Goal: Navigation & Orientation: Find specific page/section

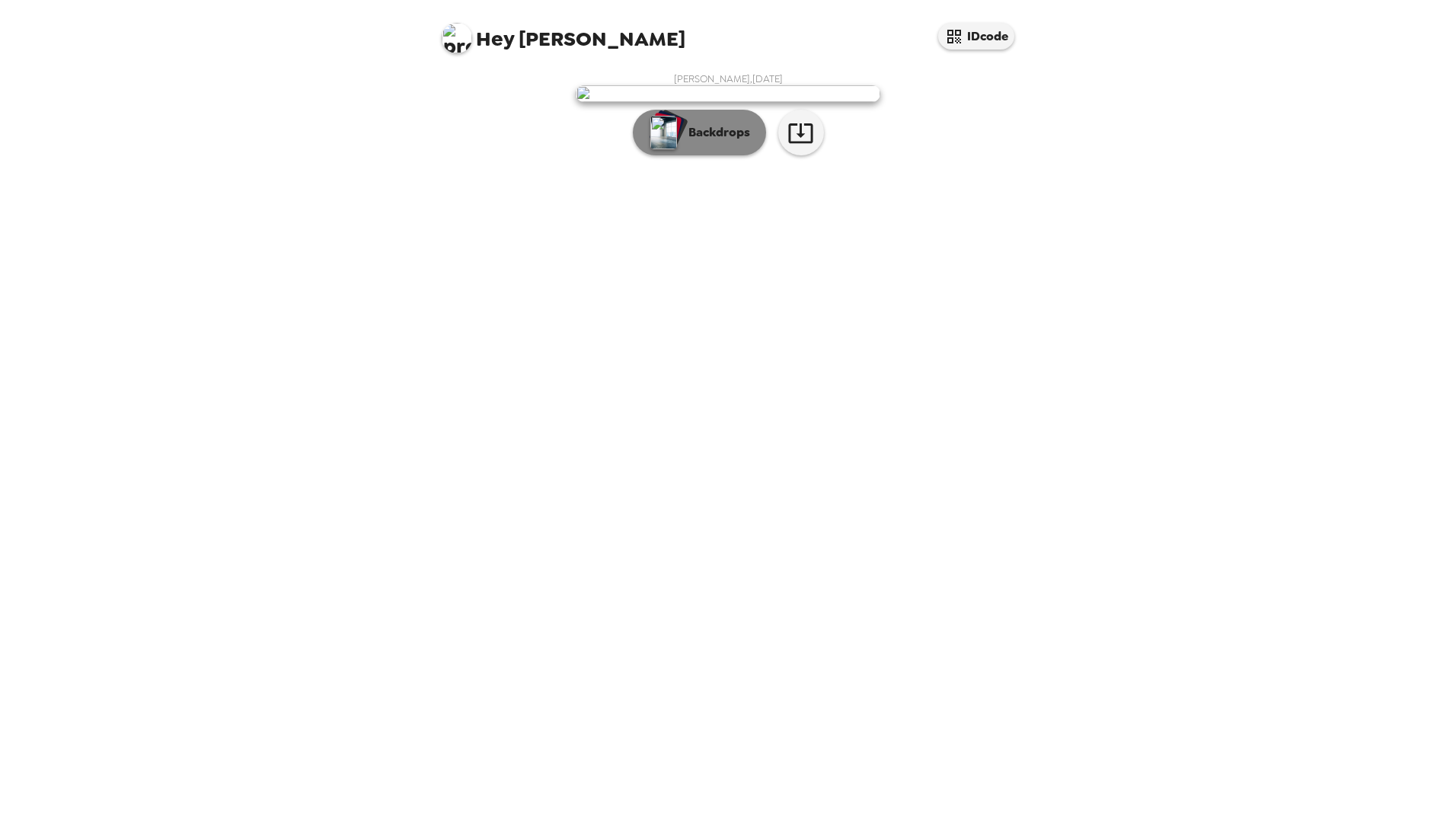
click at [688, 142] on p "Backdrops" at bounding box center [716, 132] width 70 height 18
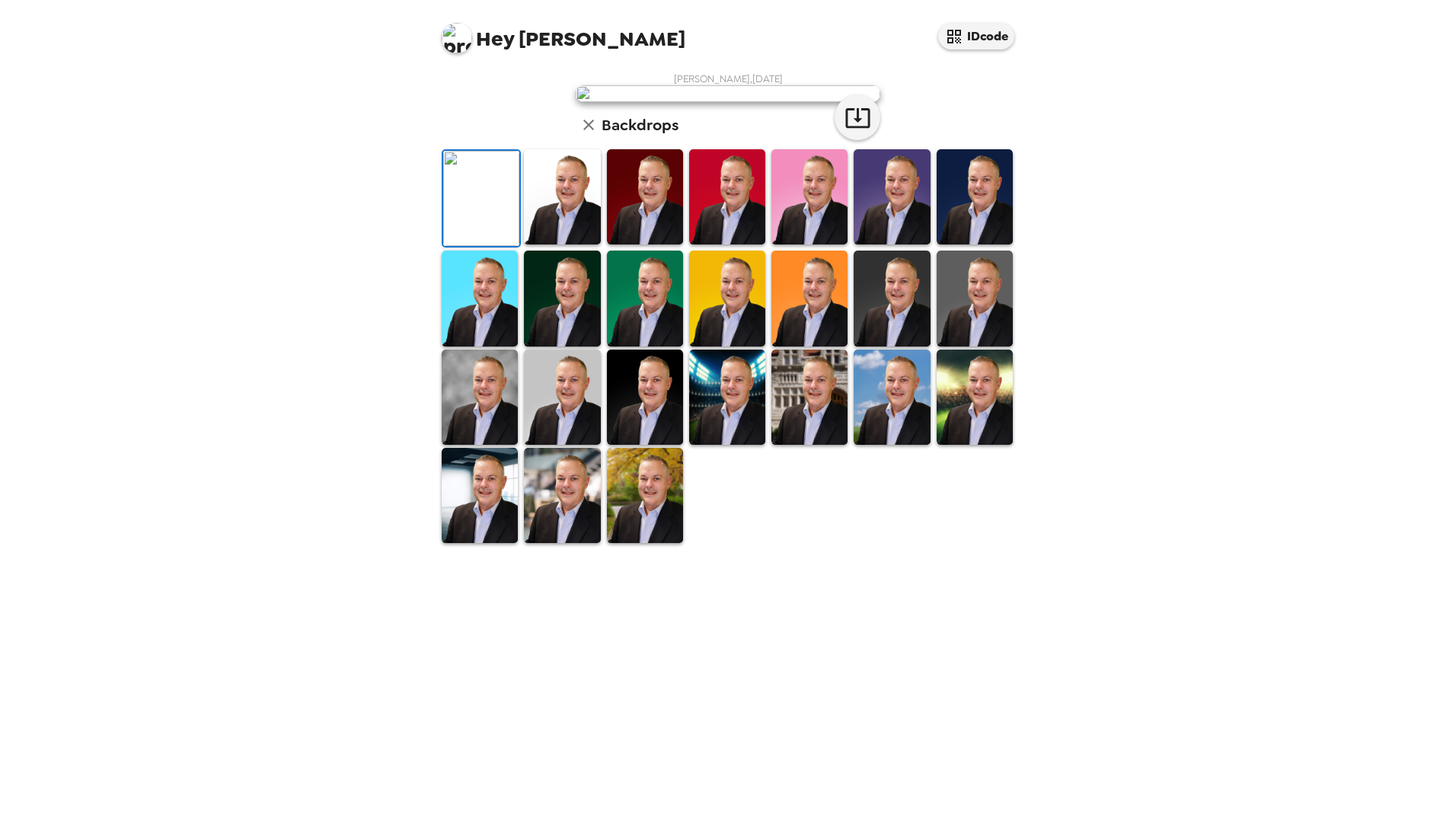
scroll to position [152, 0]
click at [500, 445] on img at bounding box center [480, 397] width 76 height 95
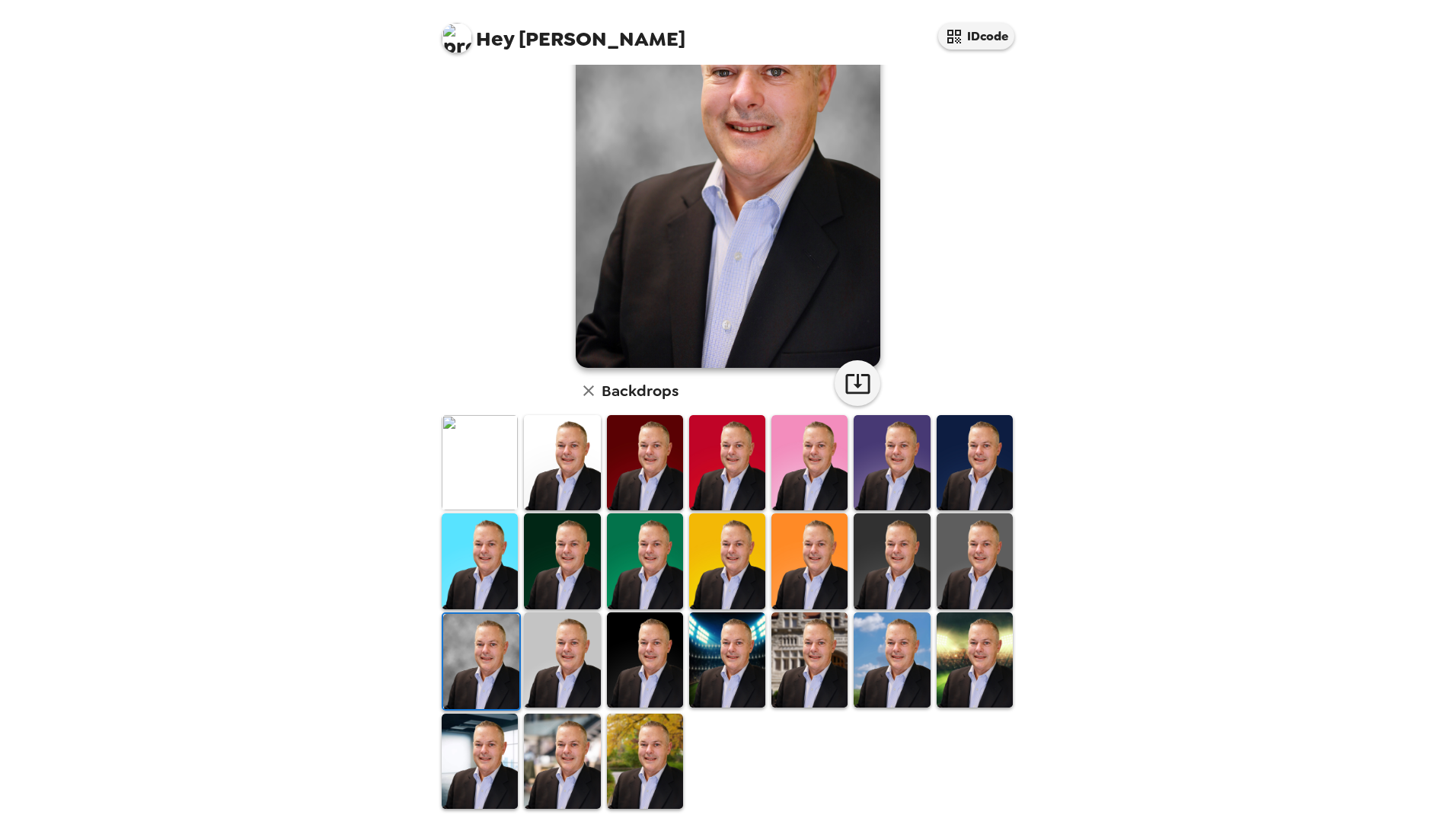
scroll to position [181, 0]
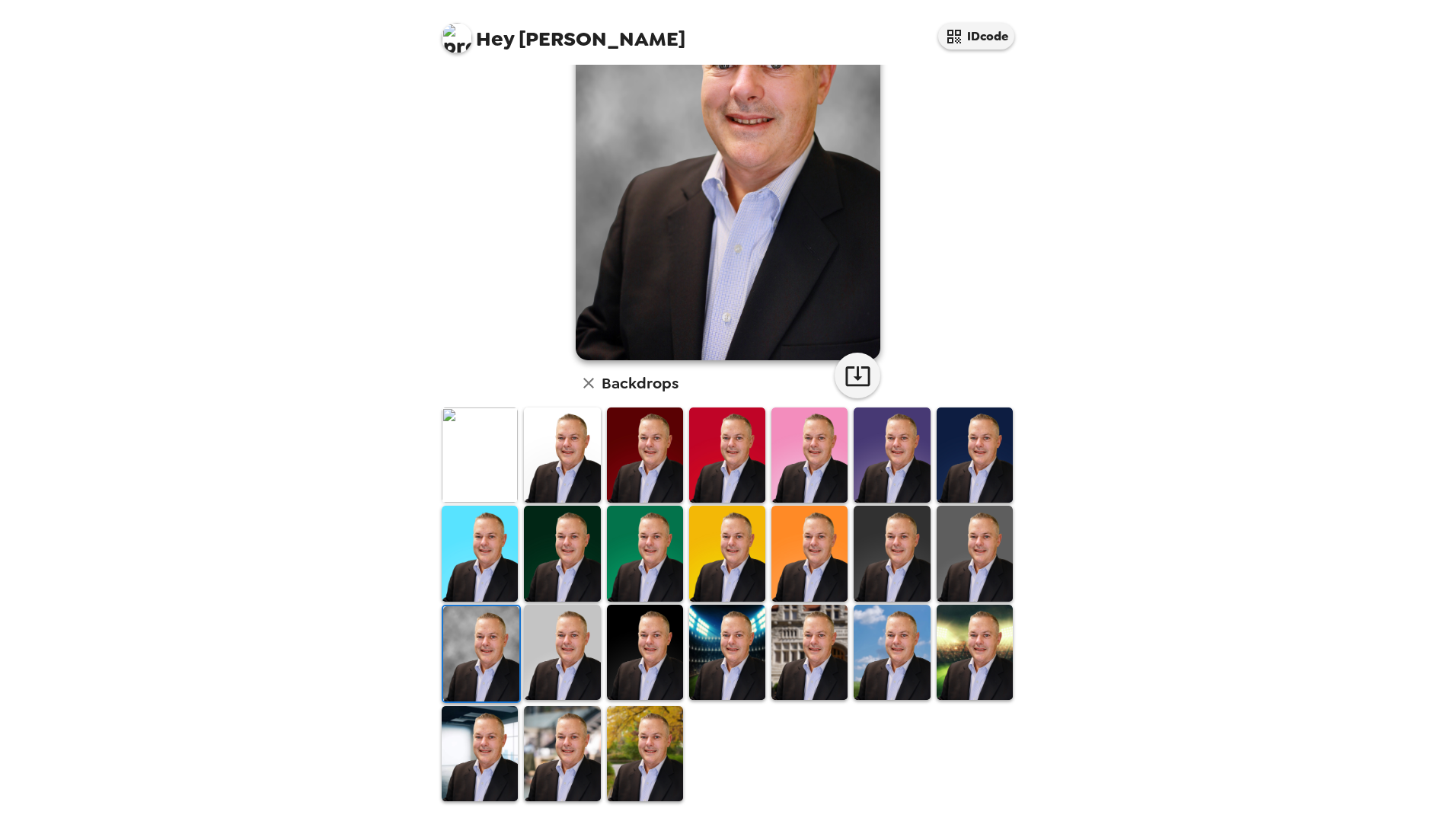
click at [579, 621] on img at bounding box center [562, 652] width 76 height 95
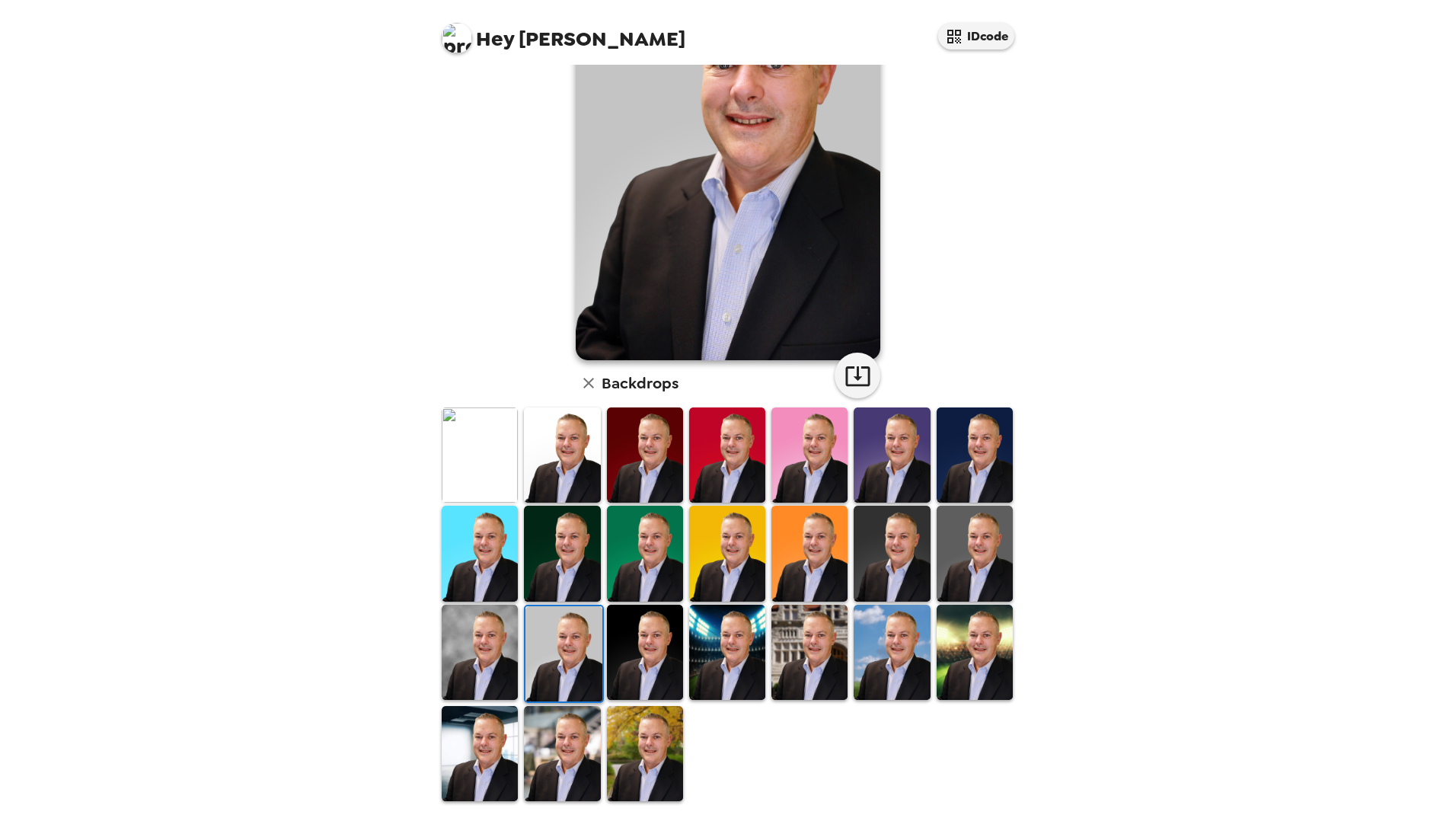
click at [884, 636] on img at bounding box center [892, 652] width 76 height 95
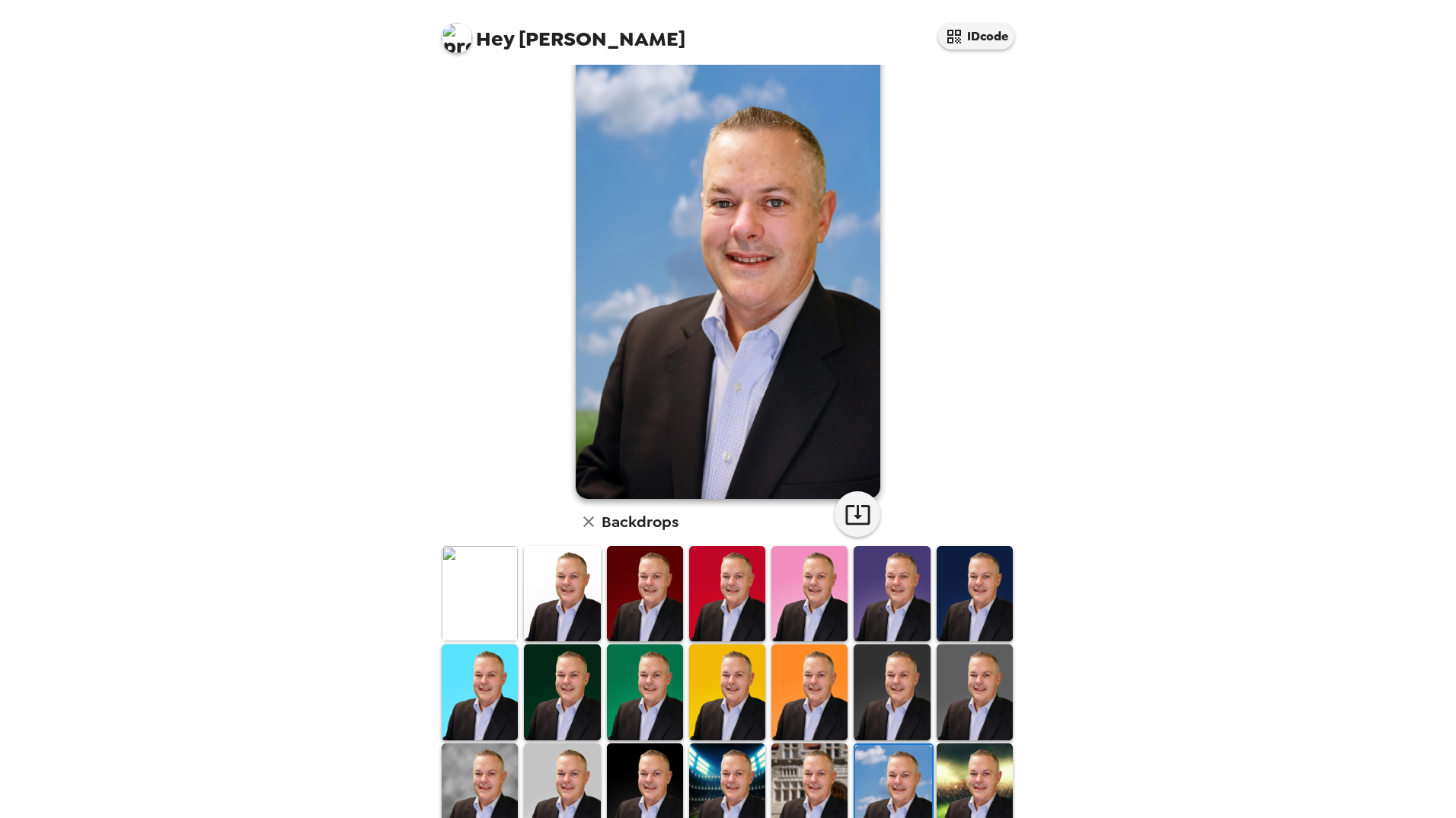
scroll to position [30, 0]
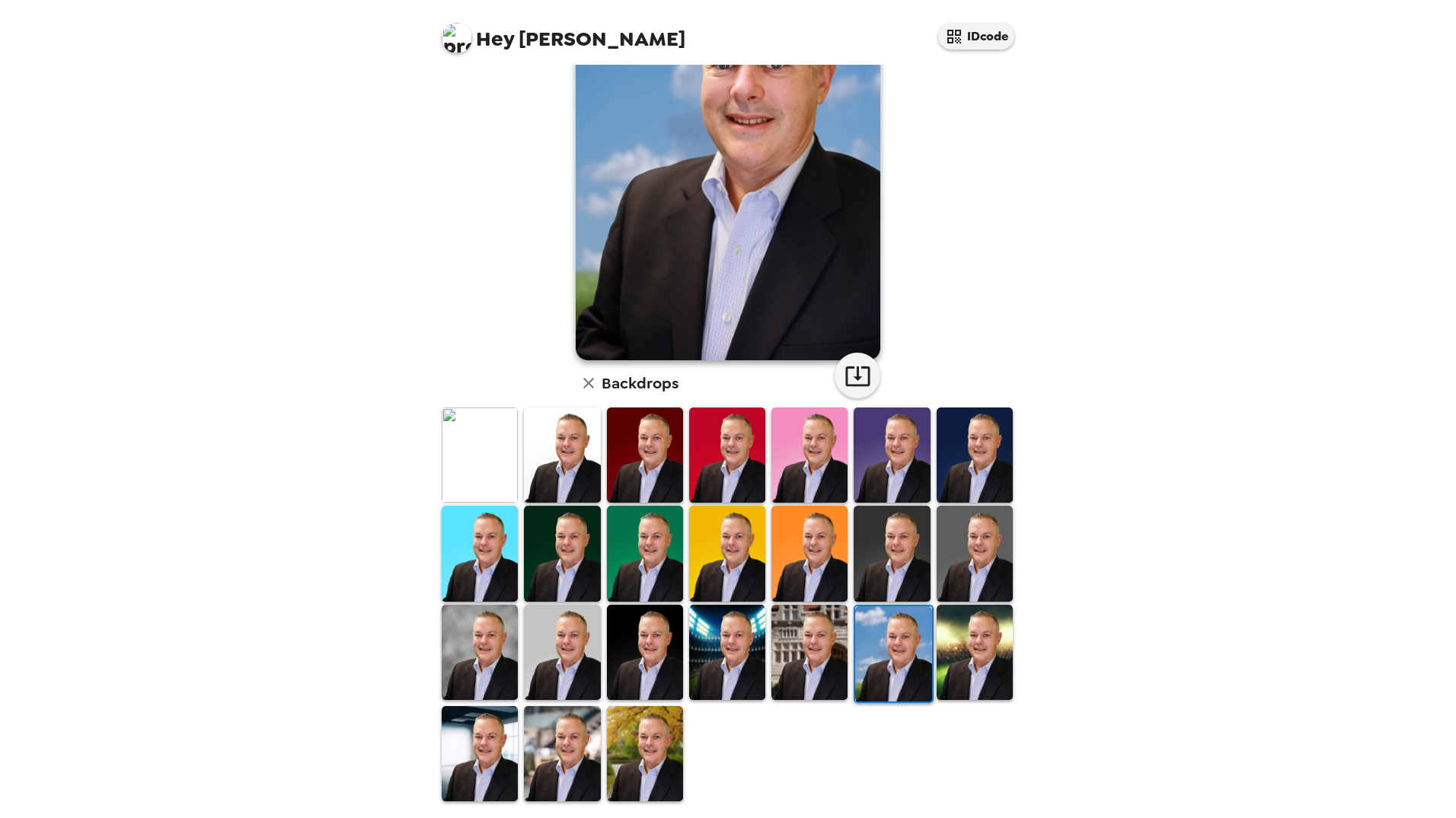
click at [974, 655] on img at bounding box center [974, 652] width 76 height 95
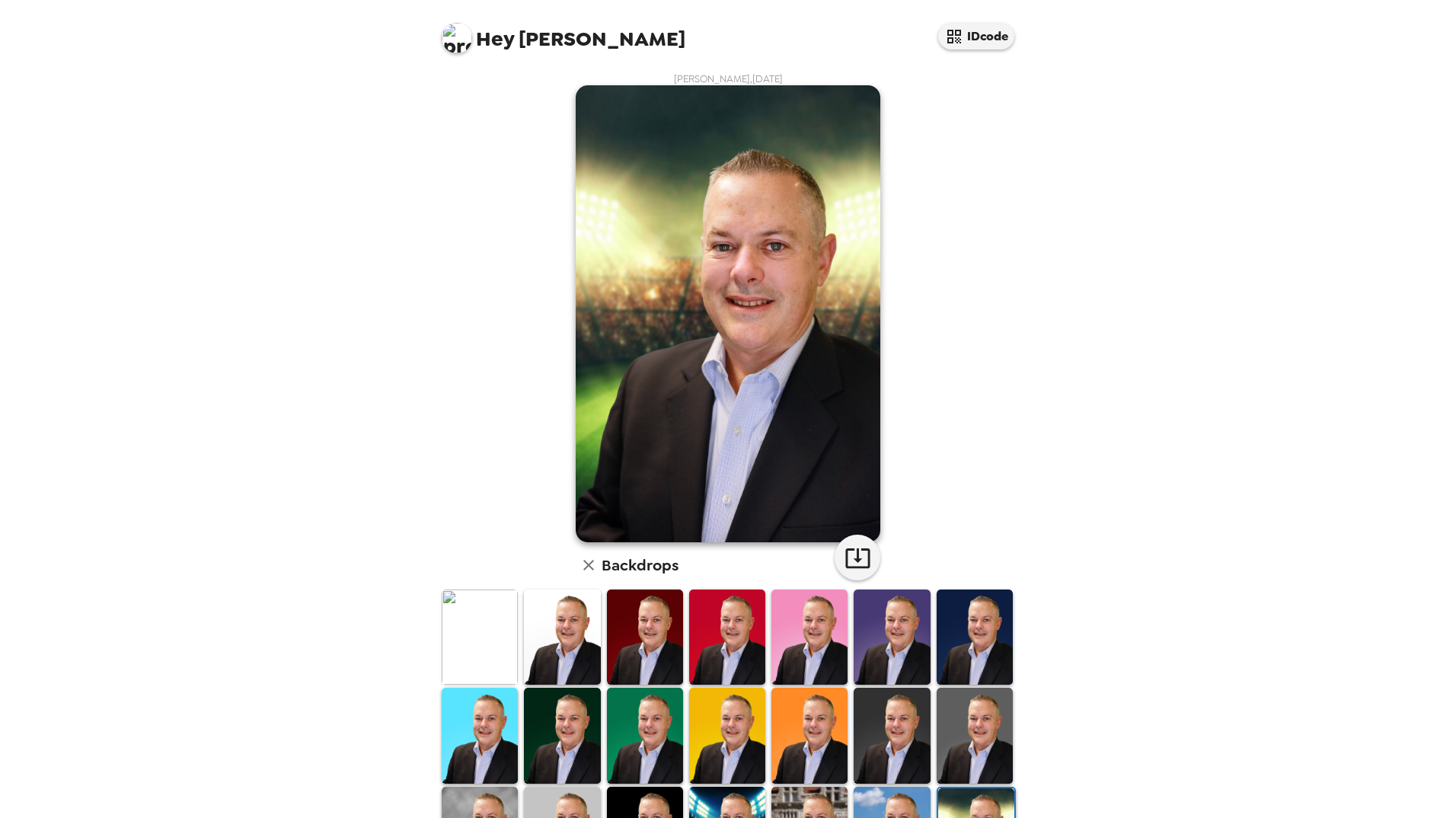
scroll to position [181, 0]
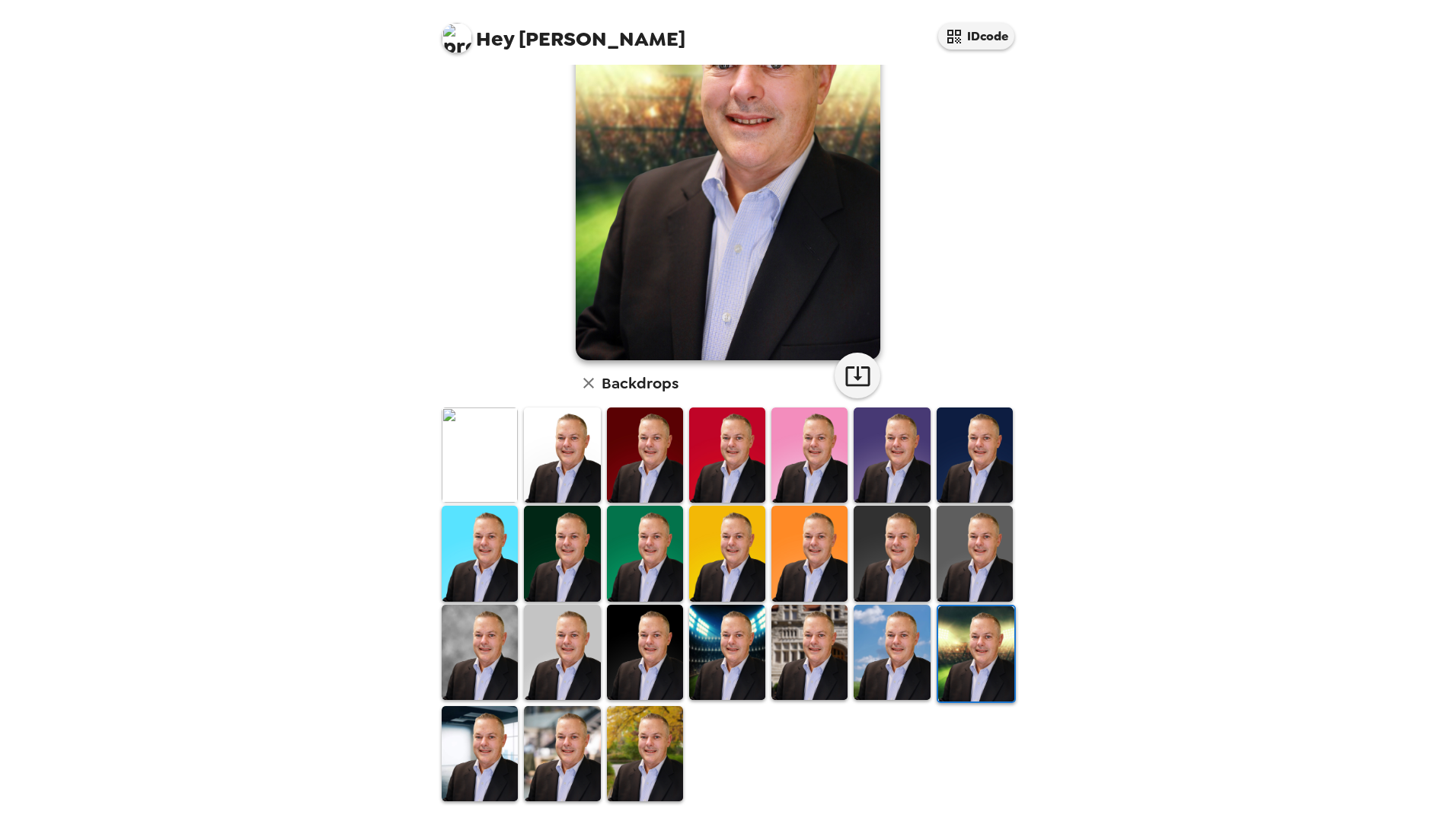
click at [491, 758] on img at bounding box center [480, 752] width 76 height 95
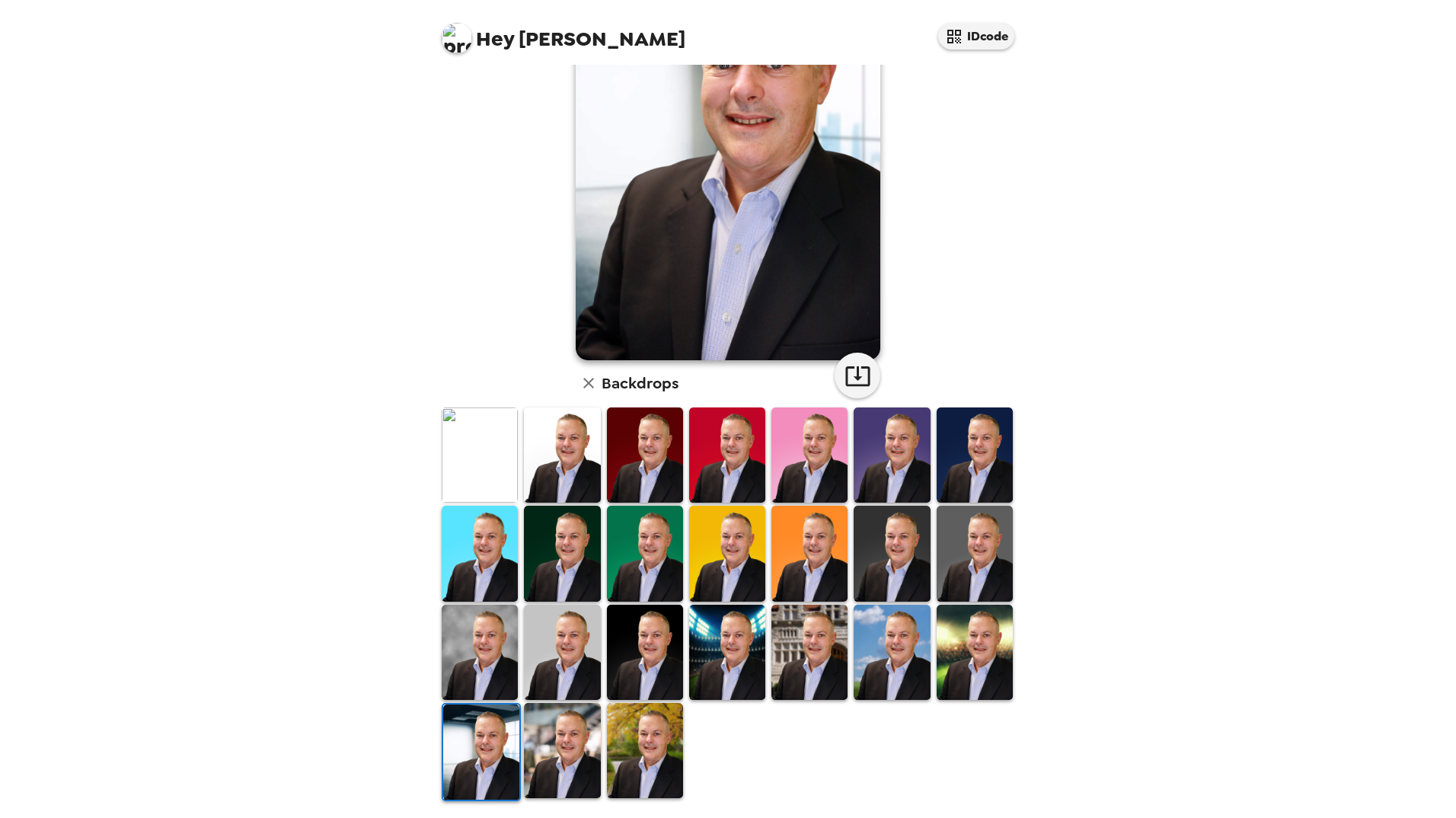
click at [554, 759] on img at bounding box center [562, 749] width 76 height 95
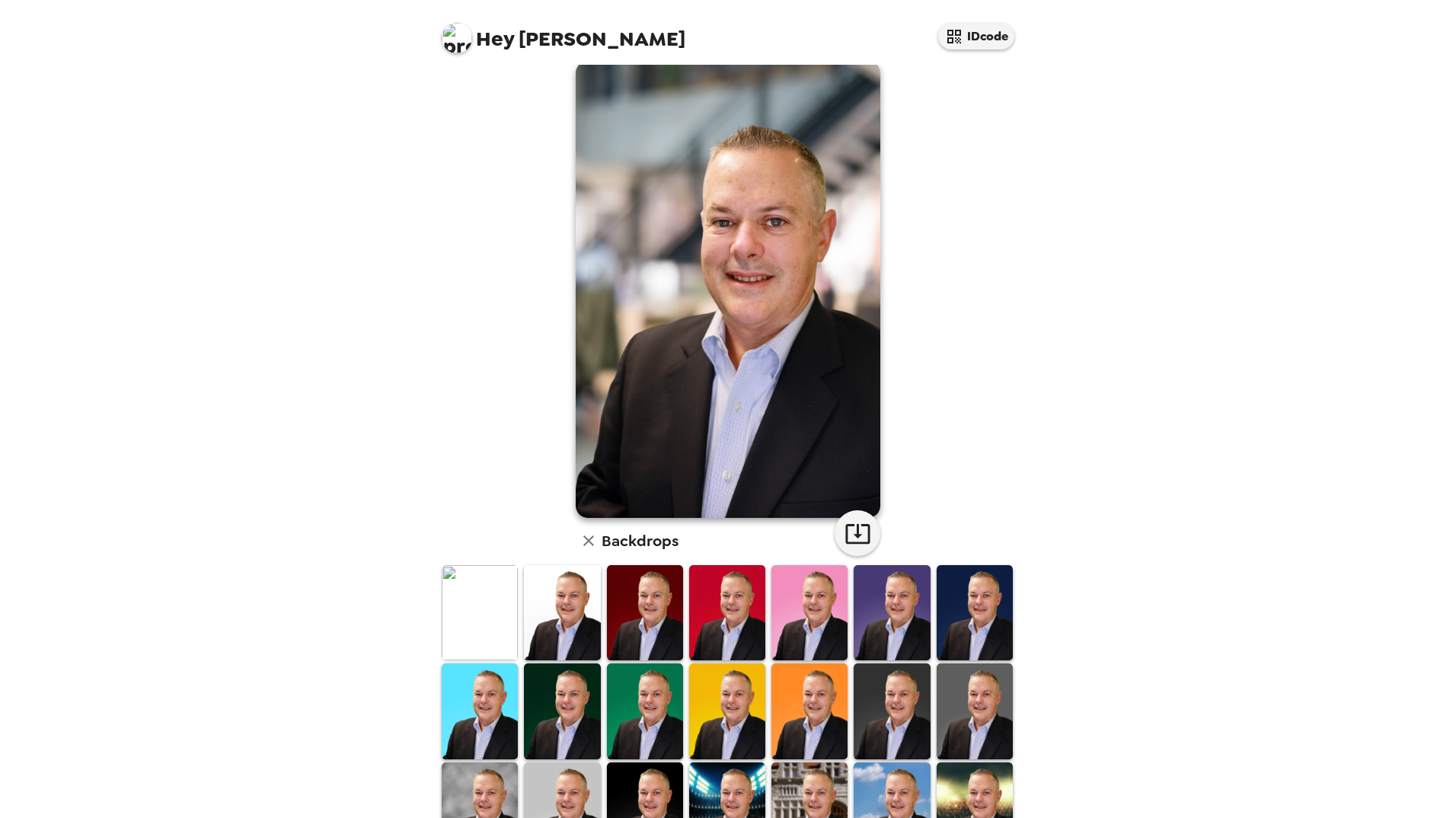
scroll to position [0, 0]
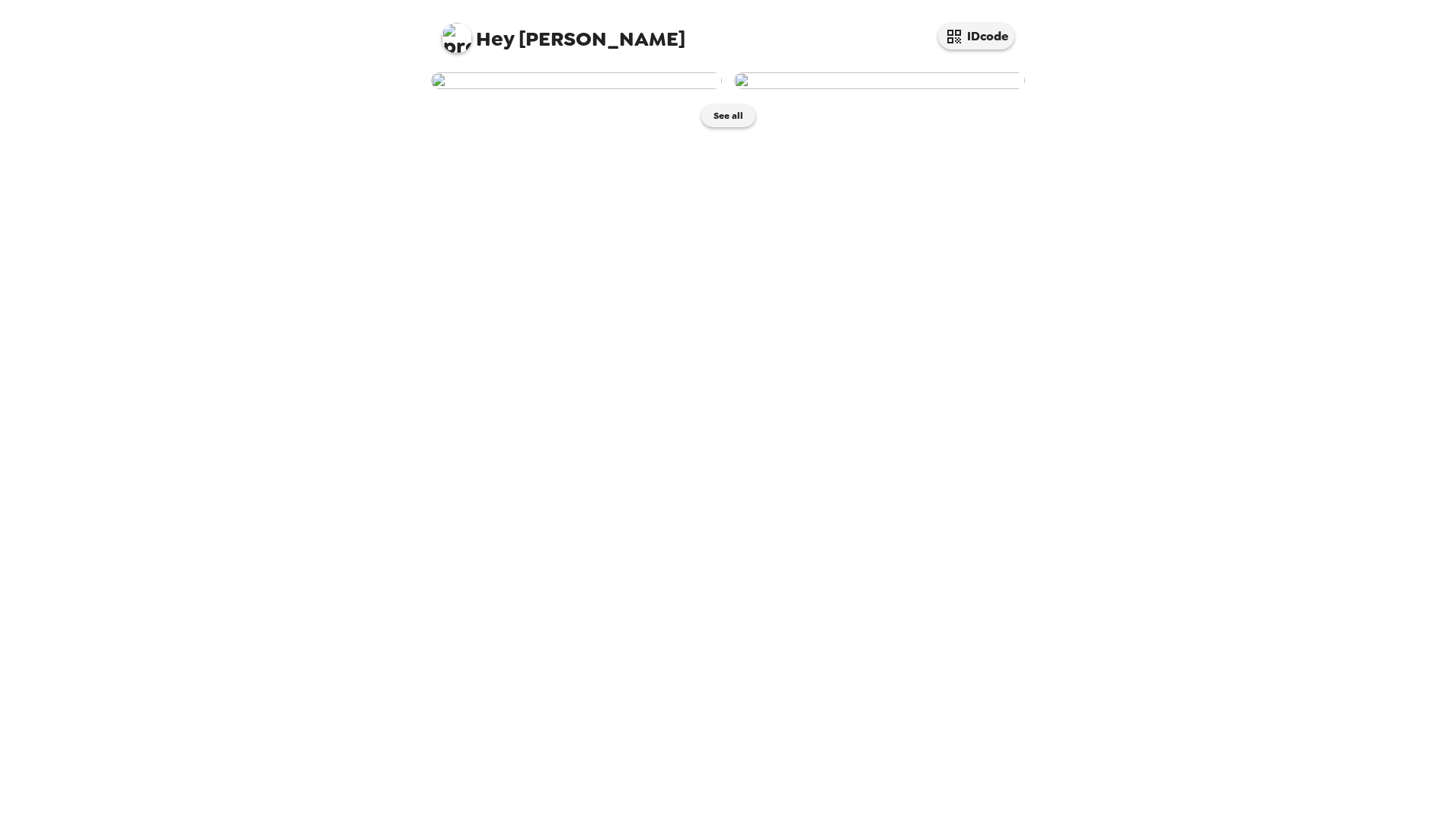
click at [570, 89] on img at bounding box center [576, 81] width 291 height 17
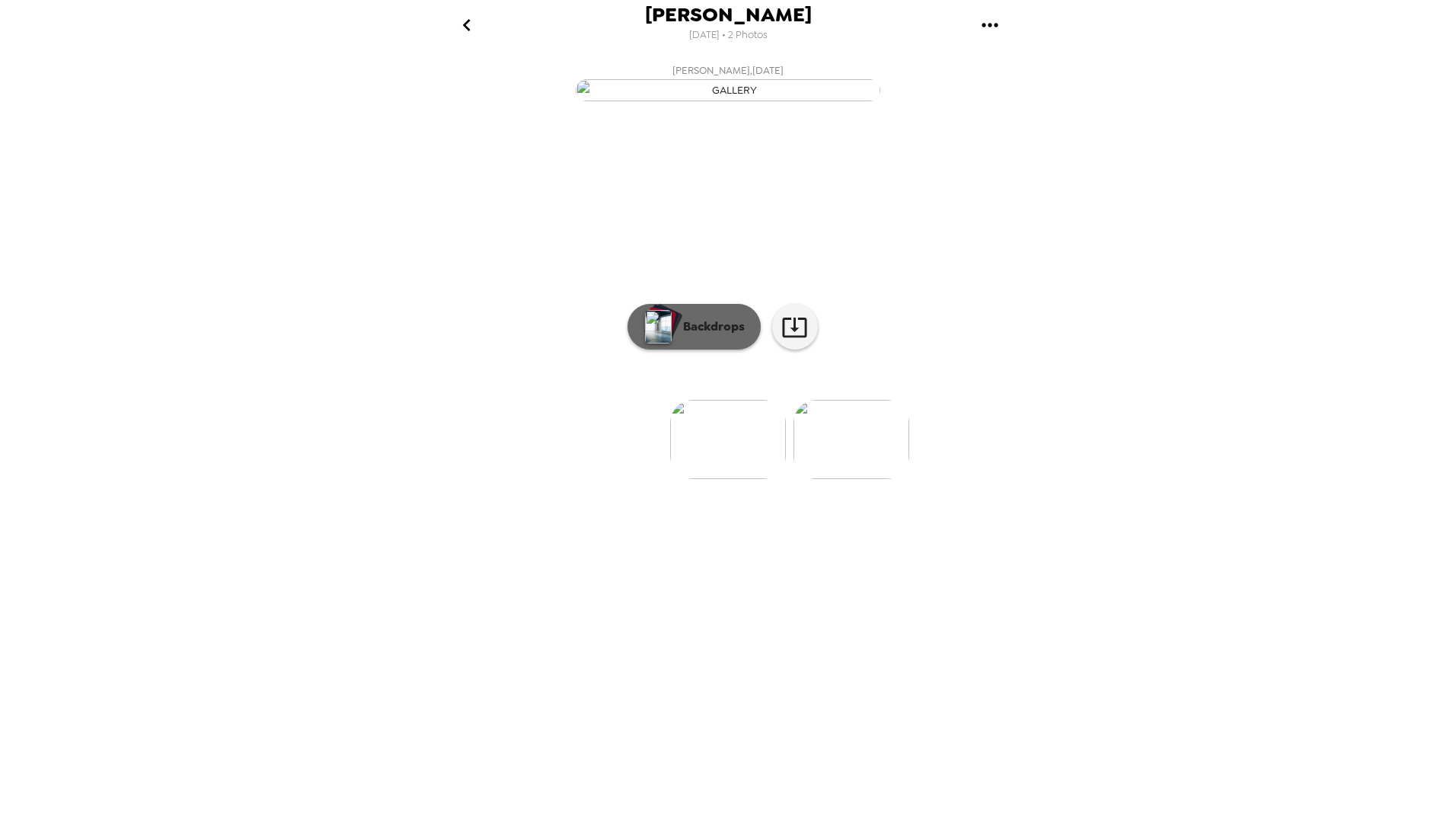
click at [686, 336] on p "Backdrops" at bounding box center [710, 326] width 70 height 18
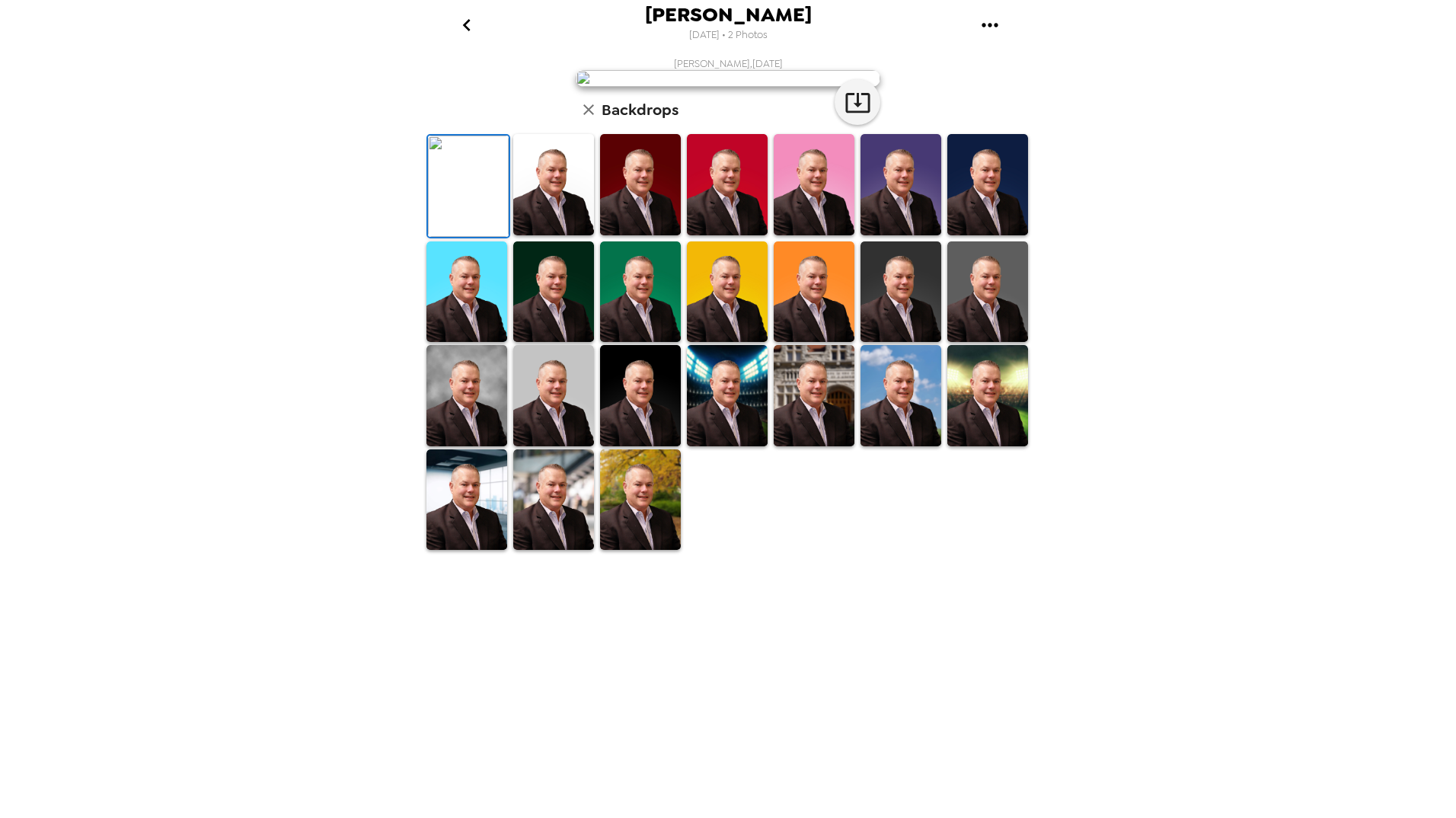
click at [471, 446] on img at bounding box center [467, 396] width 81 height 102
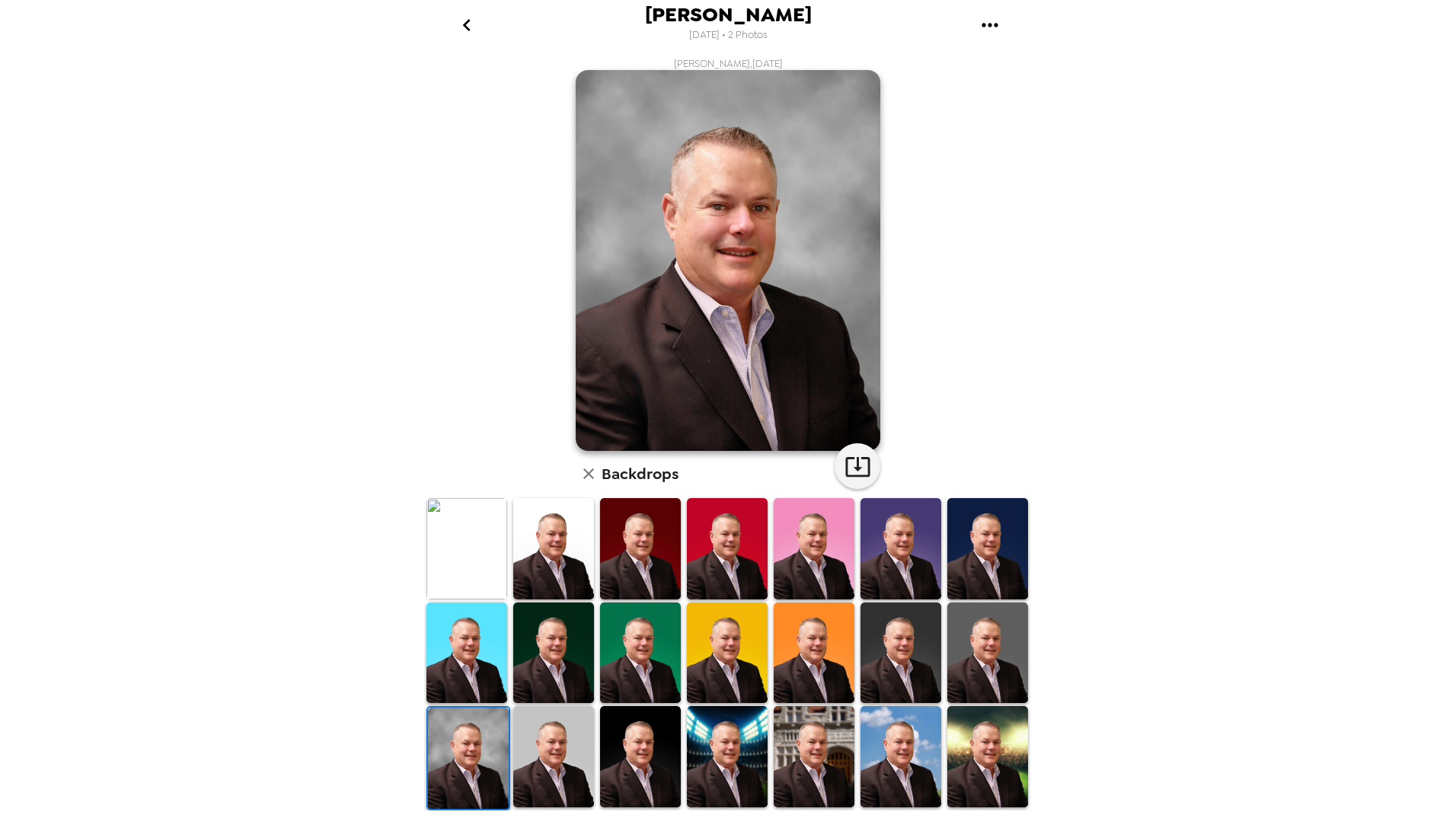
click at [561, 749] on img at bounding box center [554, 756] width 81 height 102
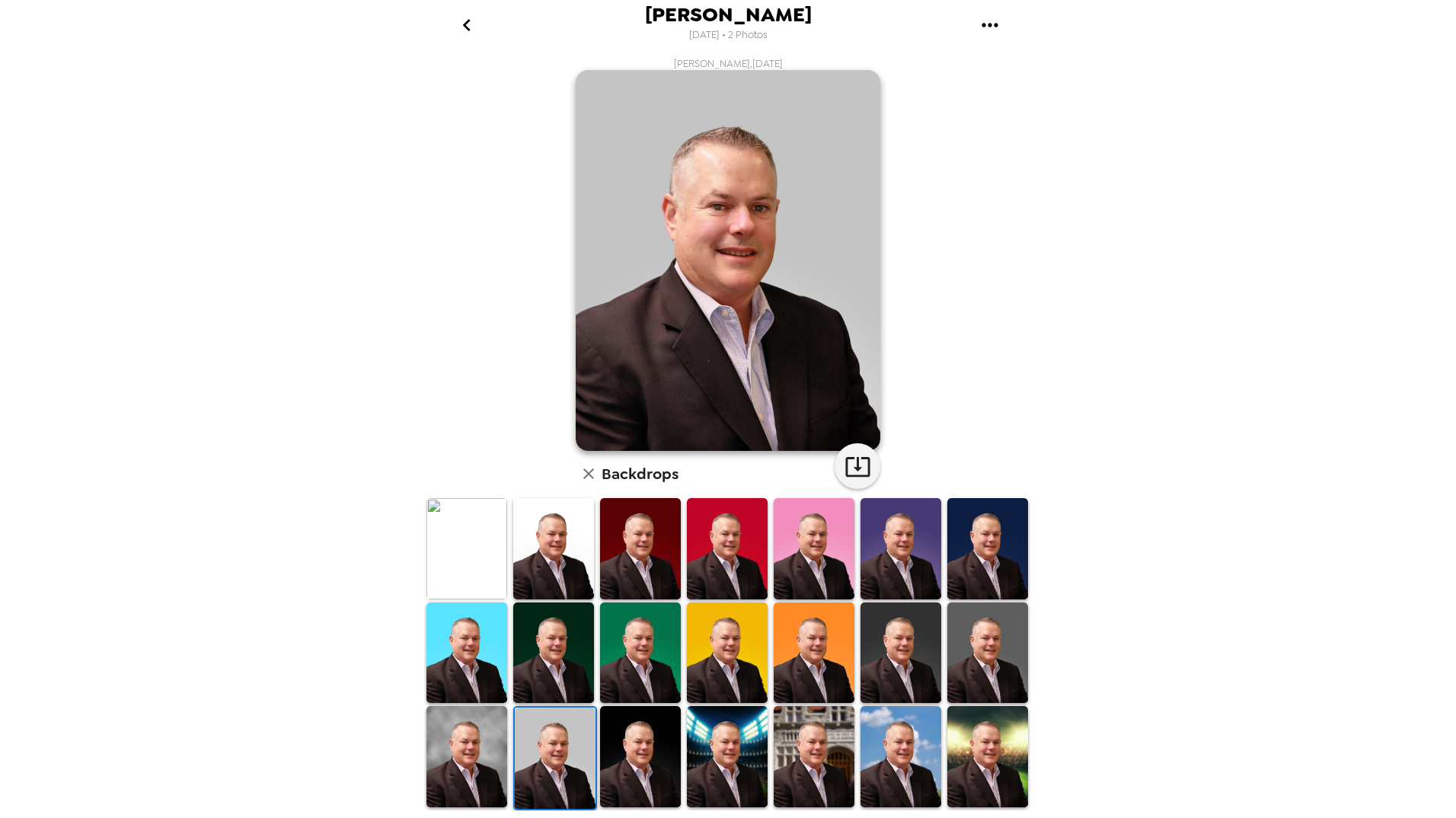
click at [652, 750] on img at bounding box center [641, 756] width 81 height 102
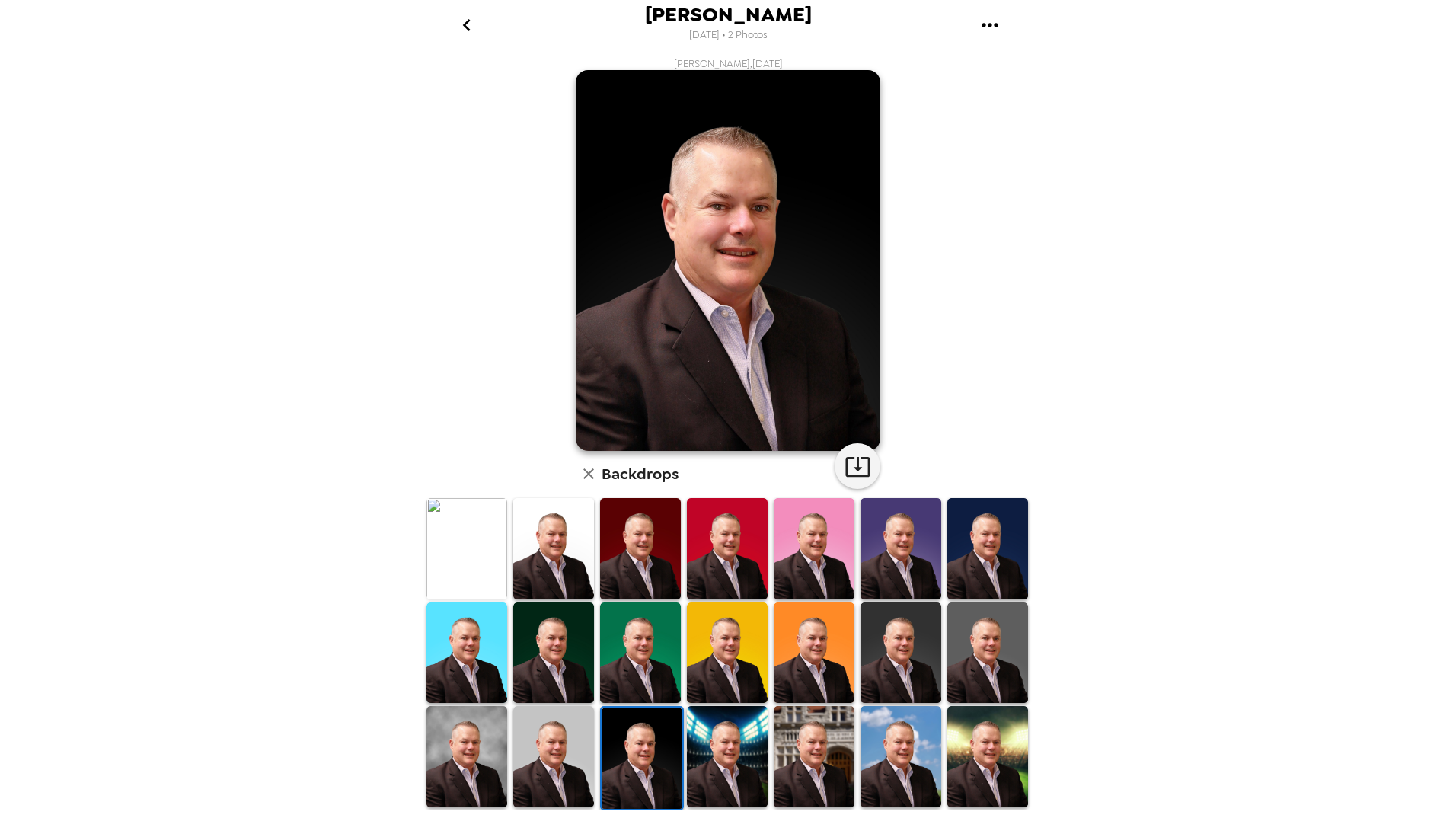
drag, startPoint x: 883, startPoint y: 745, endPoint x: 893, endPoint y: 747, distance: 10.2
click at [884, 746] on img at bounding box center [901, 756] width 81 height 102
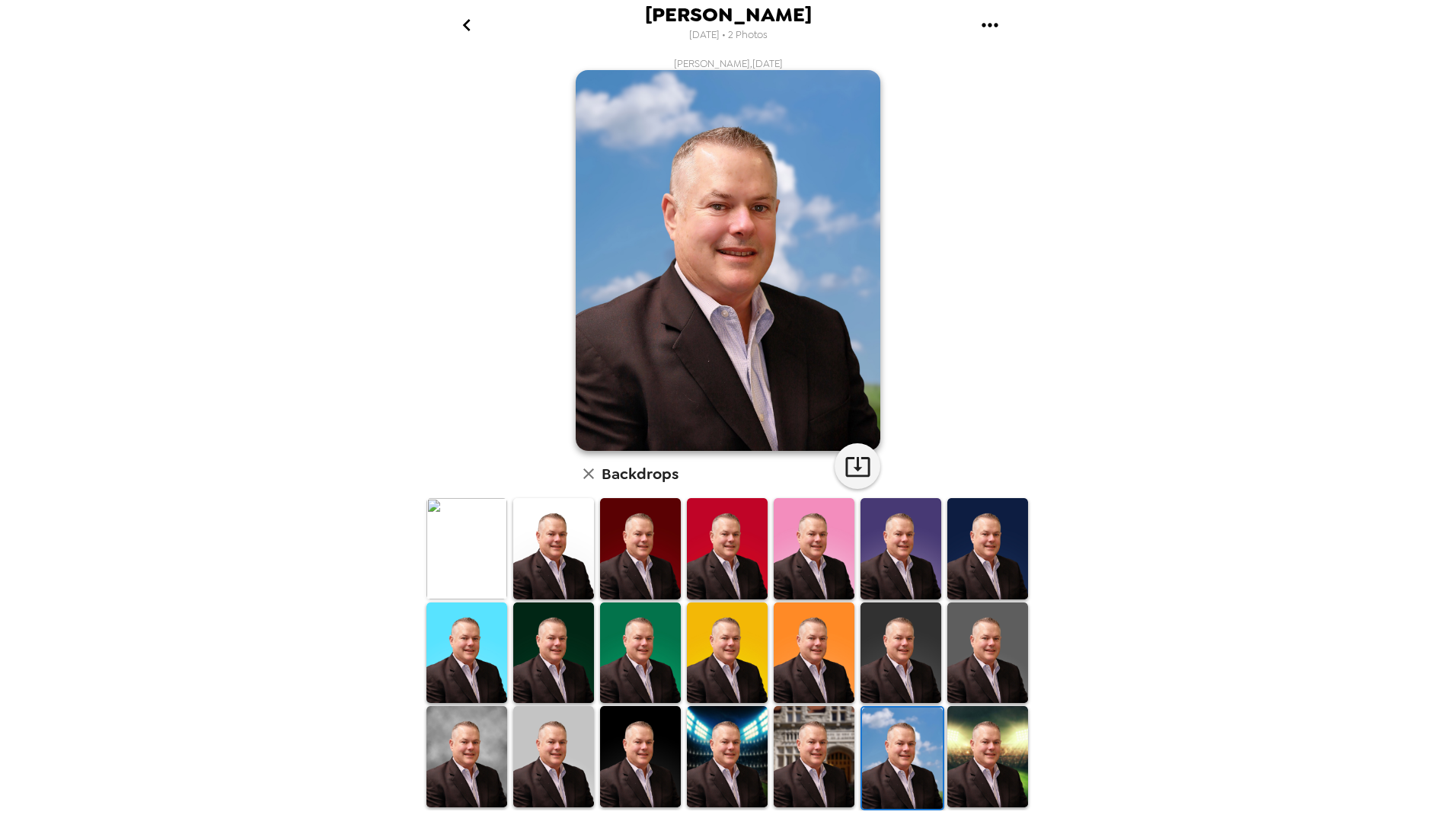
click at [978, 758] on img at bounding box center [988, 756] width 81 height 102
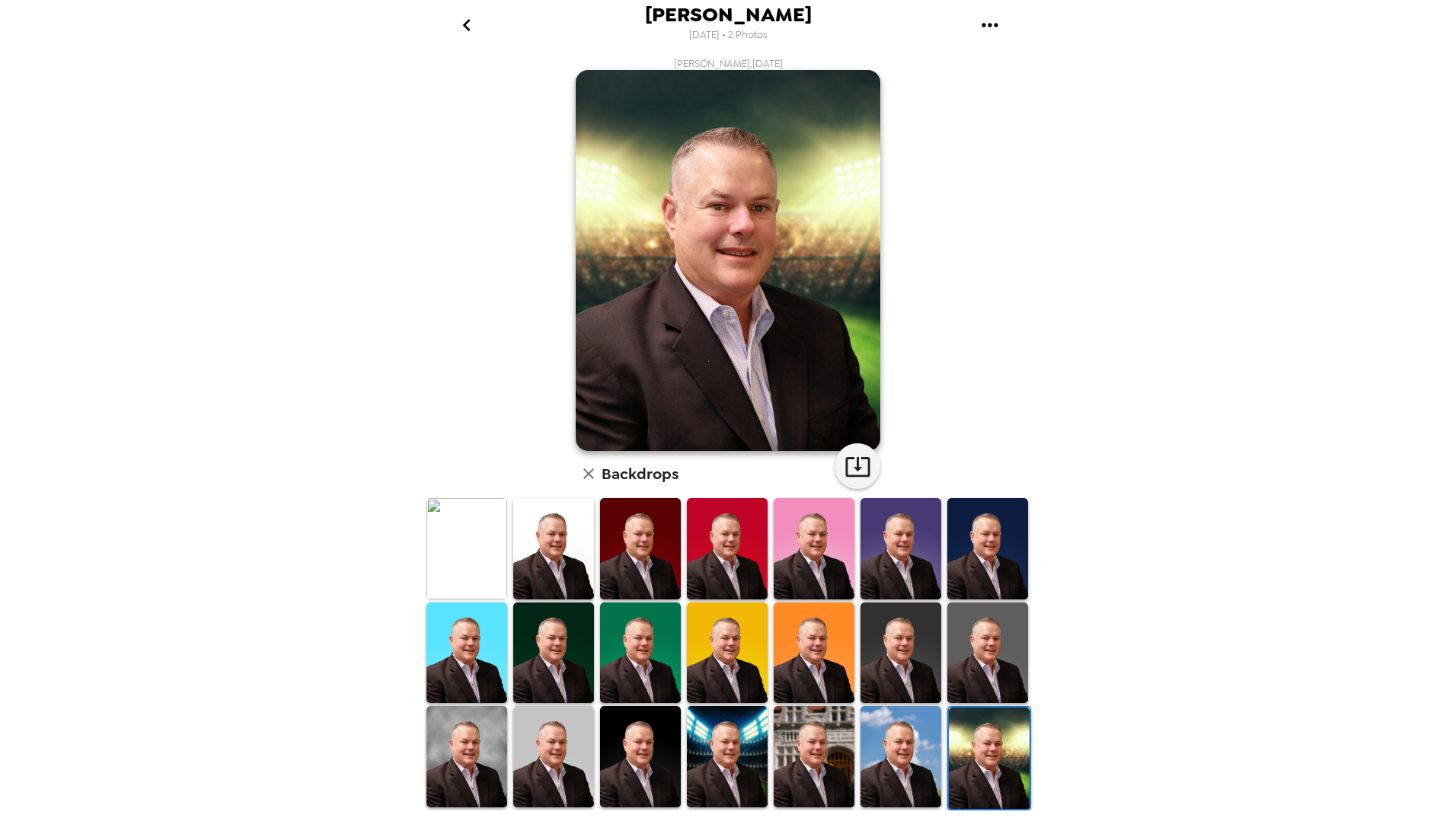
click at [989, 639] on img at bounding box center [988, 653] width 81 height 102
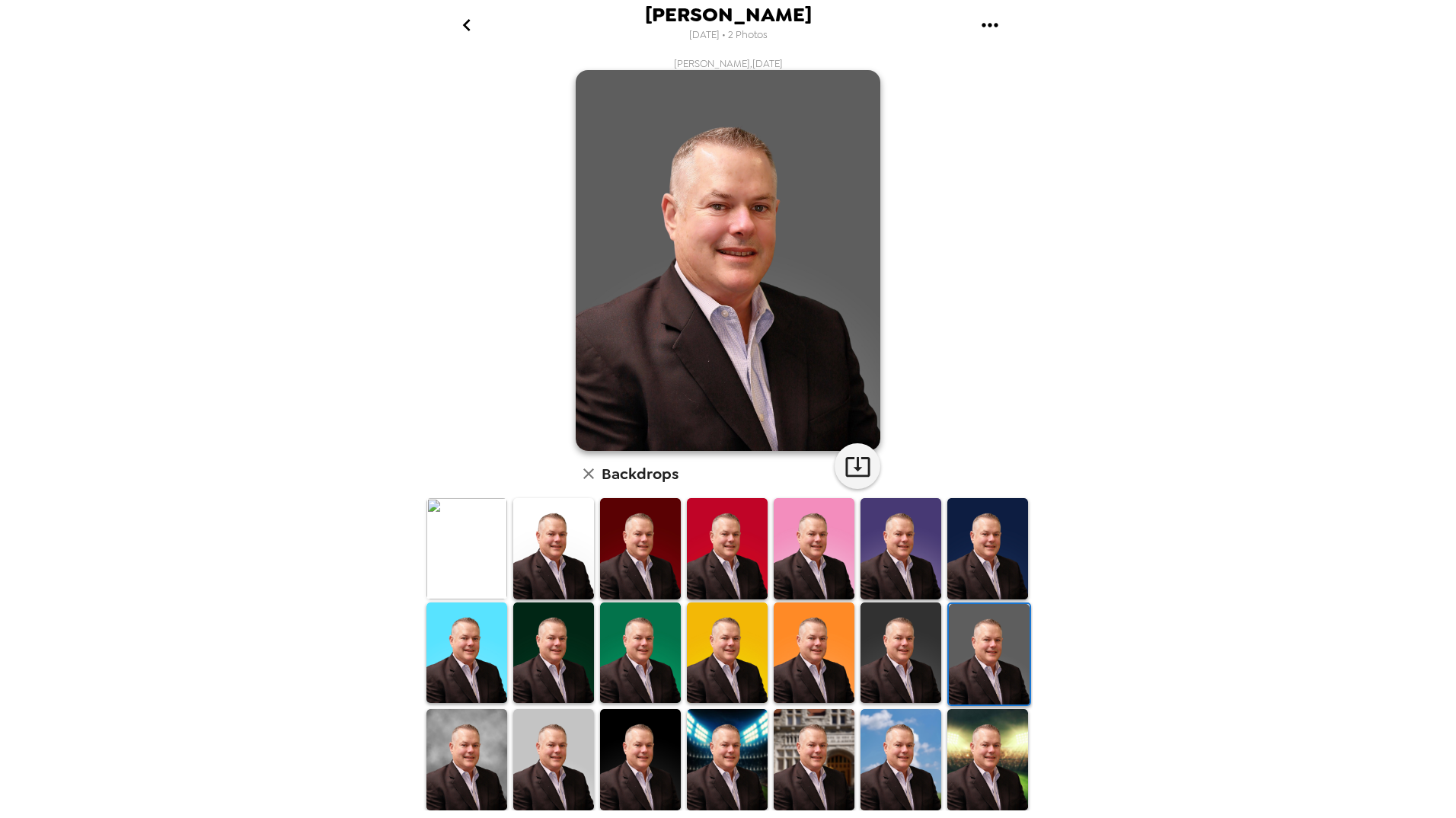
click at [901, 645] on img at bounding box center [901, 653] width 81 height 102
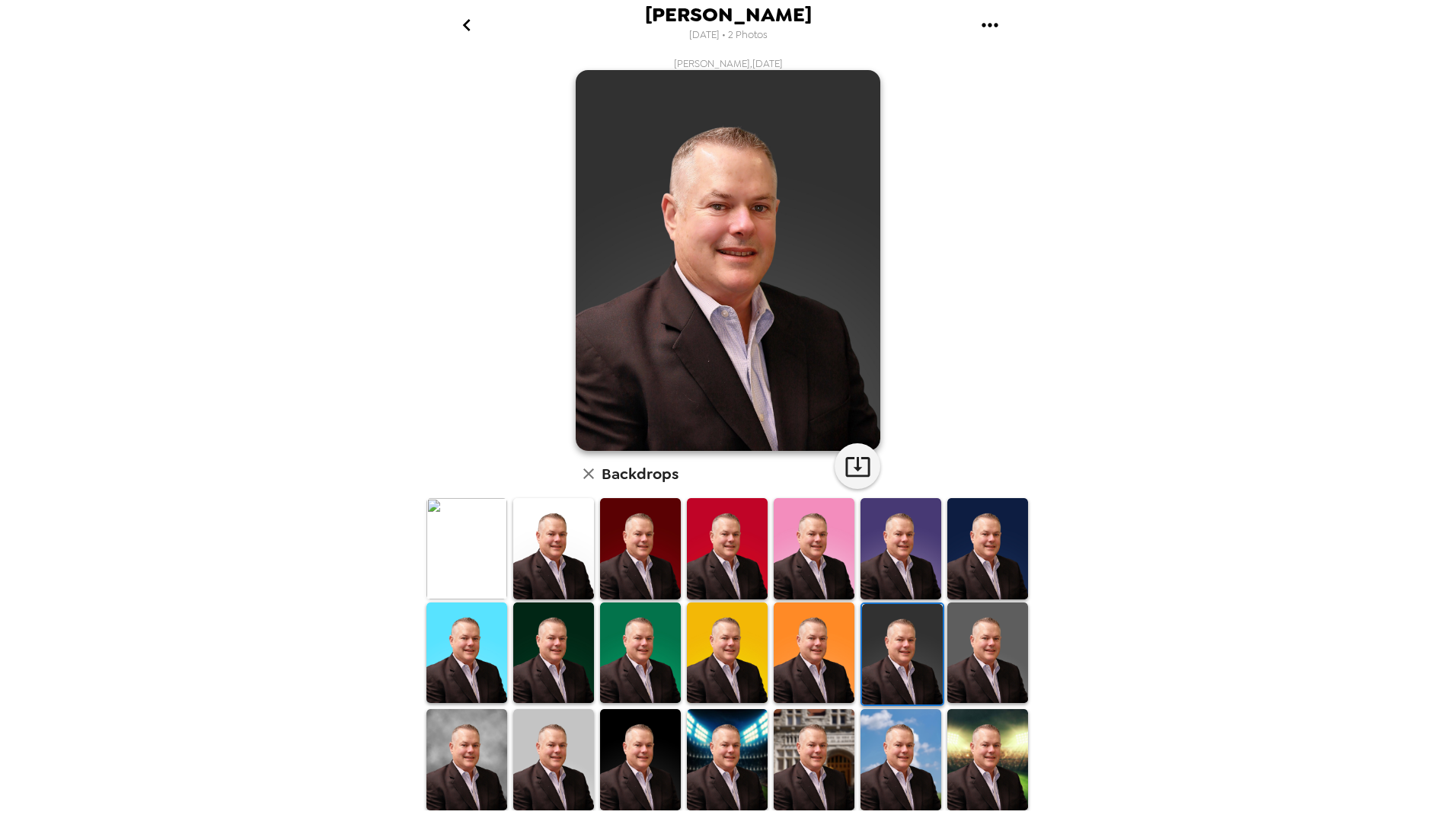
click at [470, 652] on img at bounding box center [467, 653] width 81 height 102
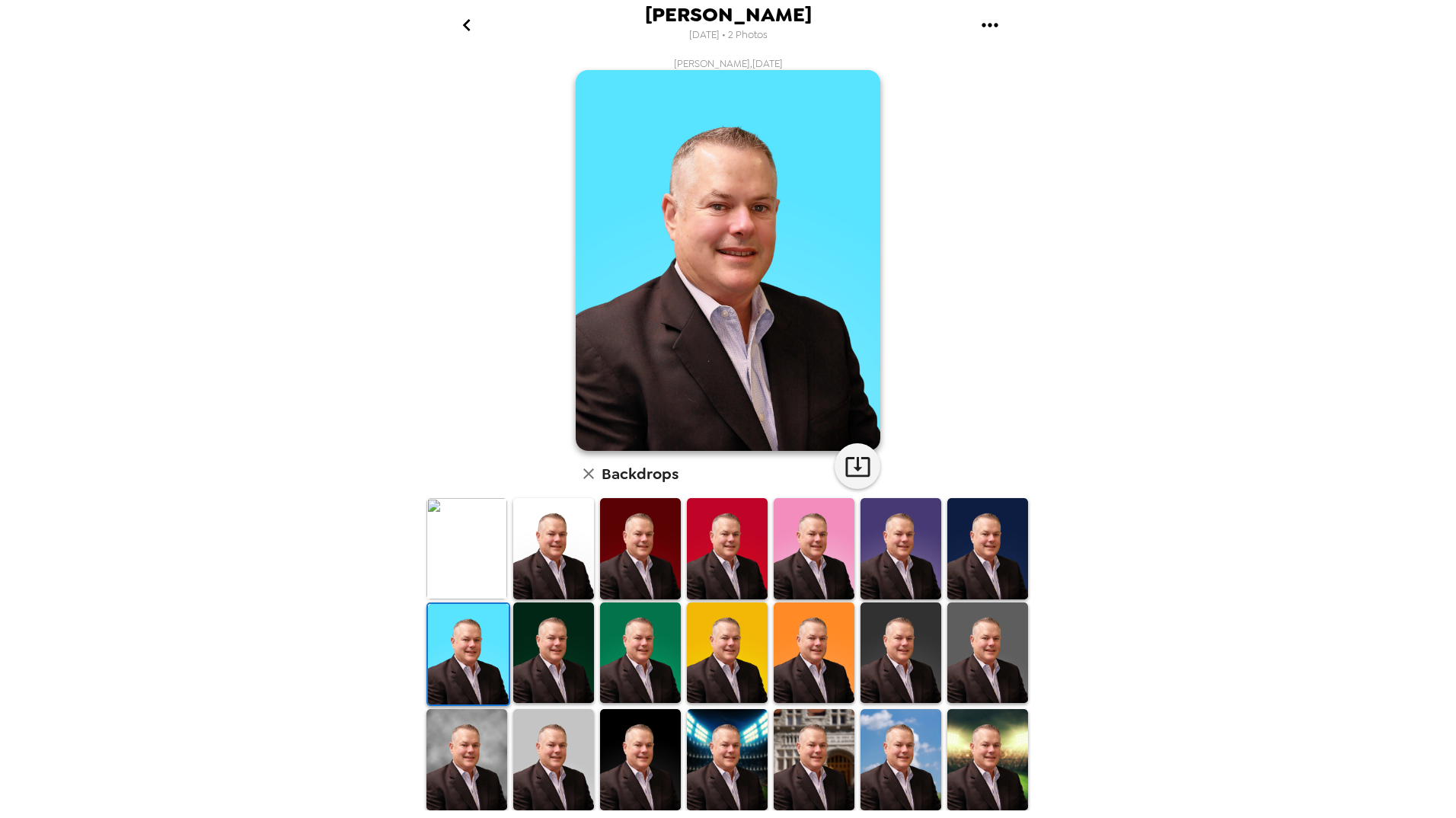
click at [547, 654] on img at bounding box center [554, 653] width 81 height 102
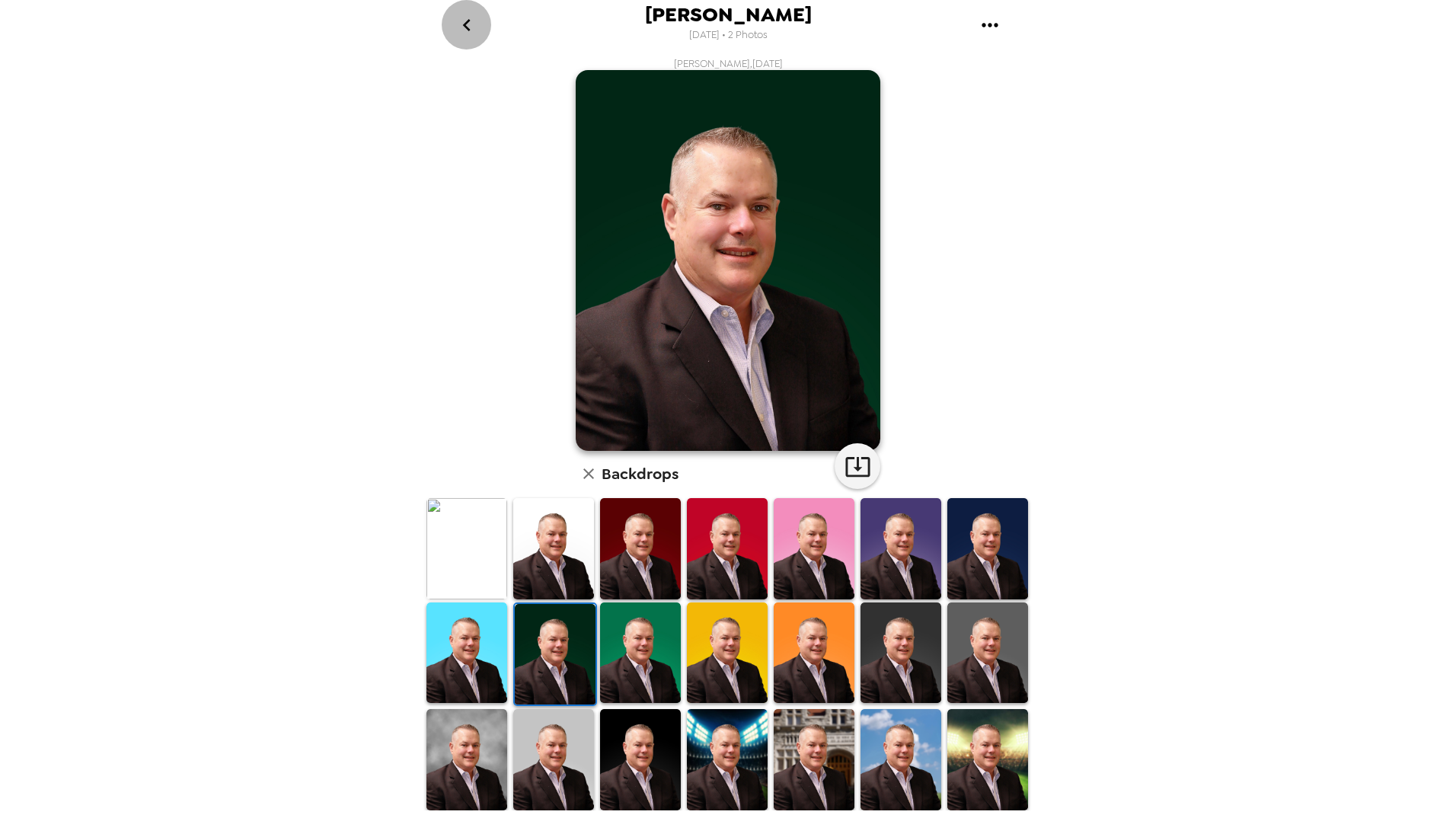
click at [465, 23] on icon "go back" at bounding box center [466, 24] width 8 height 12
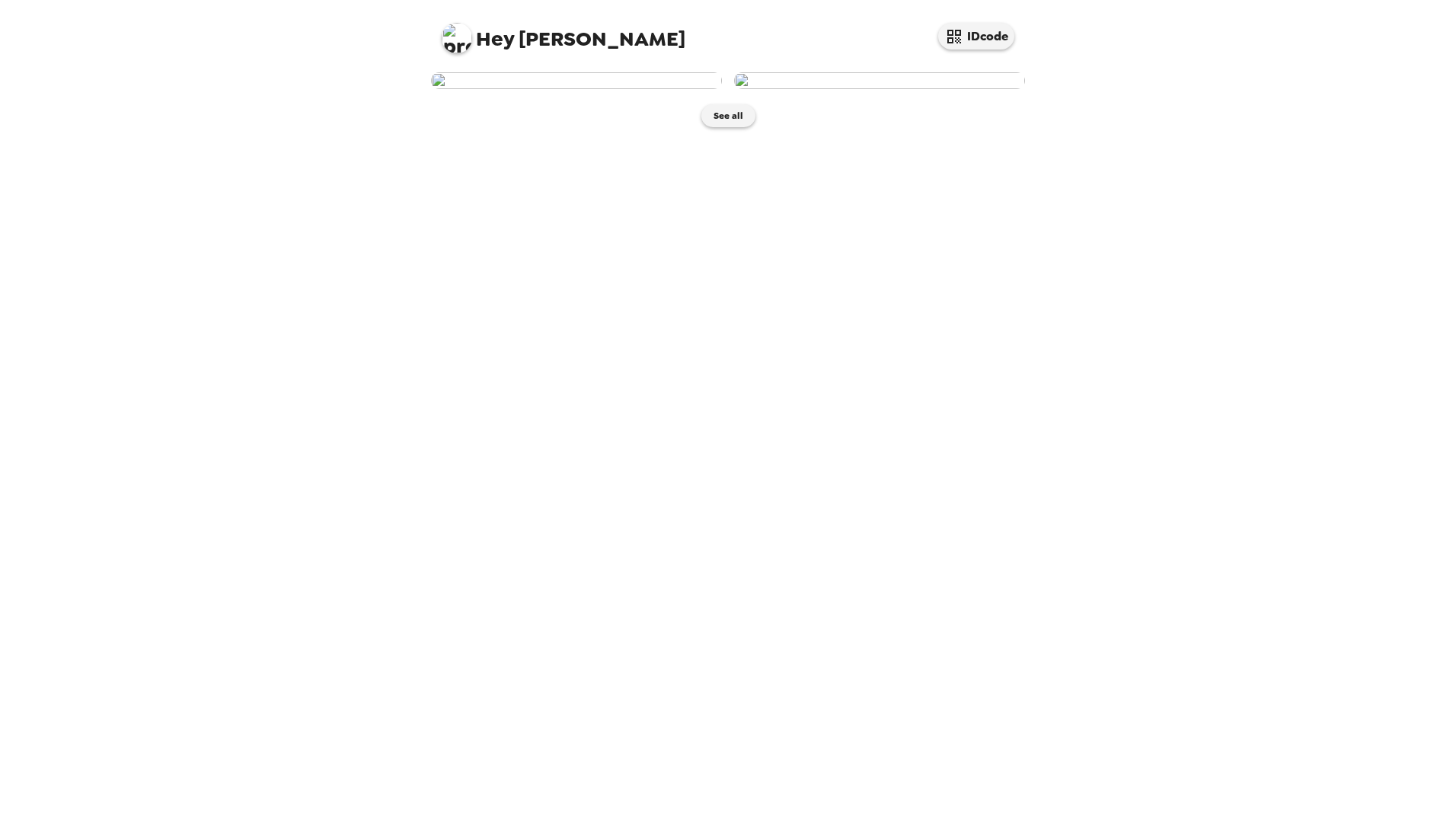
click at [578, 89] on img at bounding box center [576, 81] width 291 height 17
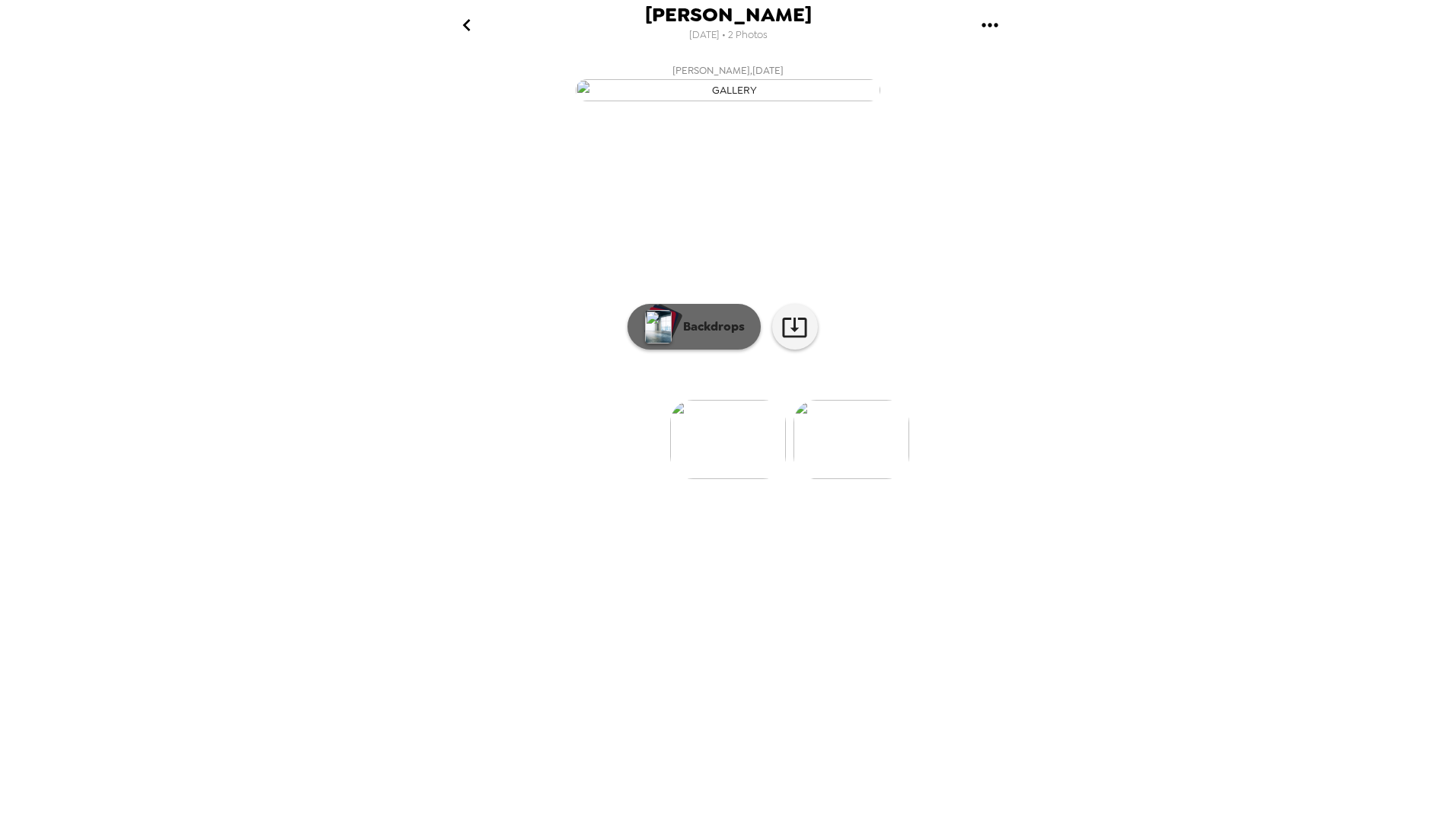
click at [729, 336] on p "Backdrops" at bounding box center [710, 326] width 70 height 18
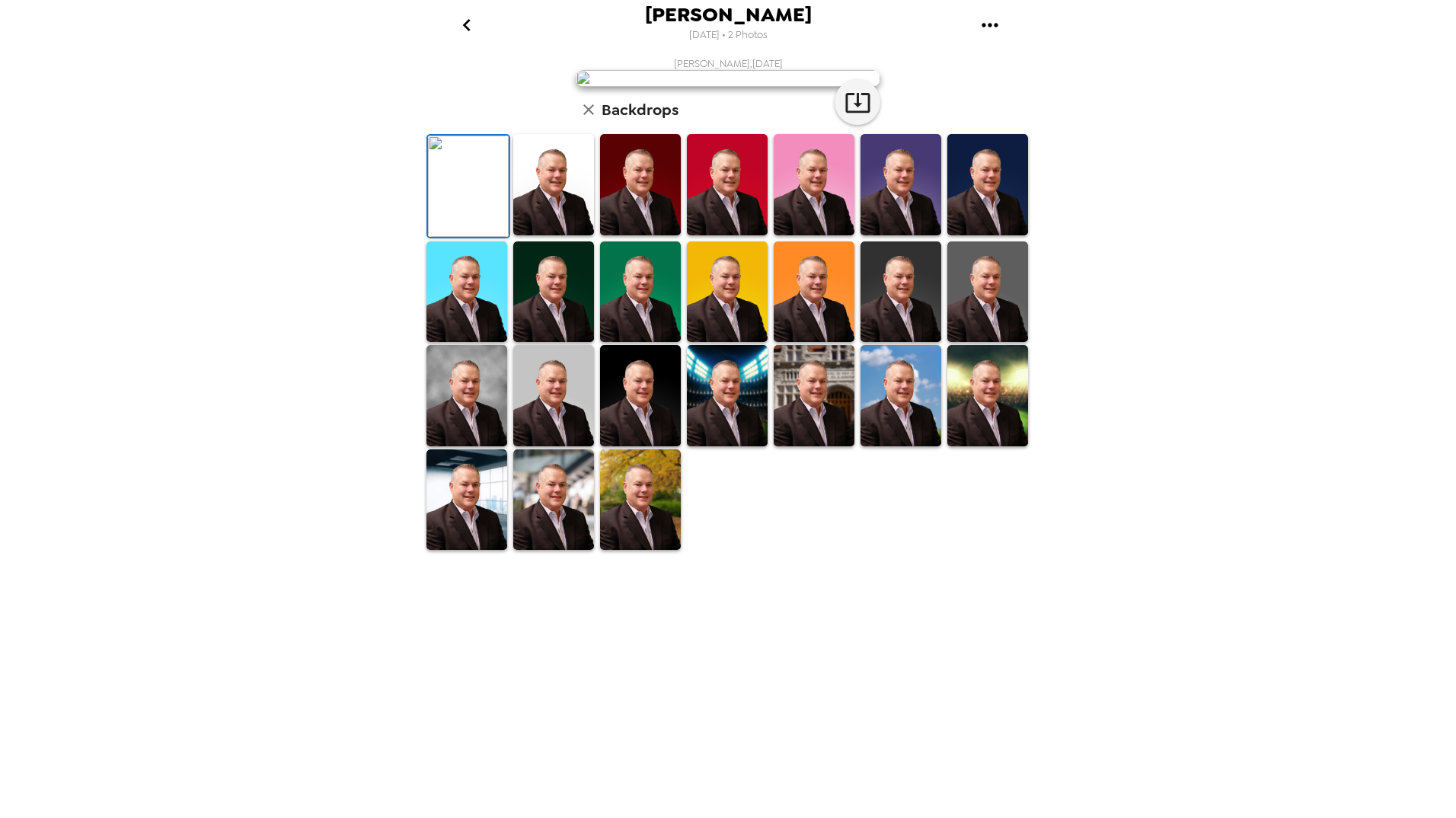
scroll to position [98, 0]
click at [578, 446] on img at bounding box center [554, 396] width 81 height 102
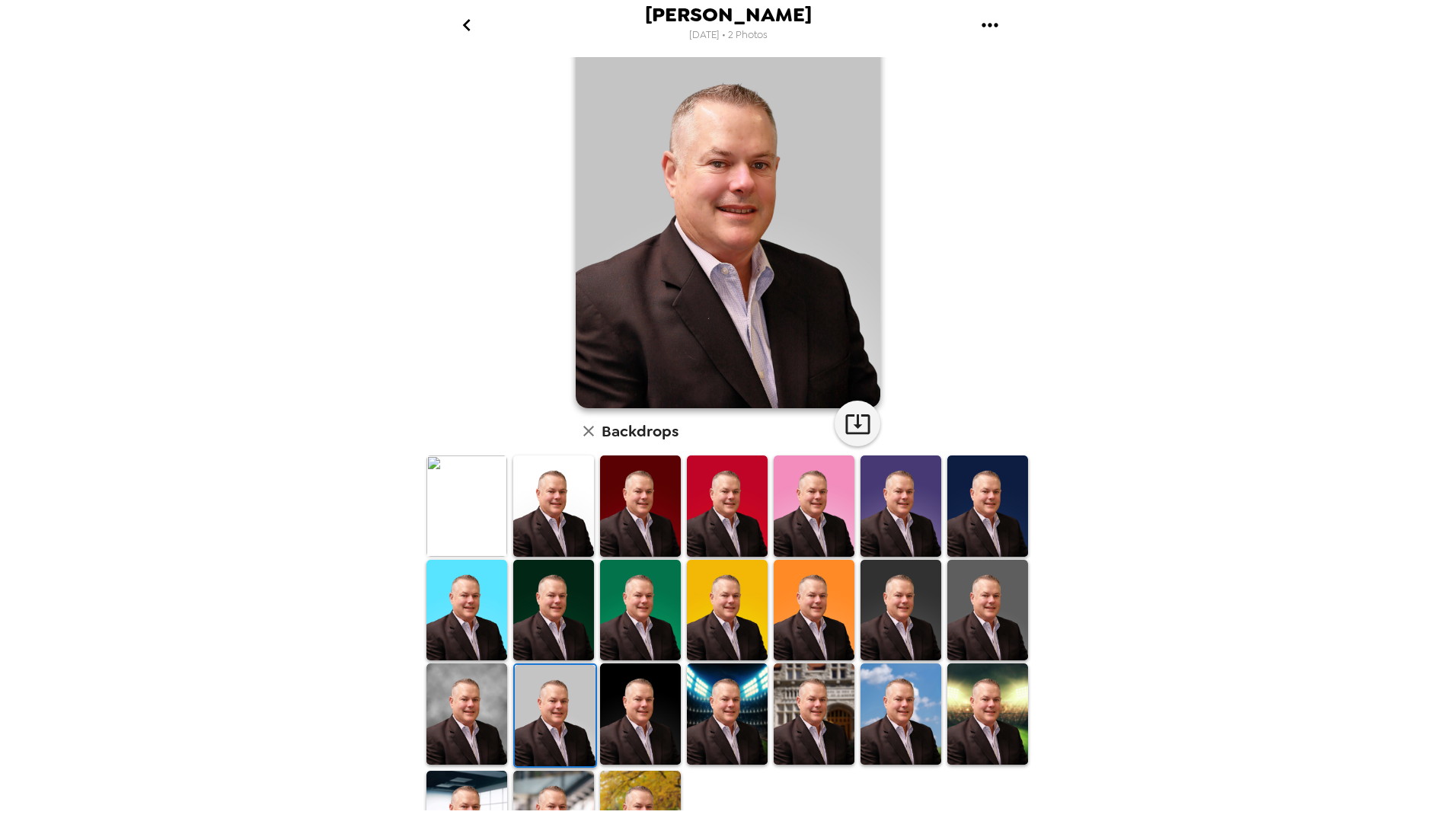
scroll to position [0, 0]
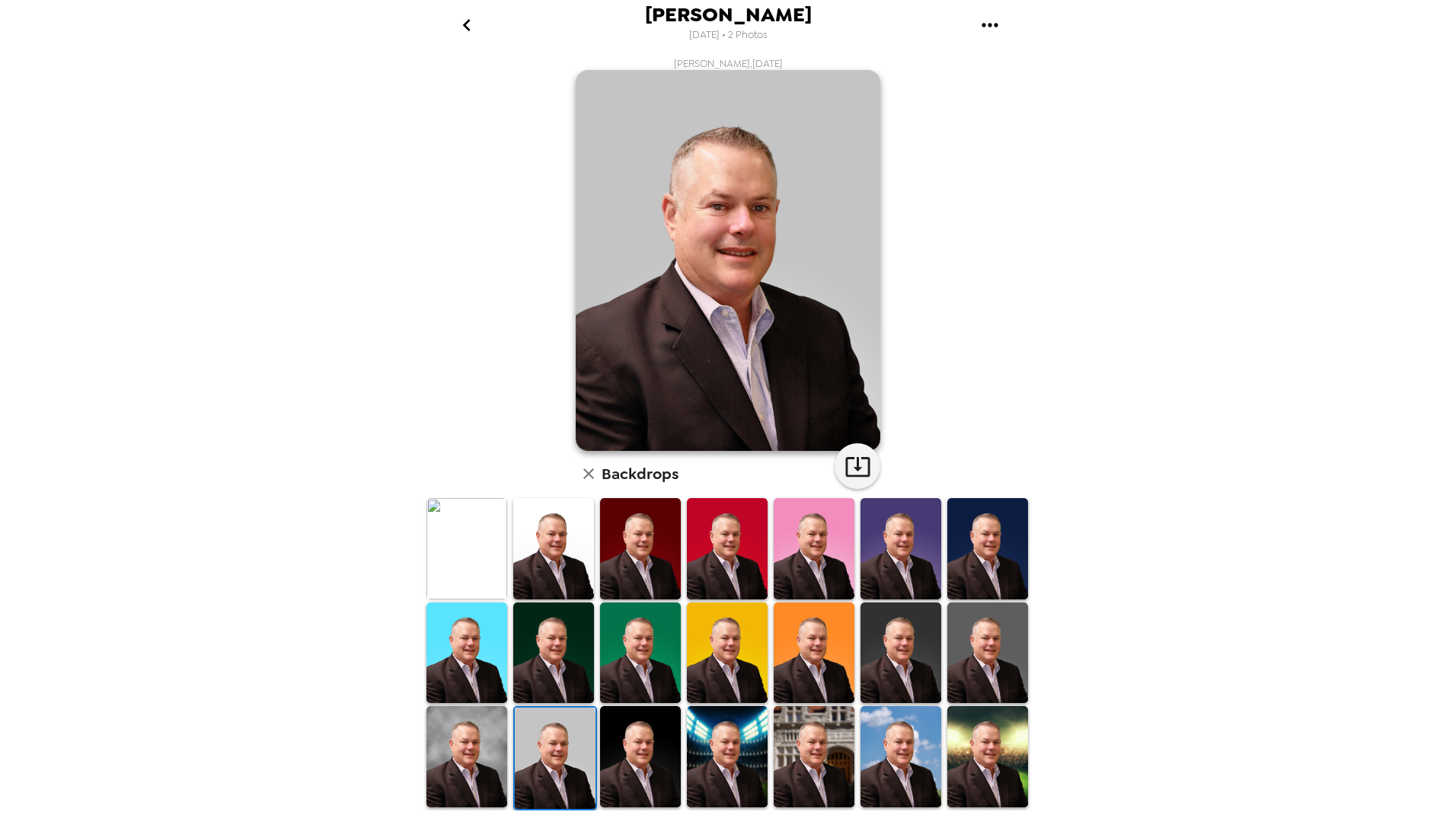
click at [469, 731] on img at bounding box center [467, 756] width 81 height 102
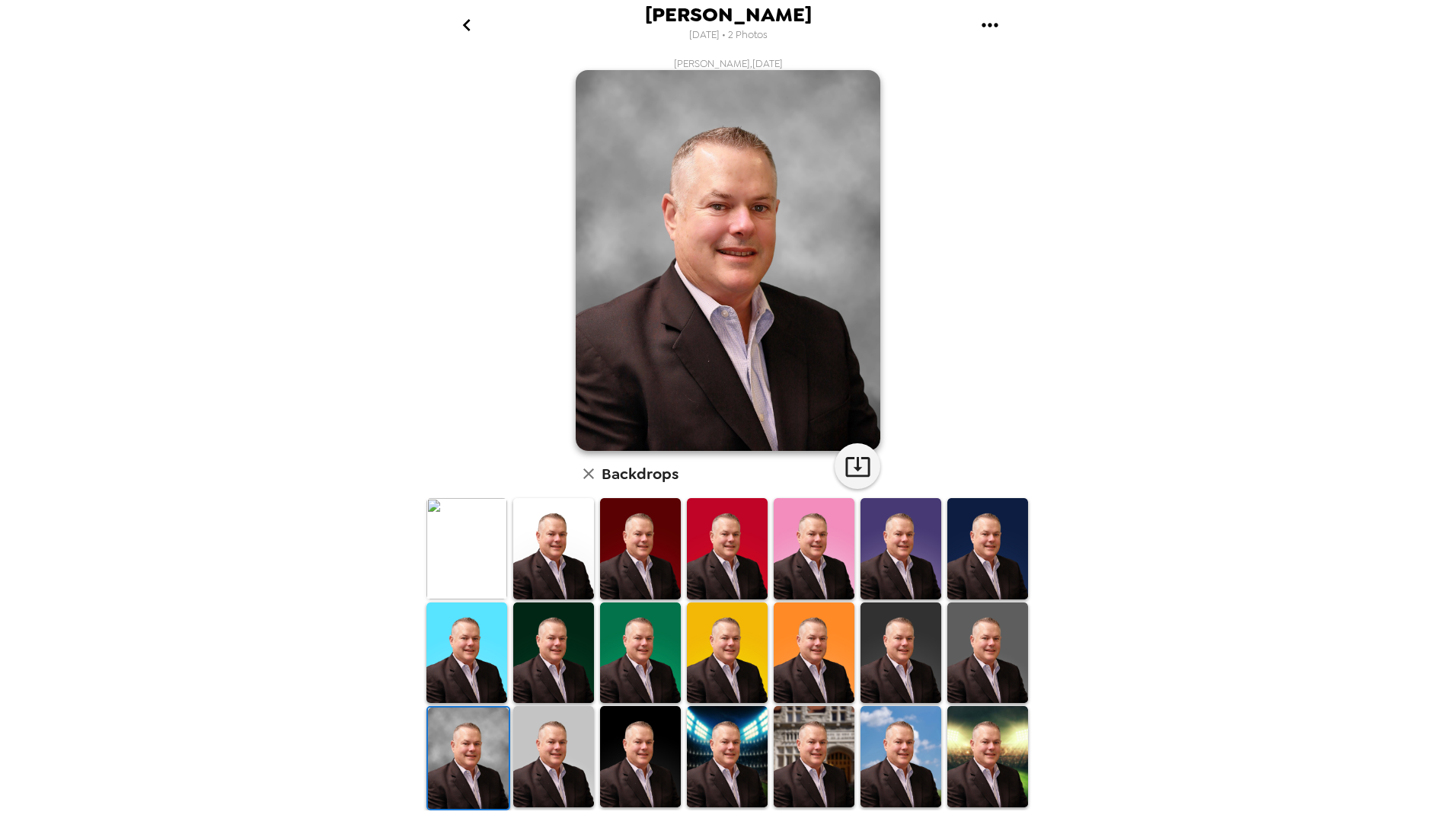
click at [458, 665] on img at bounding box center [467, 653] width 81 height 102
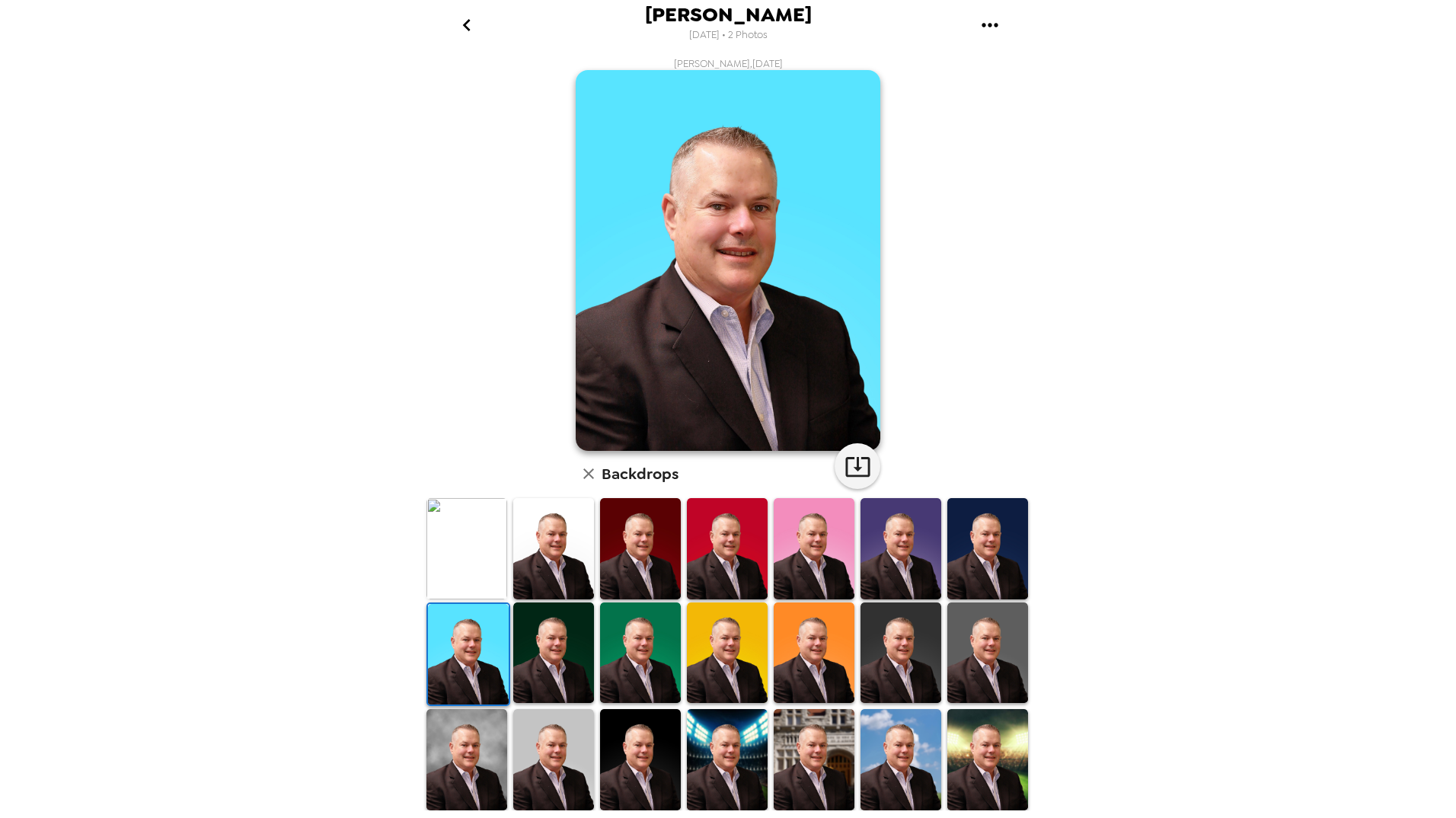
click at [544, 657] on img at bounding box center [554, 653] width 81 height 102
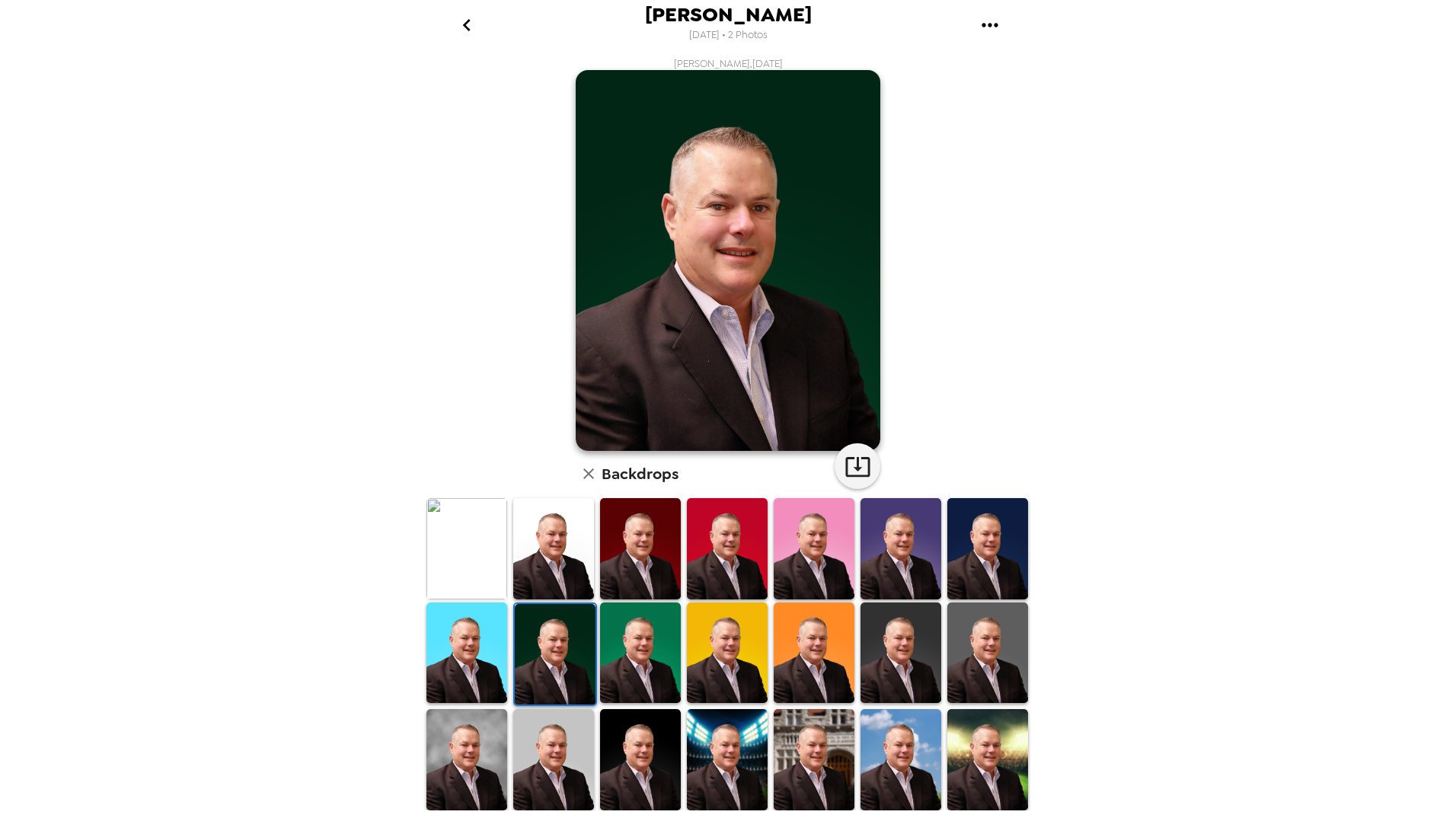
click at [630, 663] on img at bounding box center [641, 653] width 81 height 102
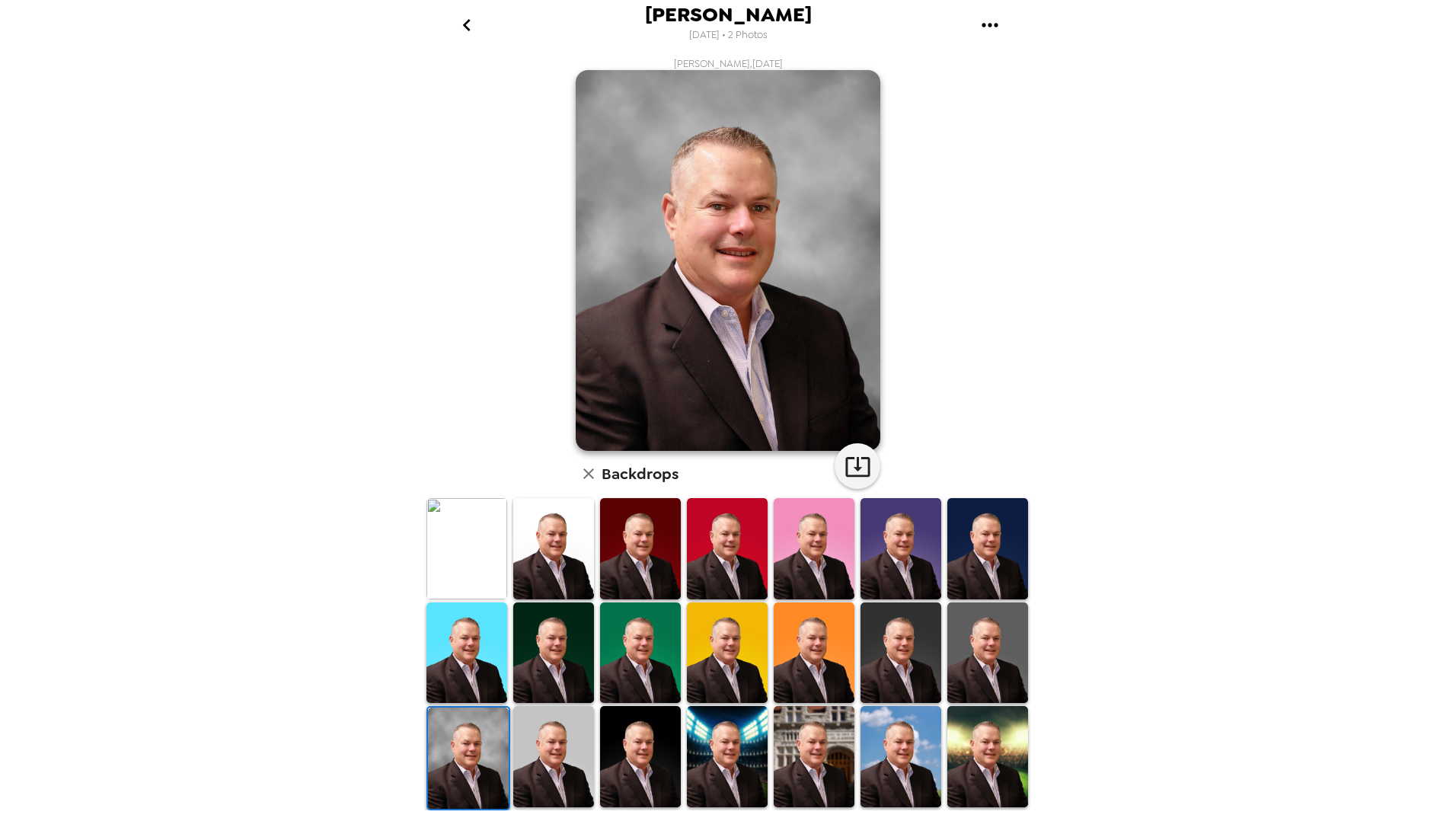
click at [469, 30] on icon "go back" at bounding box center [467, 25] width 24 height 24
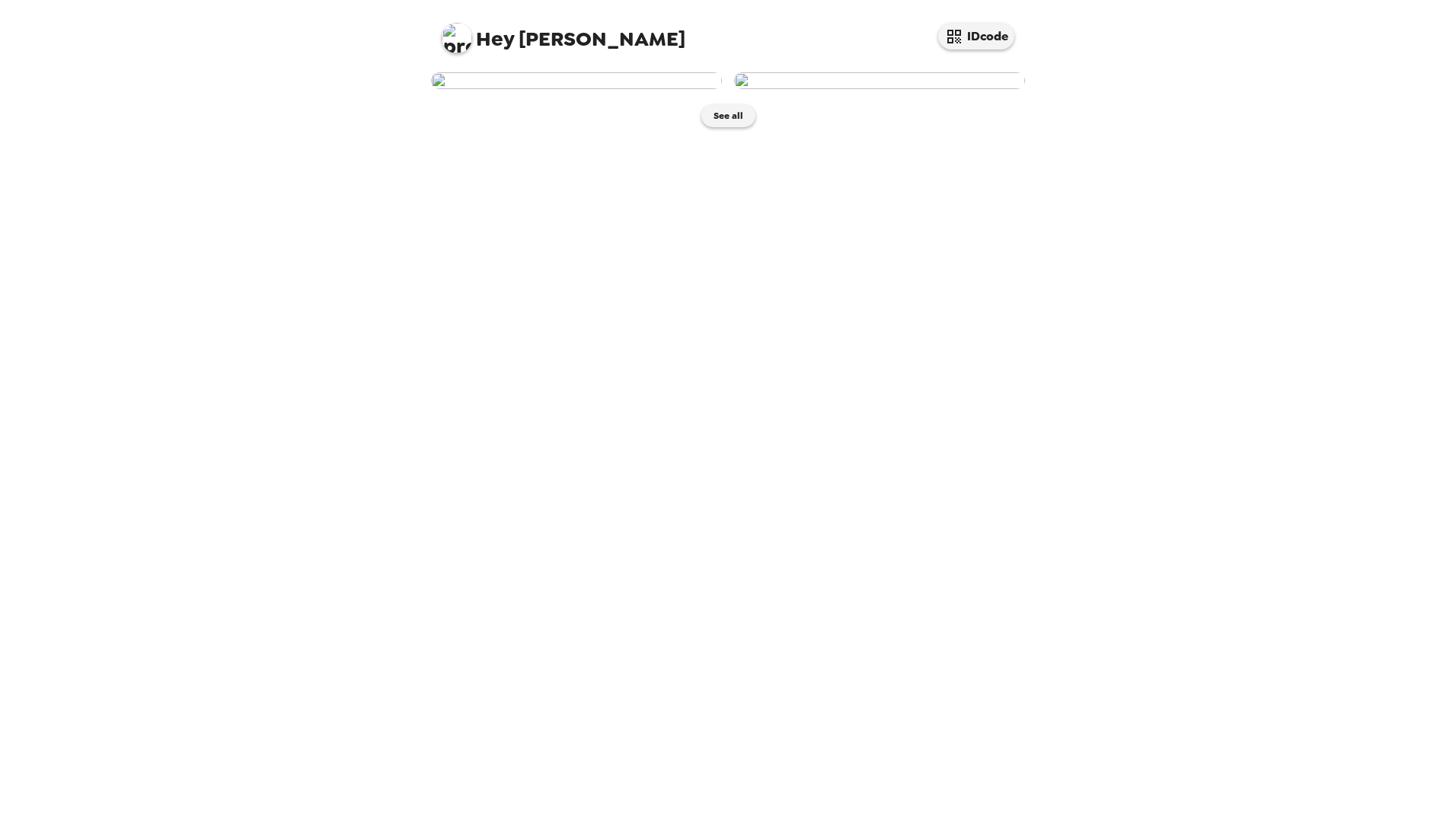
click at [591, 89] on img at bounding box center [576, 81] width 291 height 17
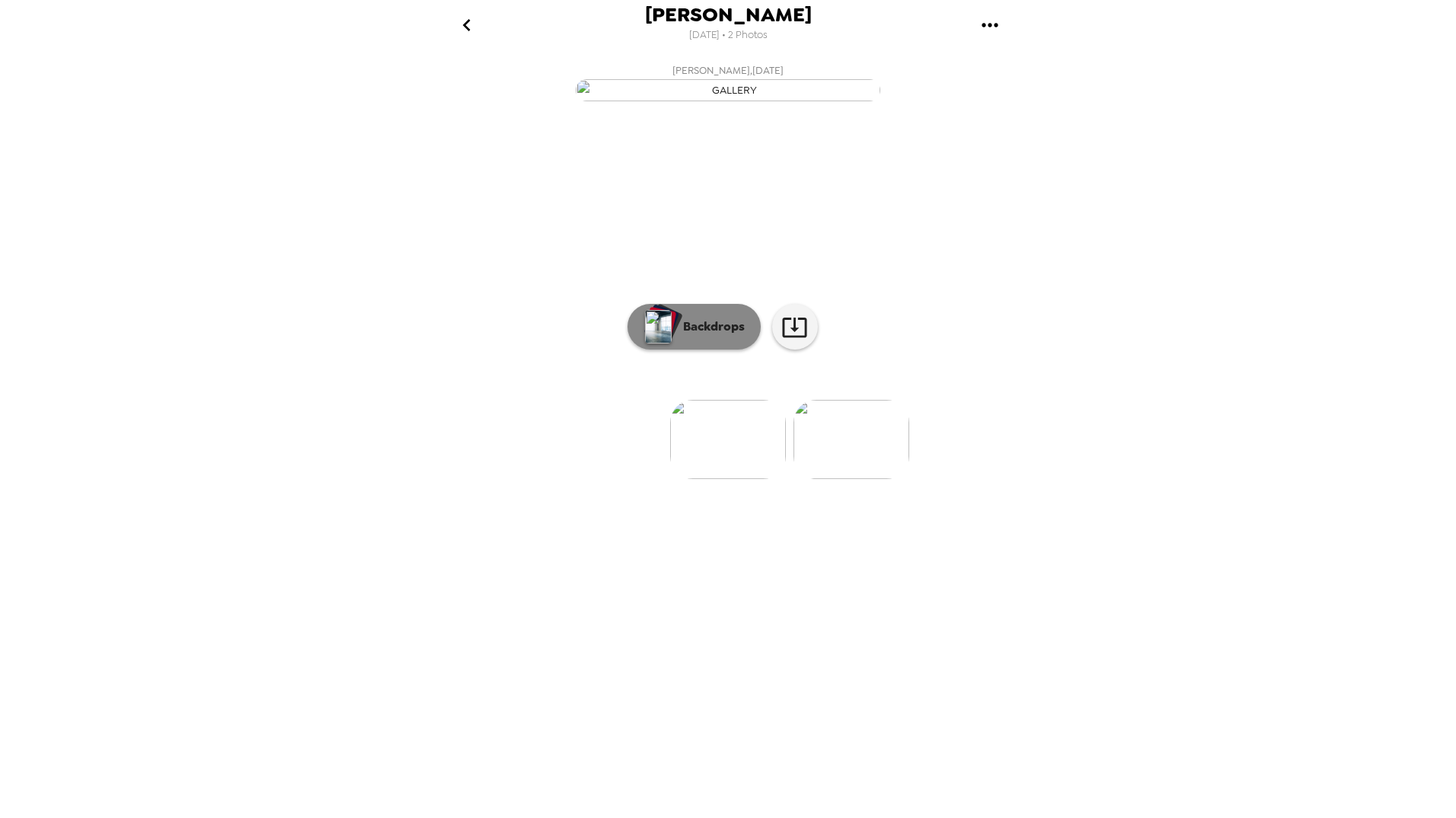
click at [729, 336] on p "Backdrops" at bounding box center [710, 326] width 70 height 18
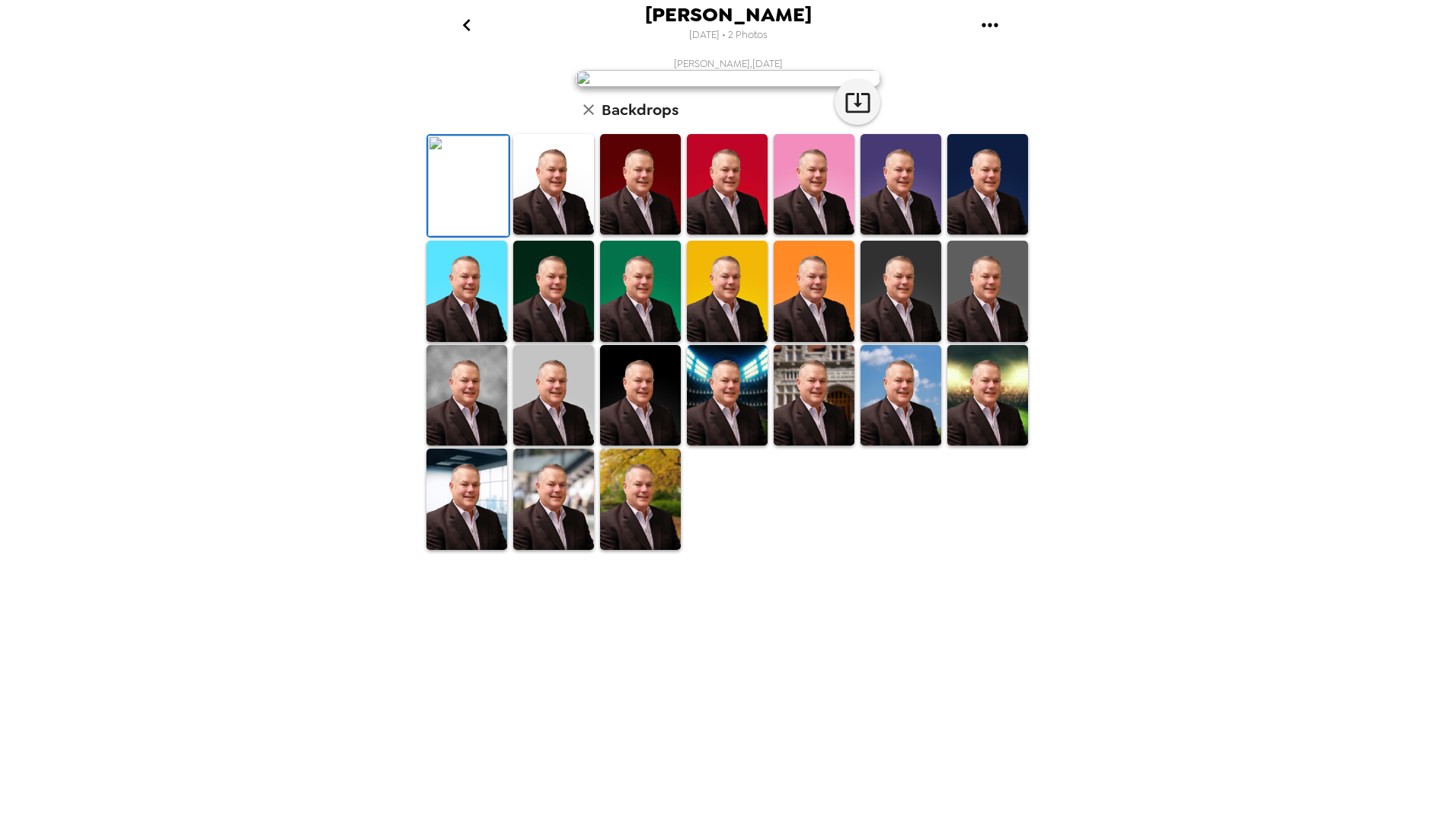
scroll to position [98, 0]
click at [710, 341] on img at bounding box center [727, 291] width 81 height 101
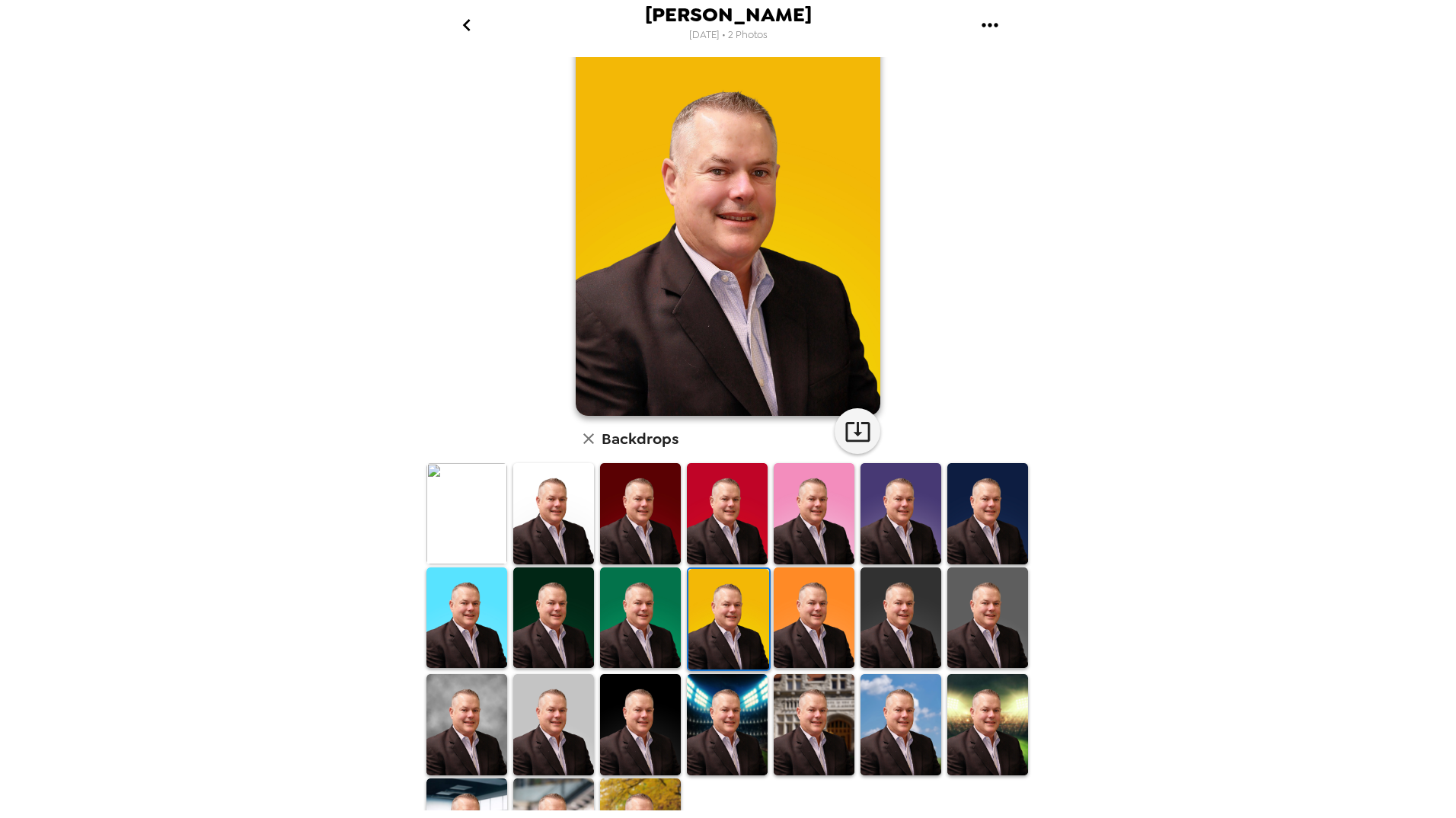
scroll to position [0, 0]
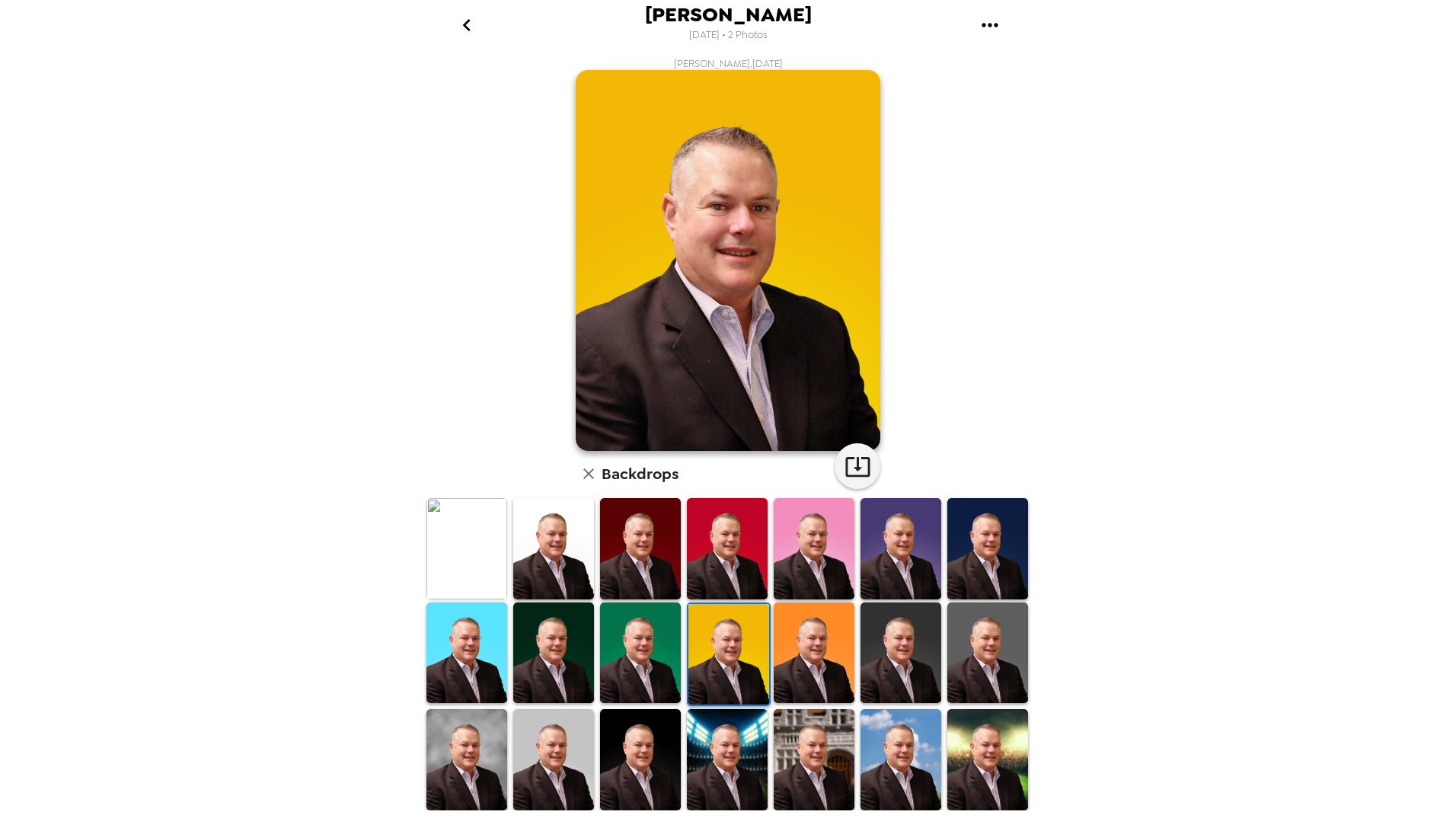
click at [810, 527] on img at bounding box center [815, 547] width 81 height 101
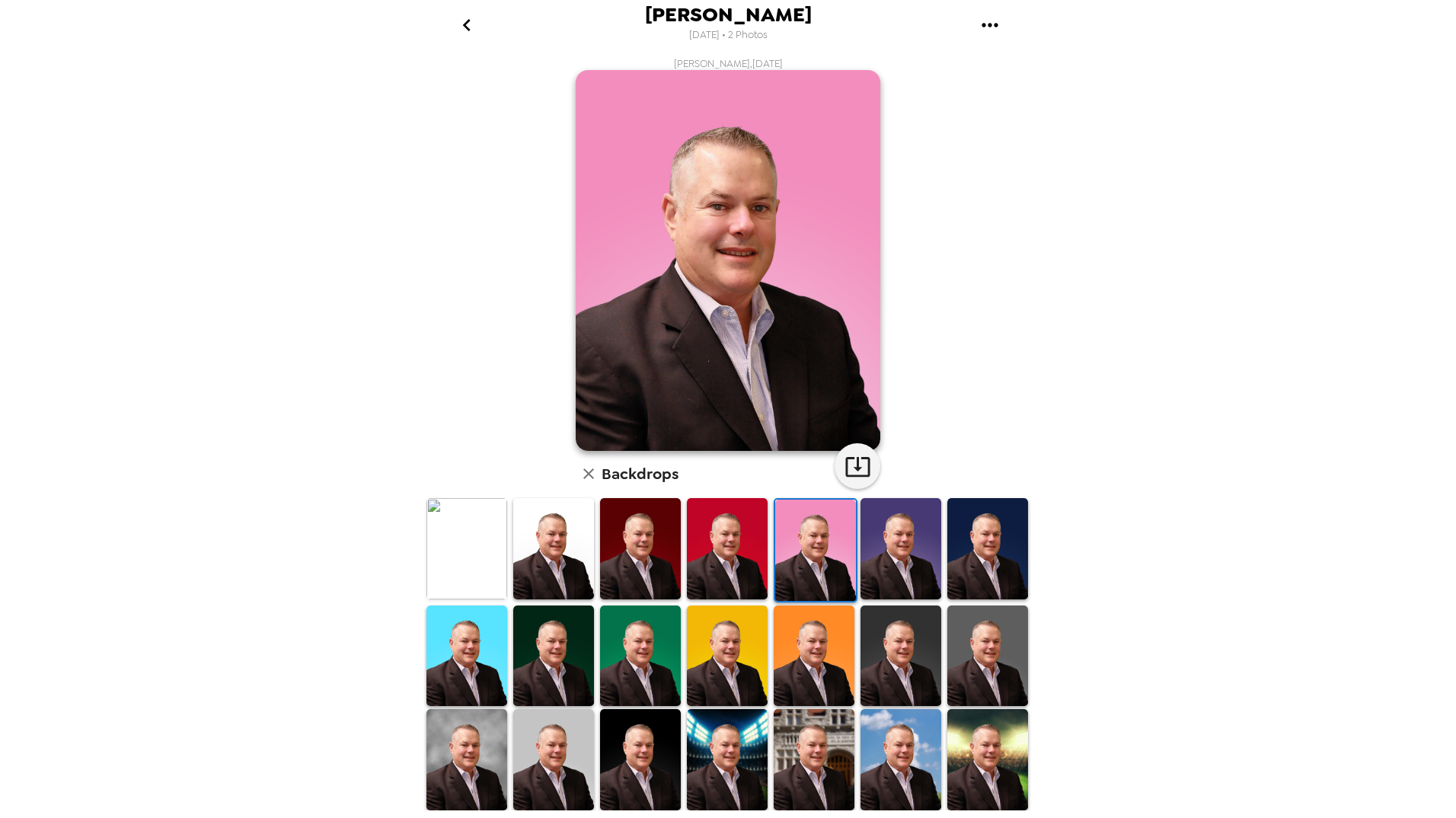
click at [465, 746] on img at bounding box center [467, 759] width 81 height 101
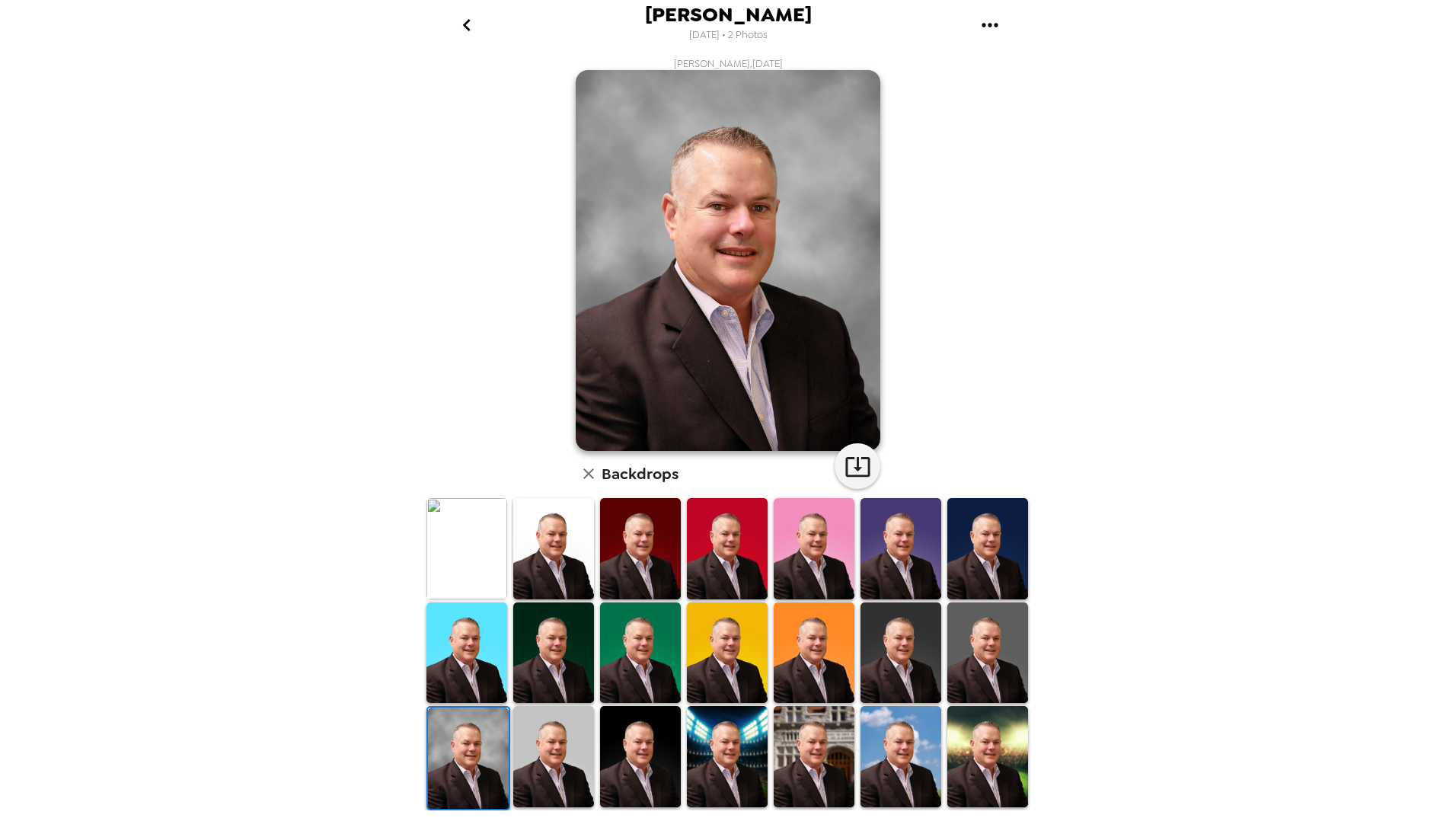
click at [559, 737] on img at bounding box center [554, 755] width 81 height 101
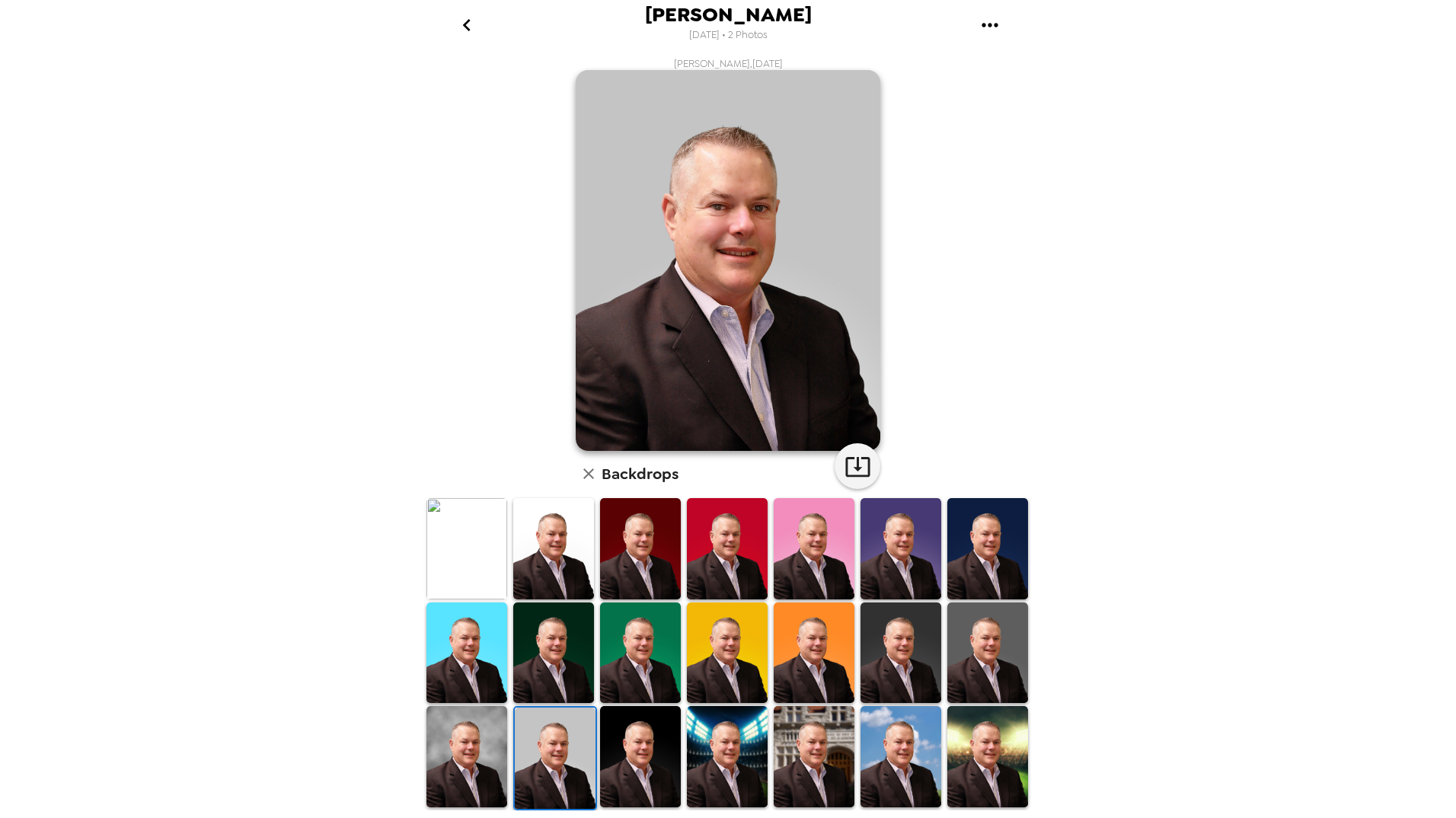
click at [451, 762] on img at bounding box center [467, 755] width 81 height 101
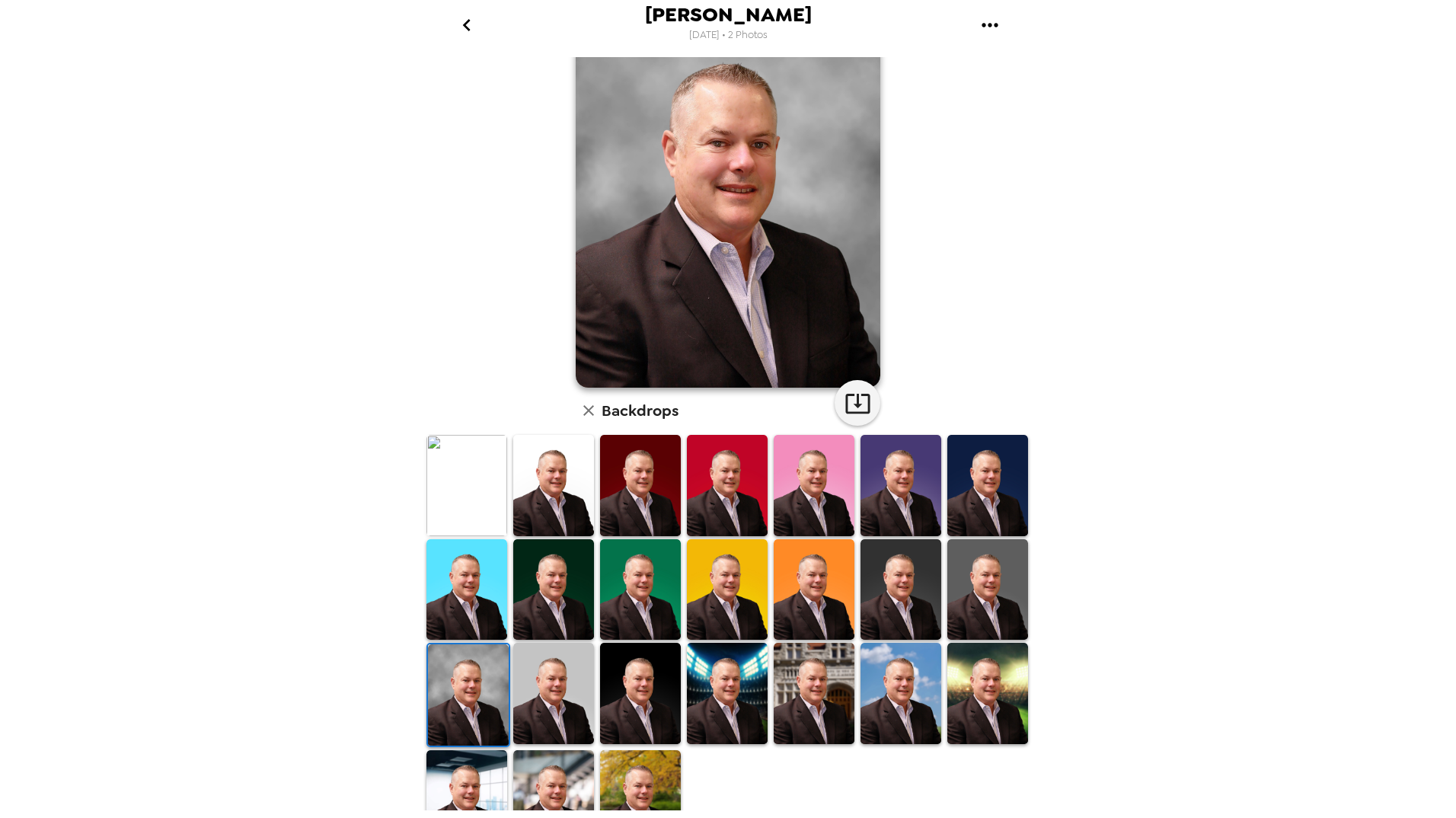
scroll to position [97, 0]
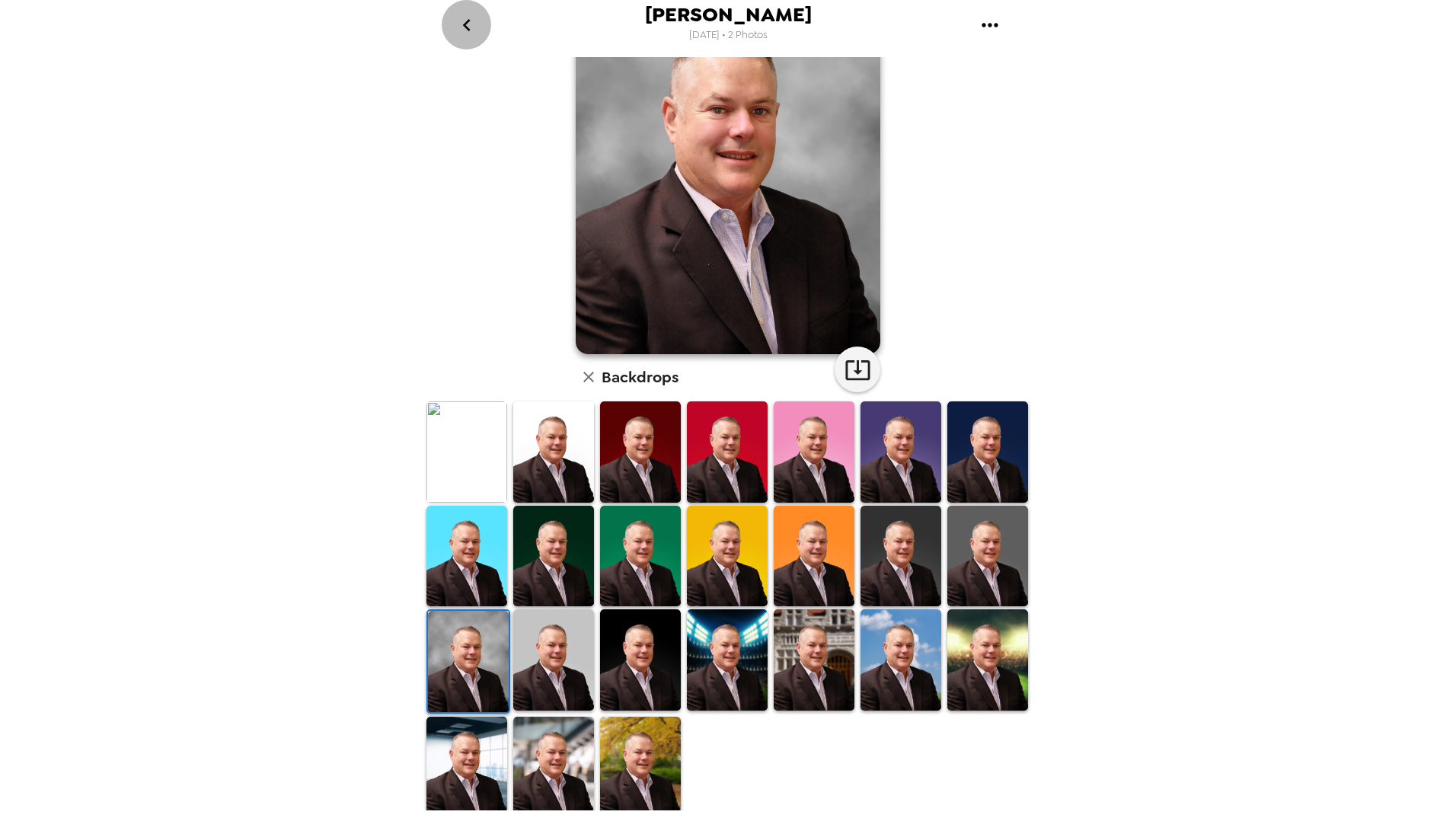
click at [470, 24] on icon "go back" at bounding box center [467, 25] width 24 height 24
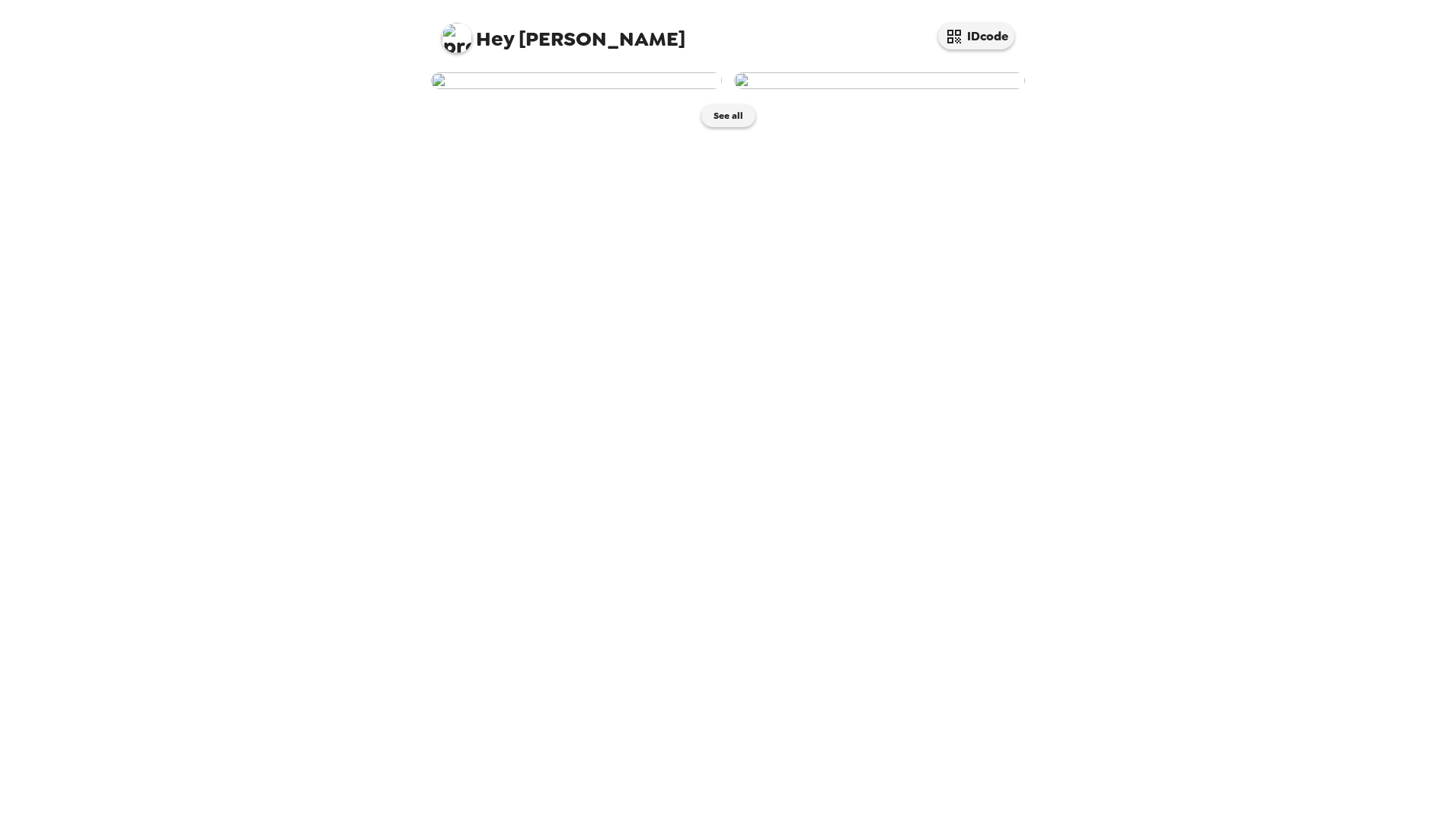
click at [868, 89] on img at bounding box center [878, 81] width 291 height 17
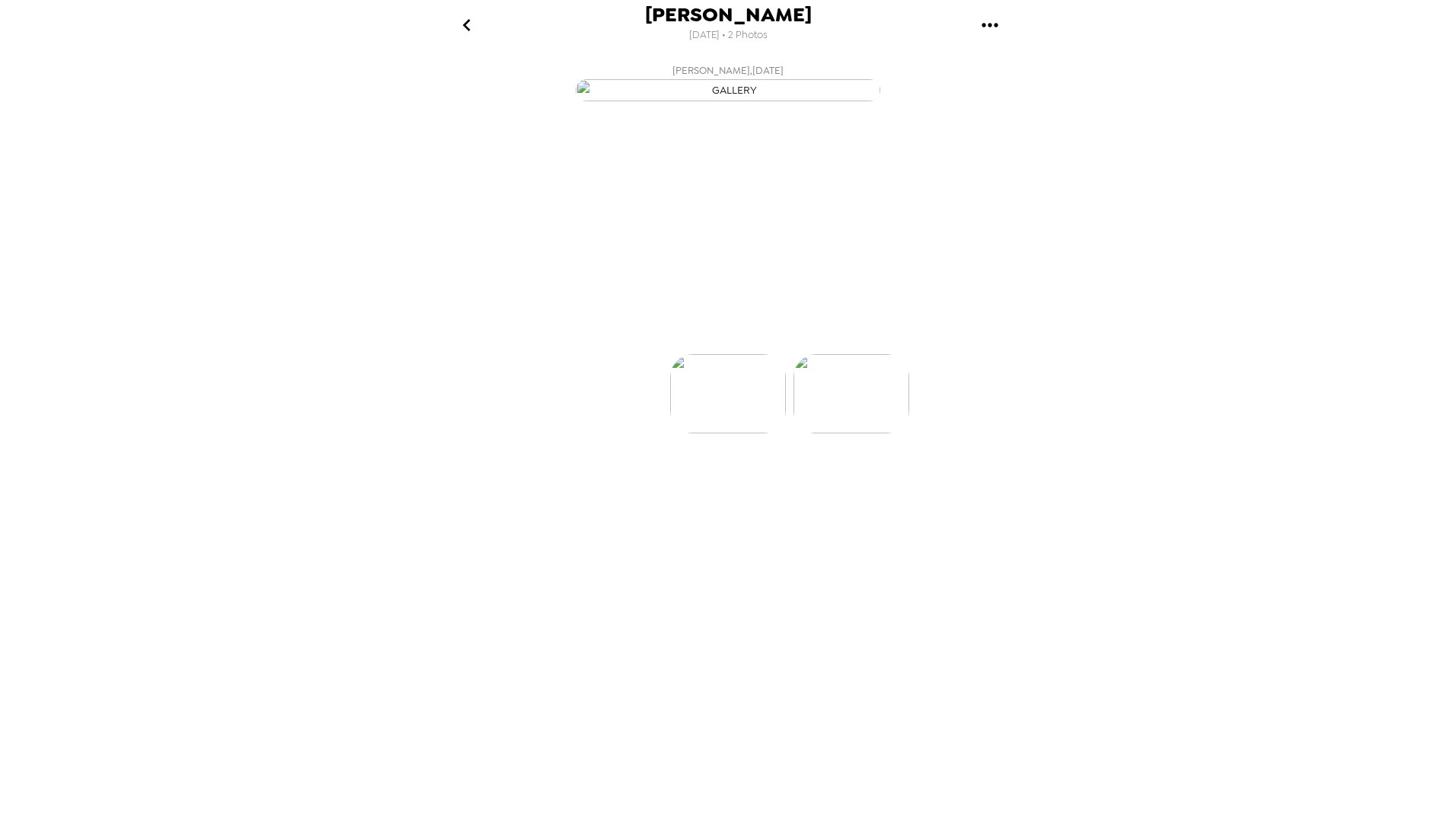
scroll to position [0, 122]
click at [701, 336] on p "Backdrops" at bounding box center [710, 326] width 70 height 18
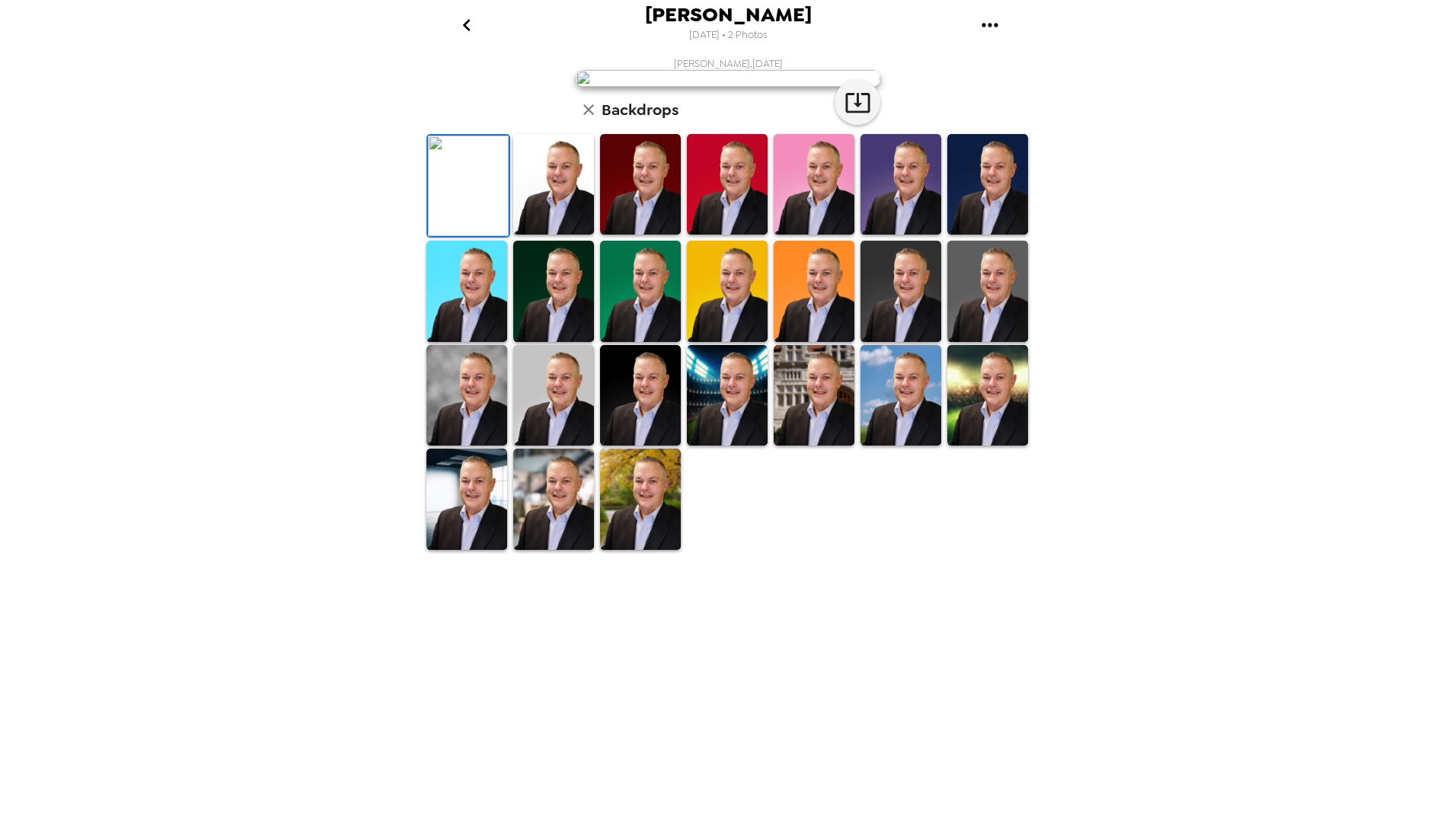
scroll to position [174, 0]
click at [488, 446] on img at bounding box center [467, 395] width 81 height 101
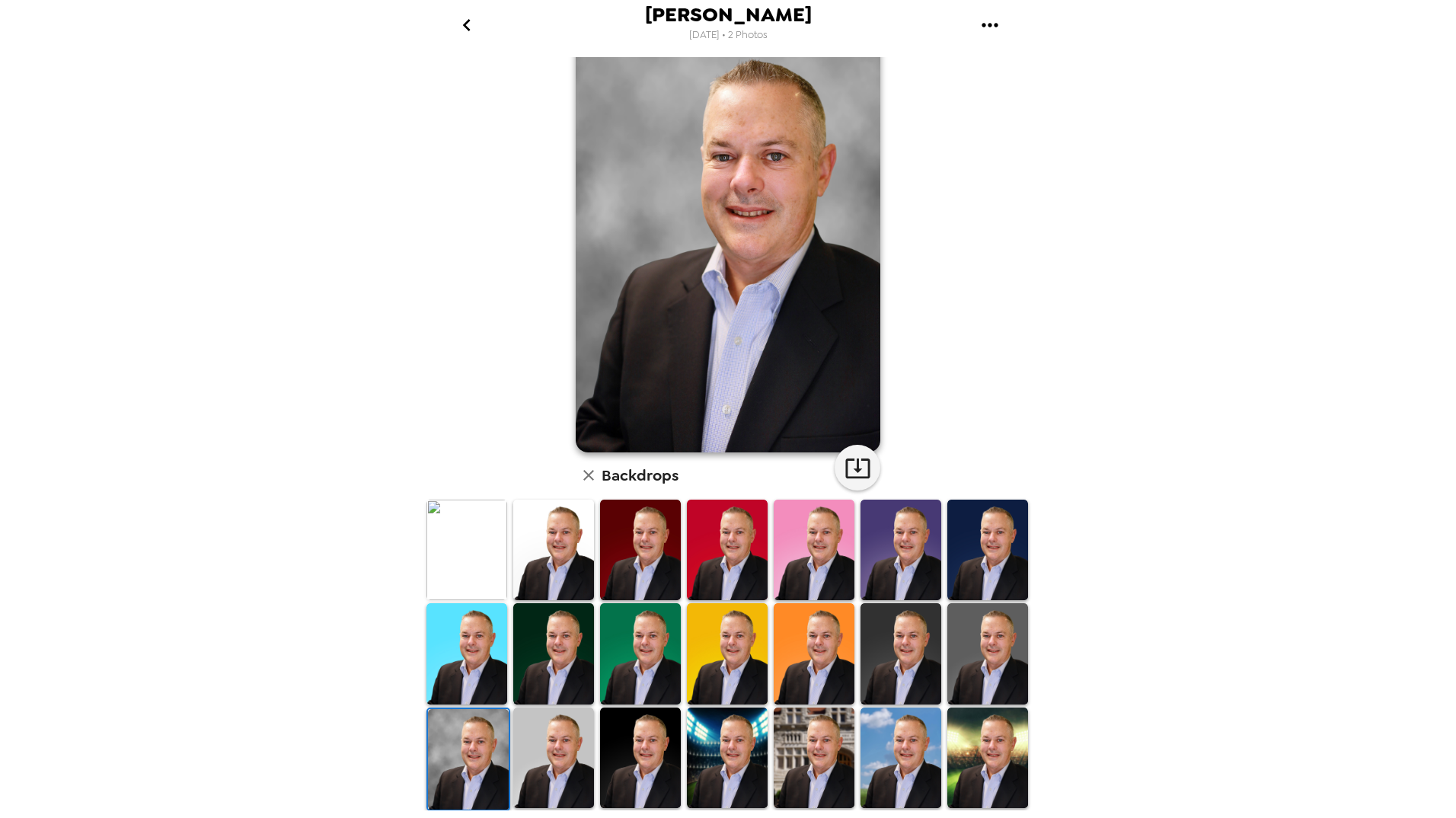
scroll to position [0, 0]
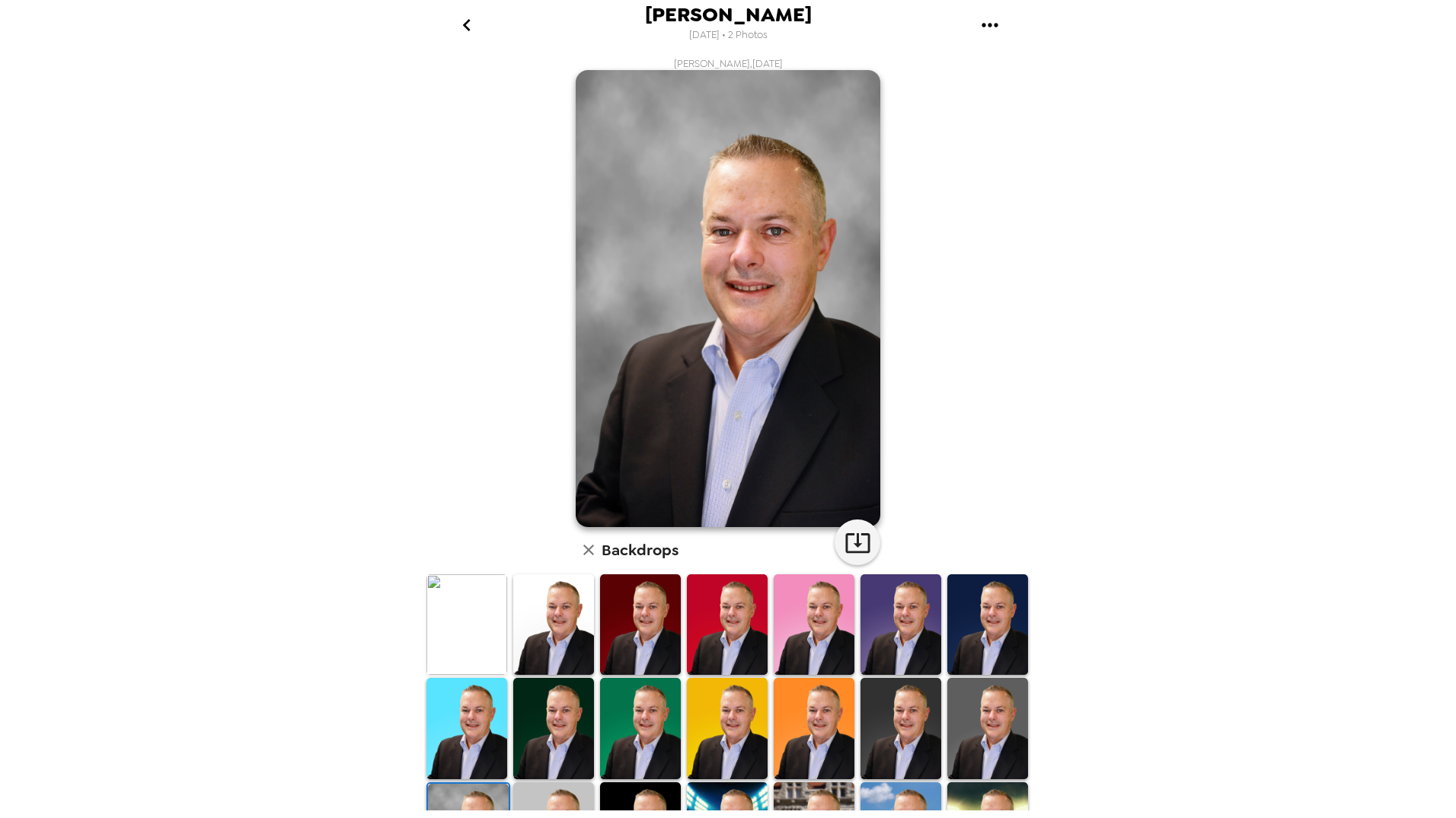
click at [469, 26] on icon "go back" at bounding box center [467, 25] width 24 height 24
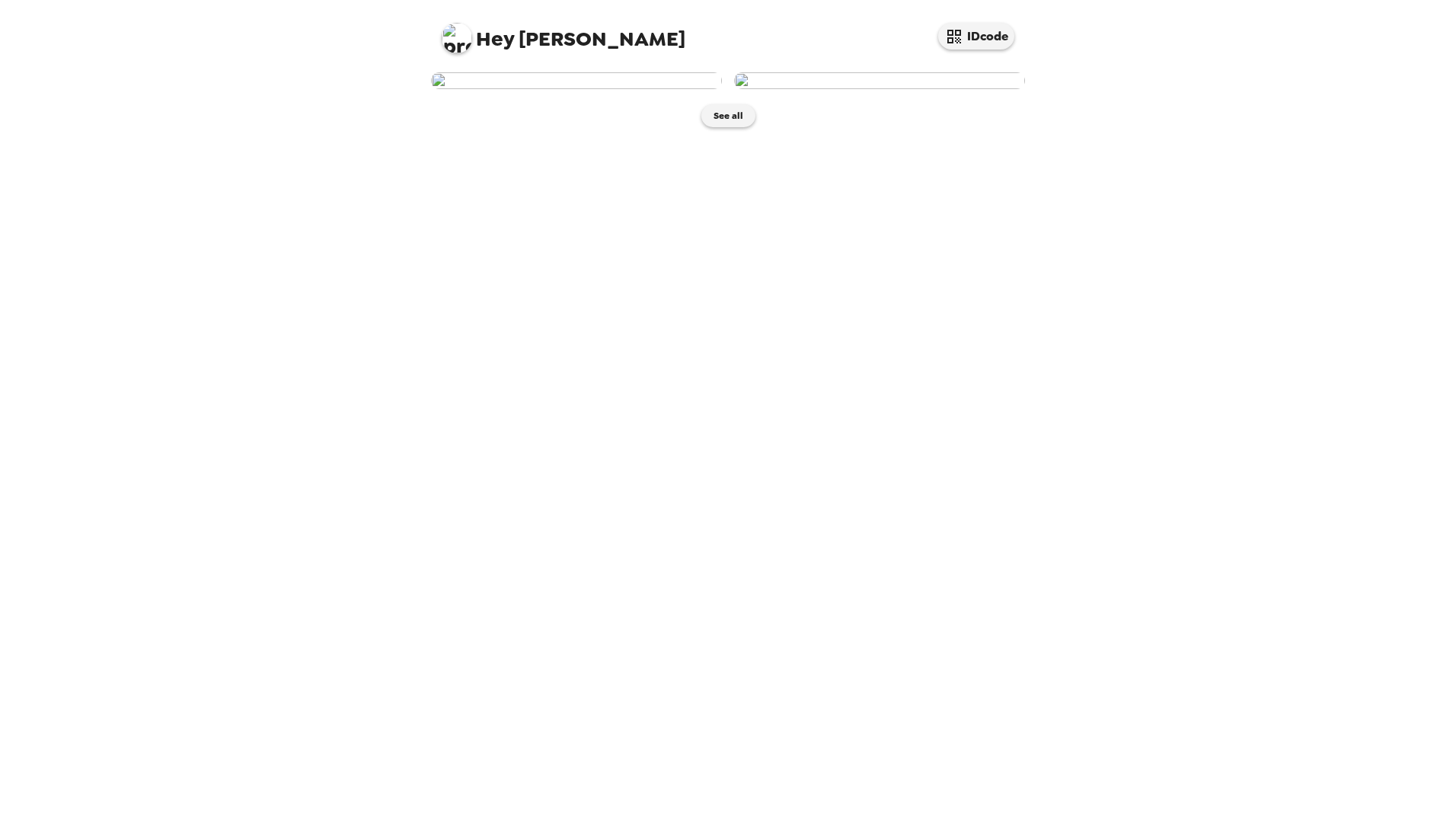
click at [570, 89] on img at bounding box center [576, 81] width 291 height 17
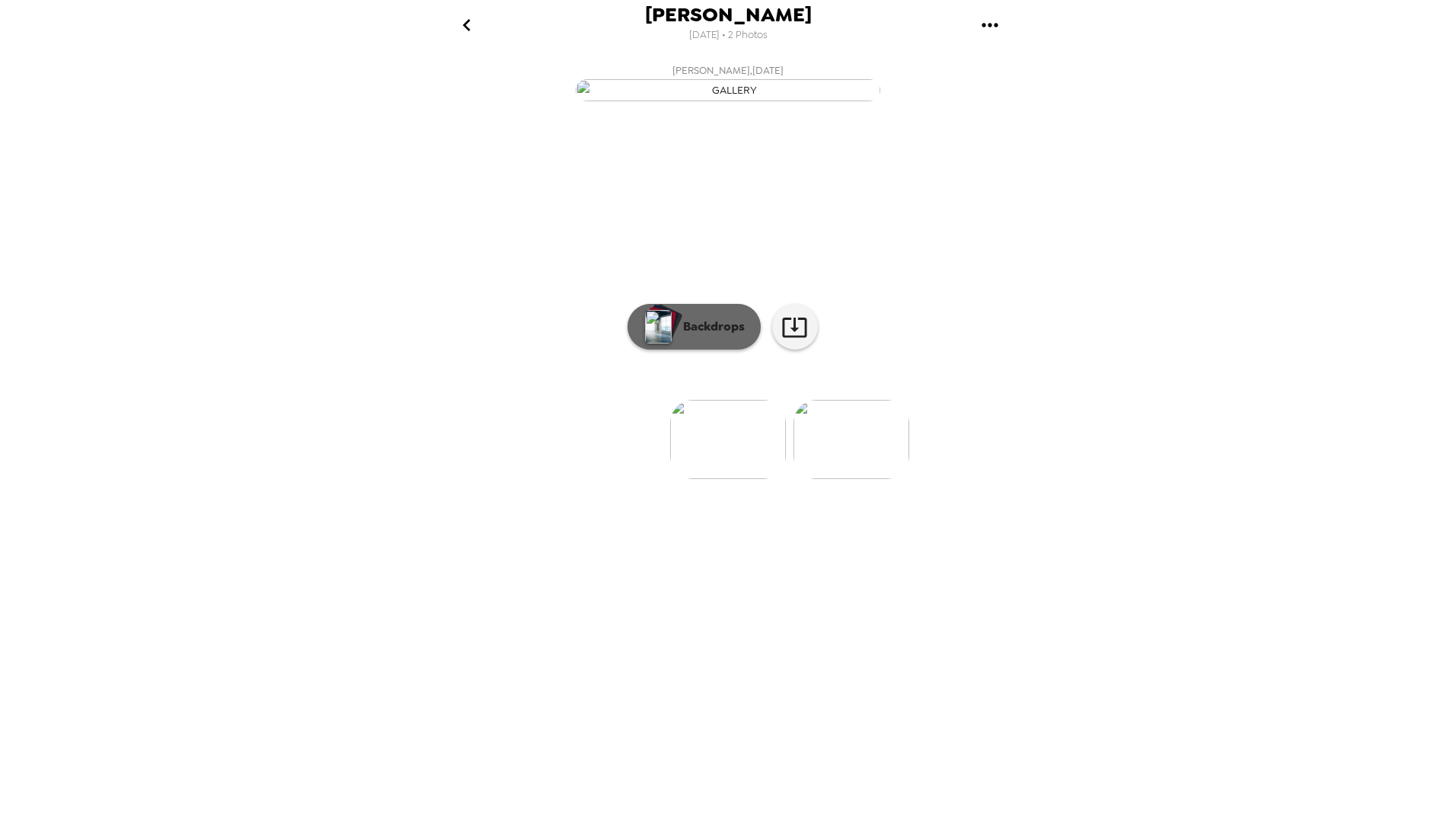
click at [726, 336] on p "Backdrops" at bounding box center [710, 326] width 70 height 18
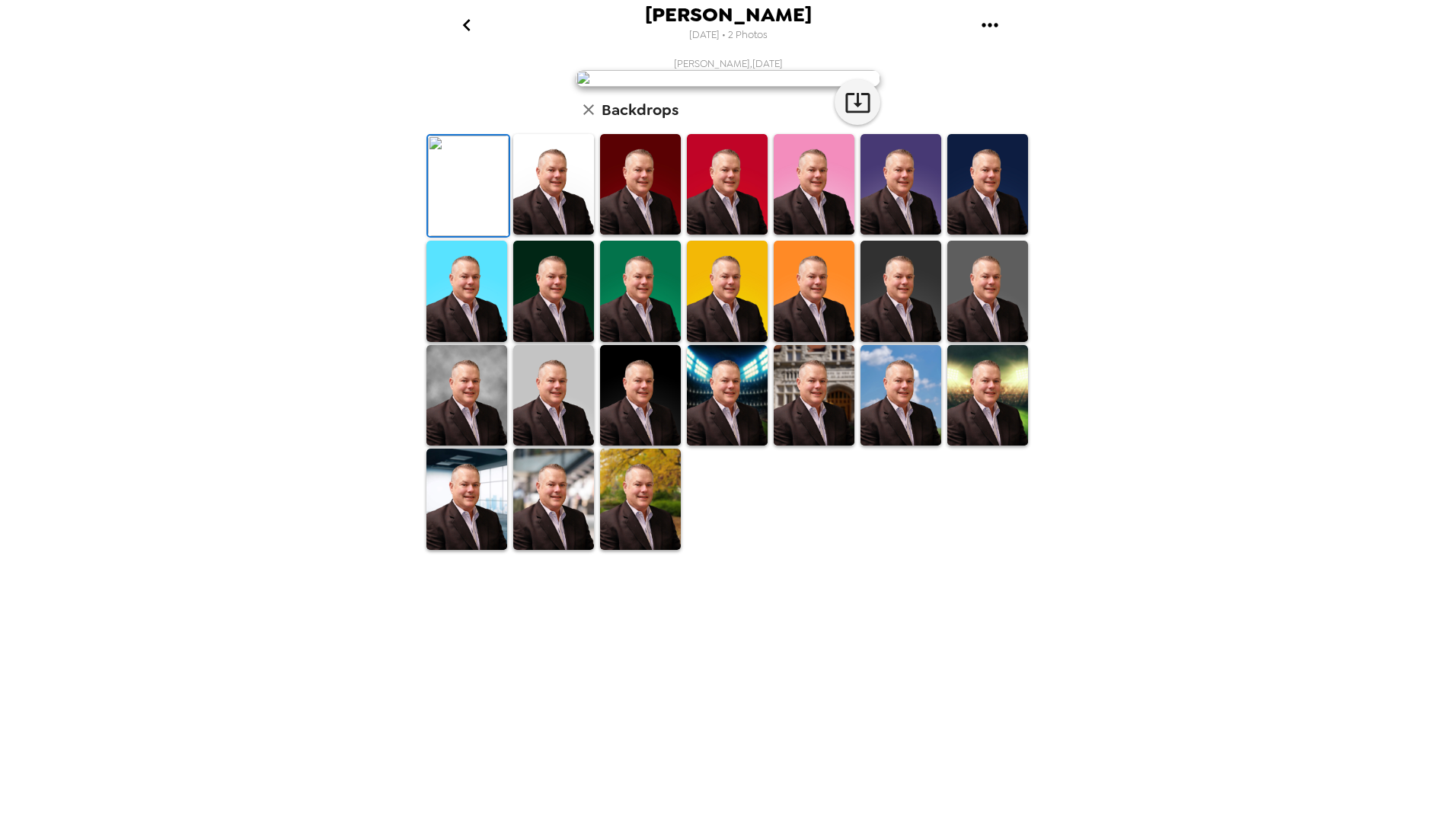
scroll to position [98, 0]
click at [468, 446] on img at bounding box center [467, 395] width 81 height 101
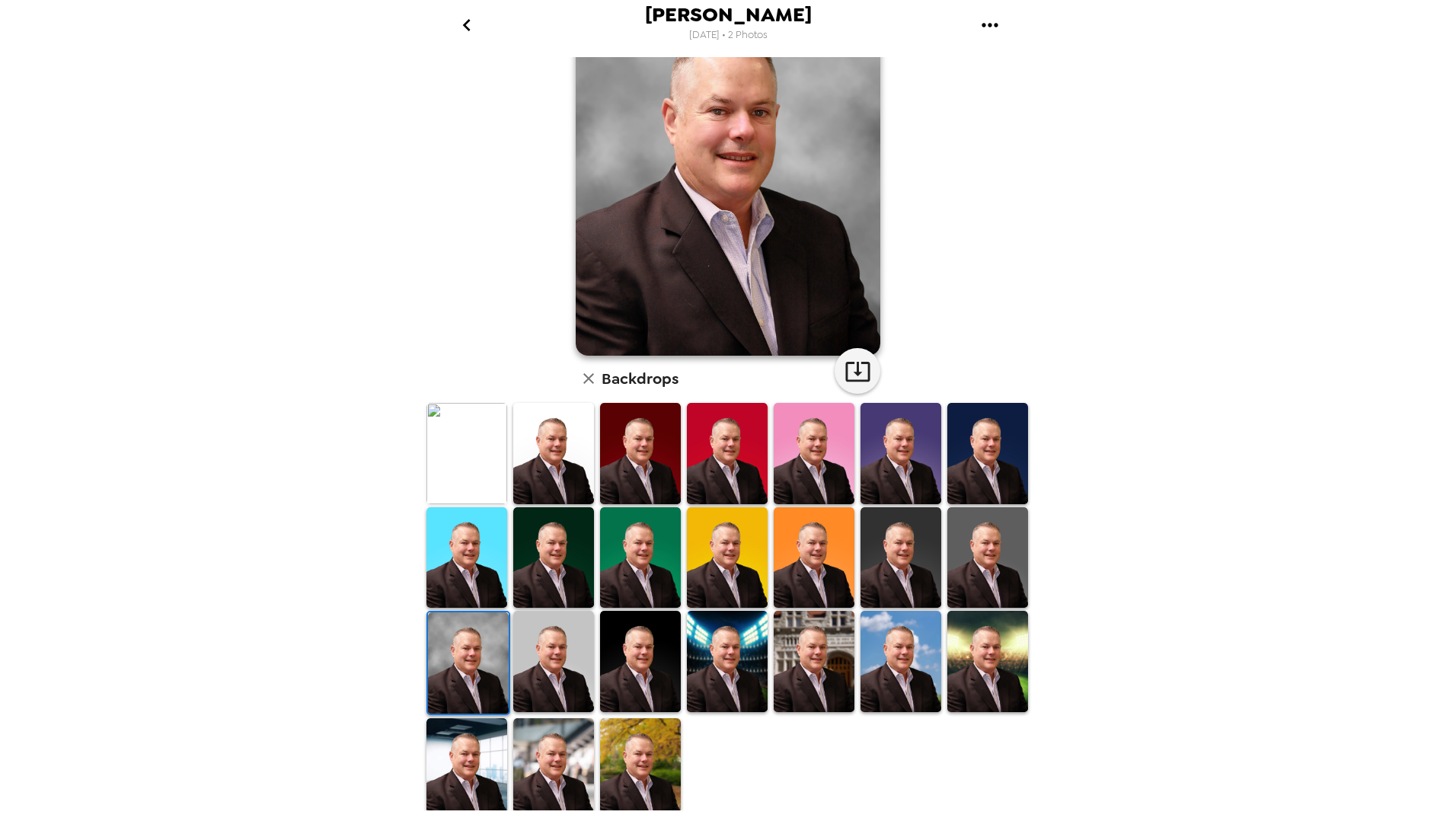
scroll to position [97, 0]
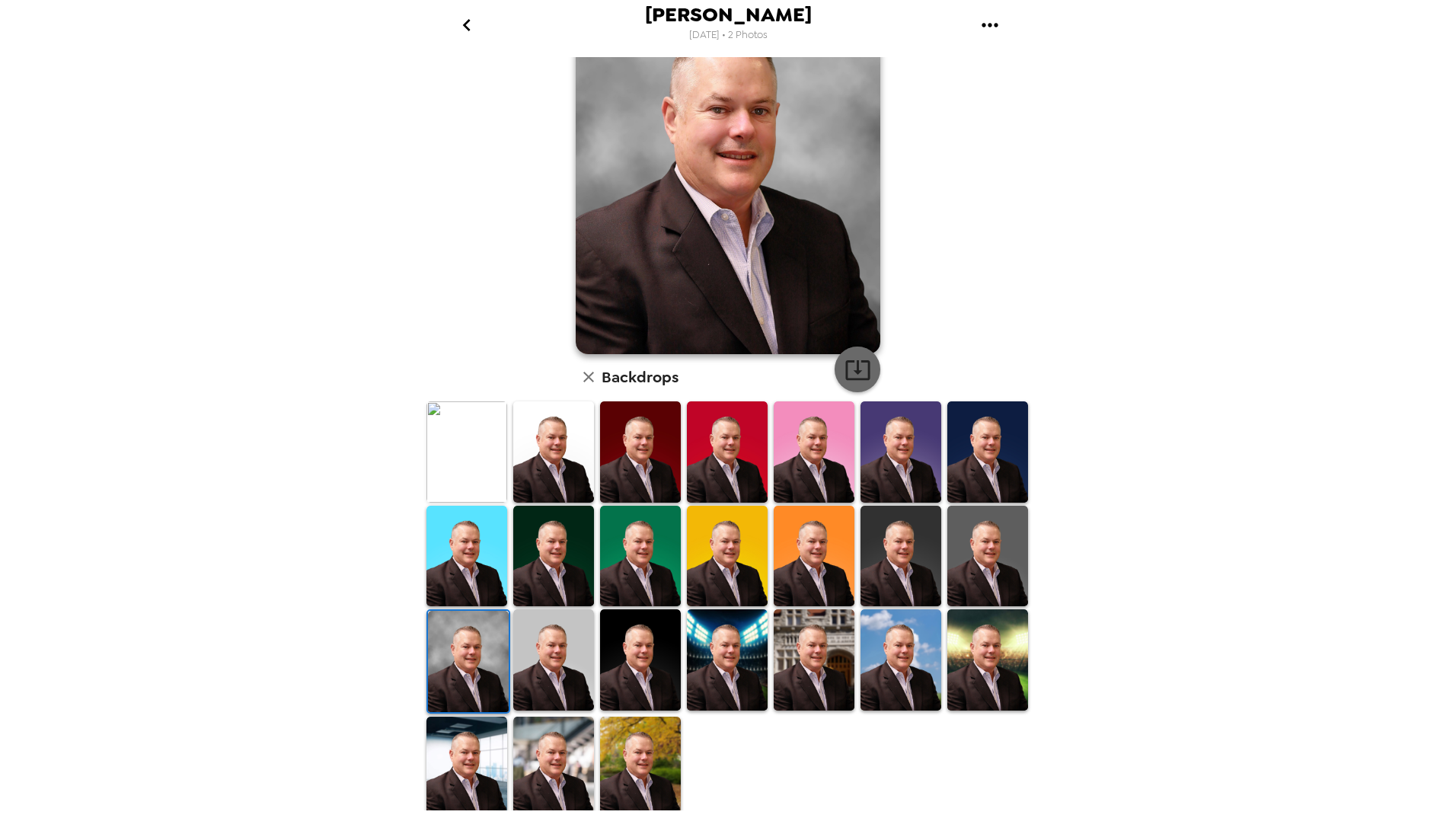
click at [846, 369] on icon "button" at bounding box center [858, 370] width 26 height 26
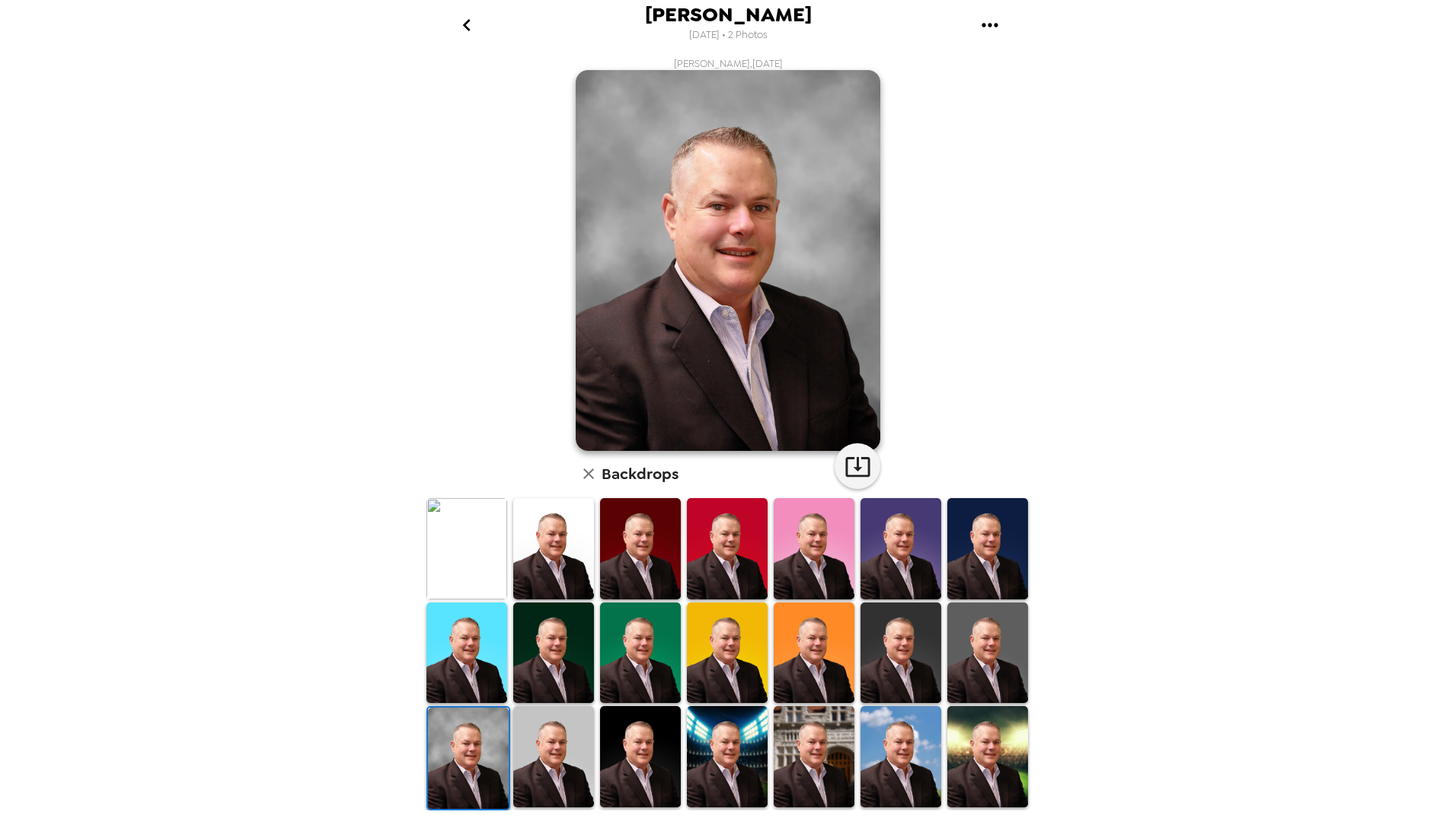
scroll to position [97, 0]
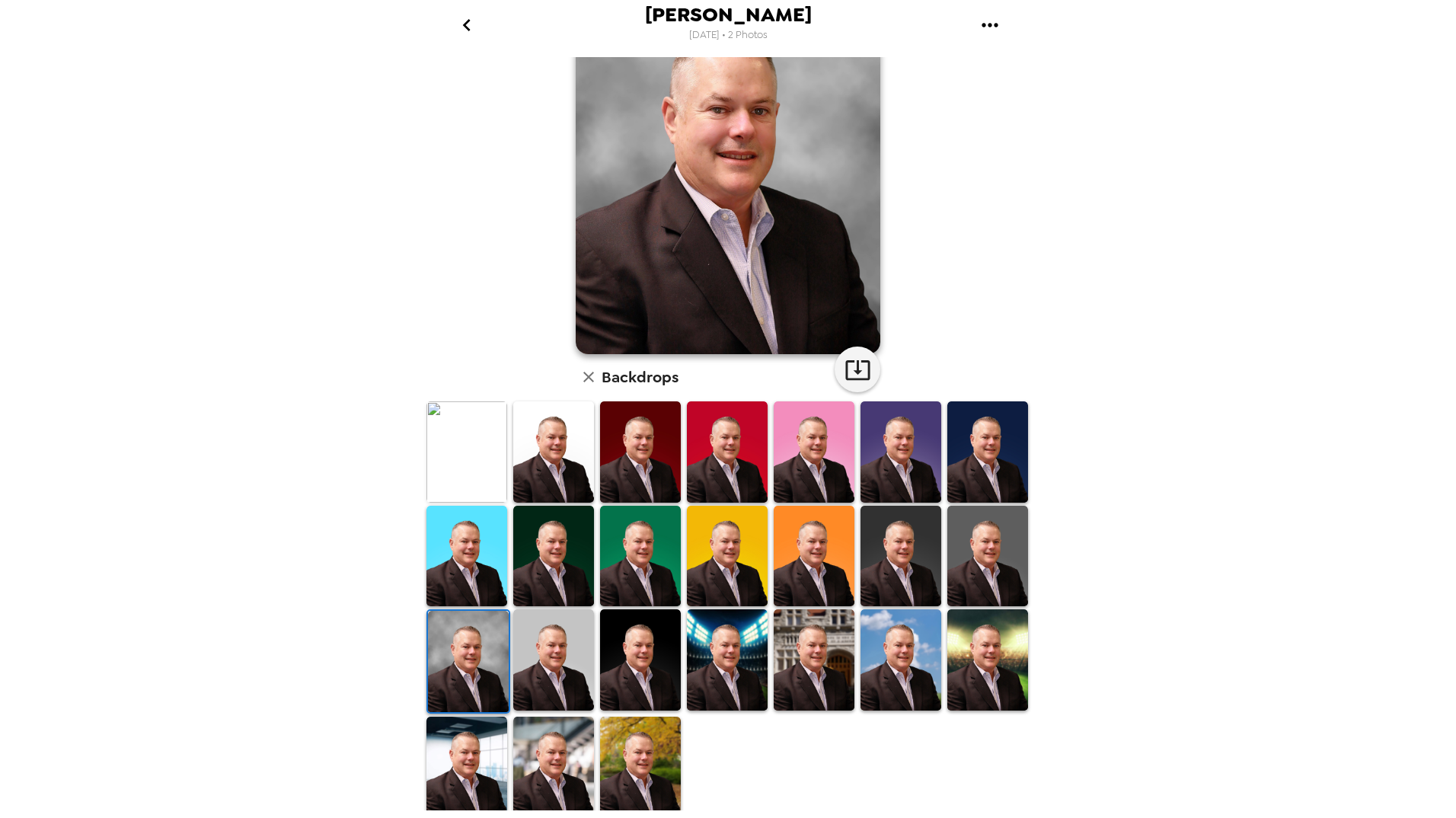
click at [542, 627] on img at bounding box center [554, 659] width 81 height 101
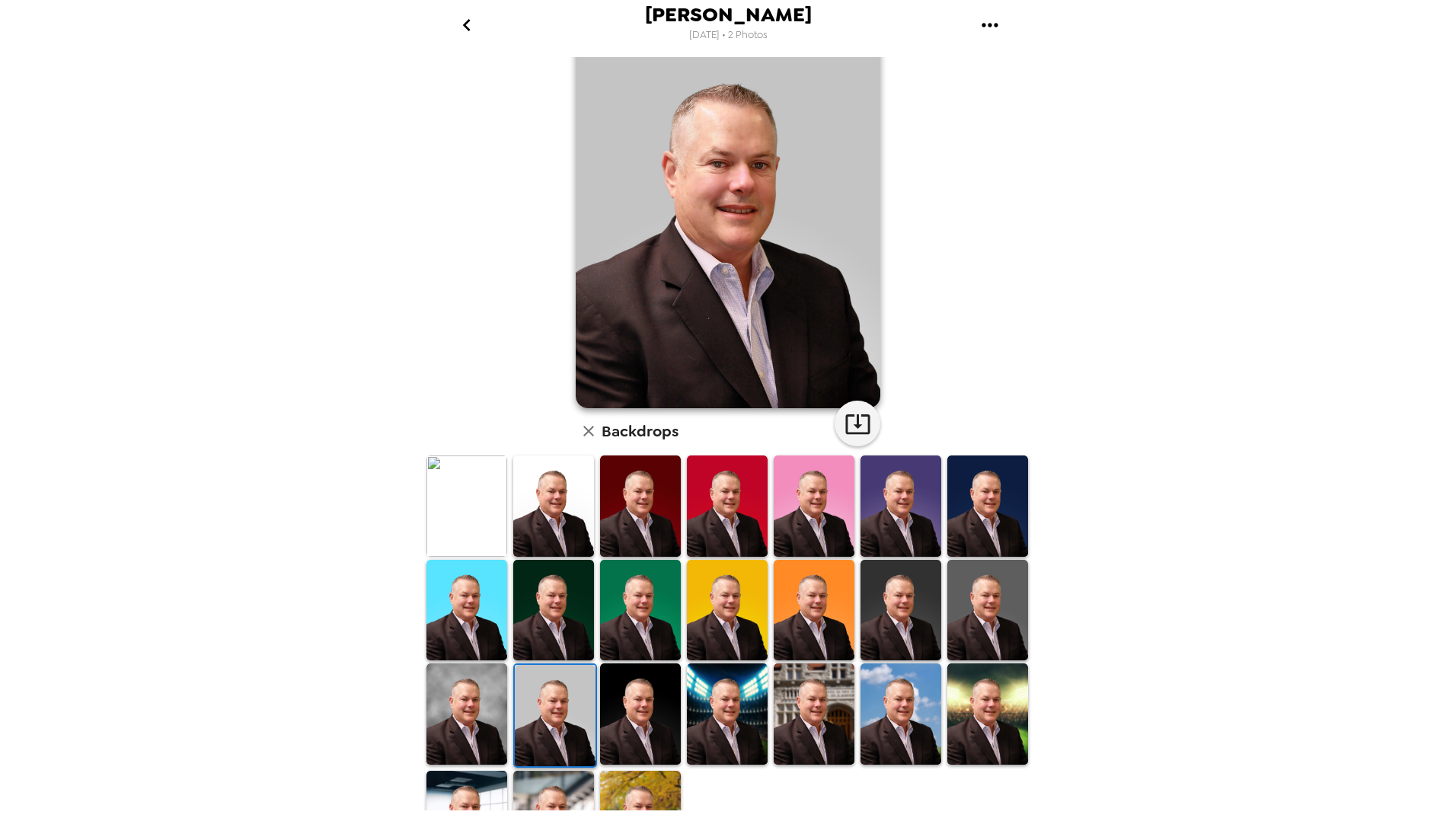
scroll to position [0, 0]
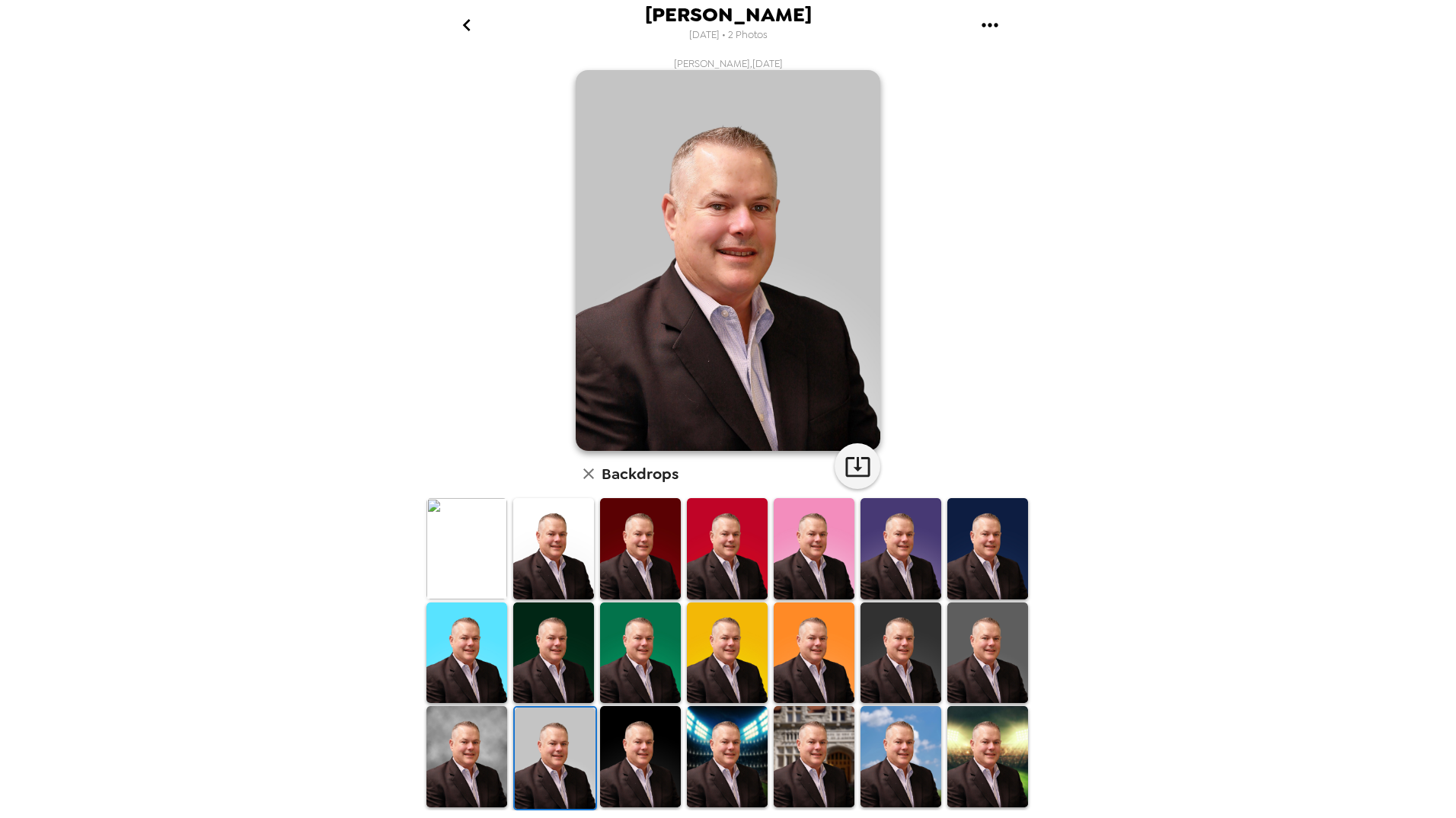
click at [555, 653] on img at bounding box center [554, 652] width 81 height 101
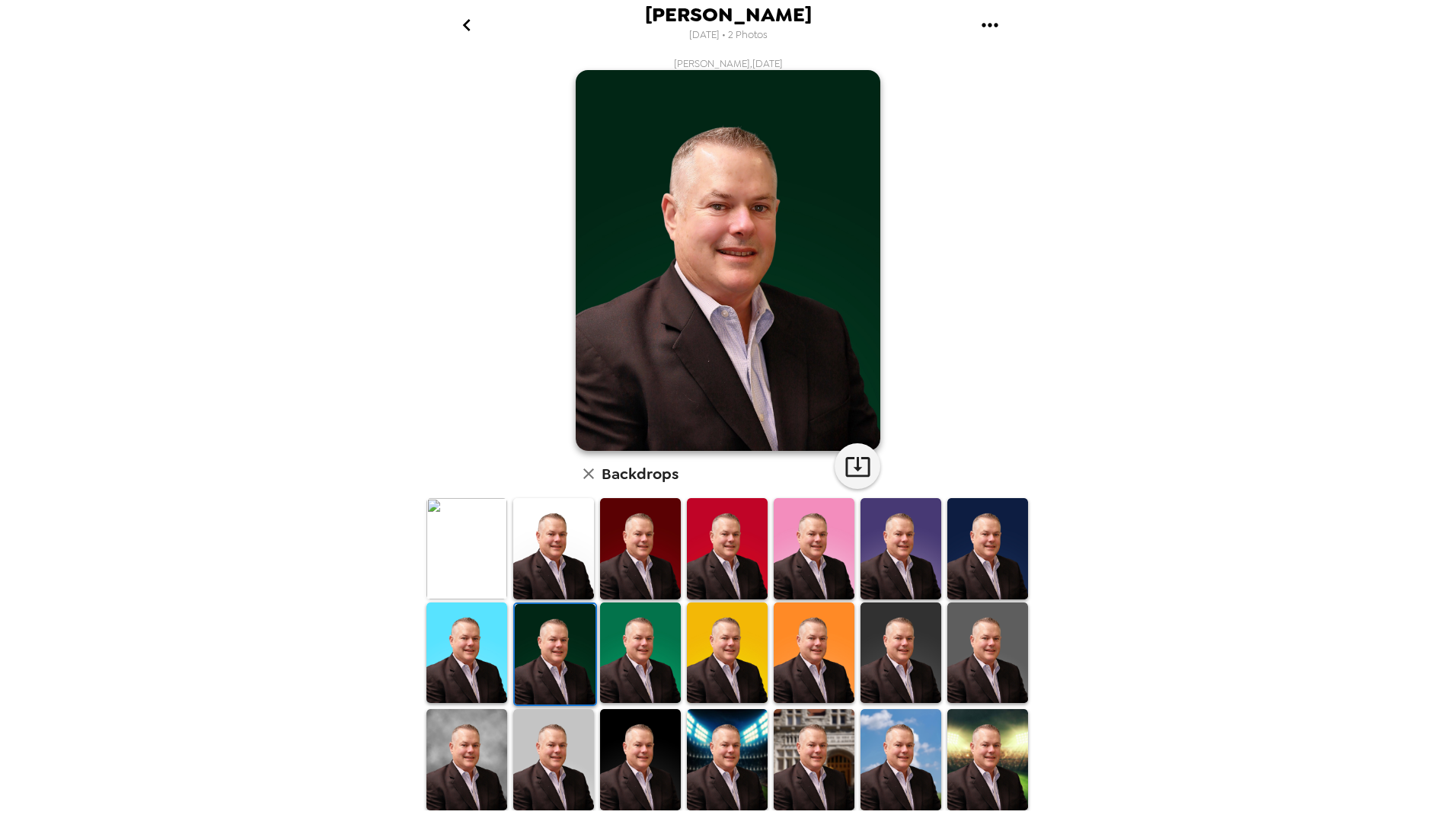
click at [979, 668] on img at bounding box center [988, 652] width 81 height 101
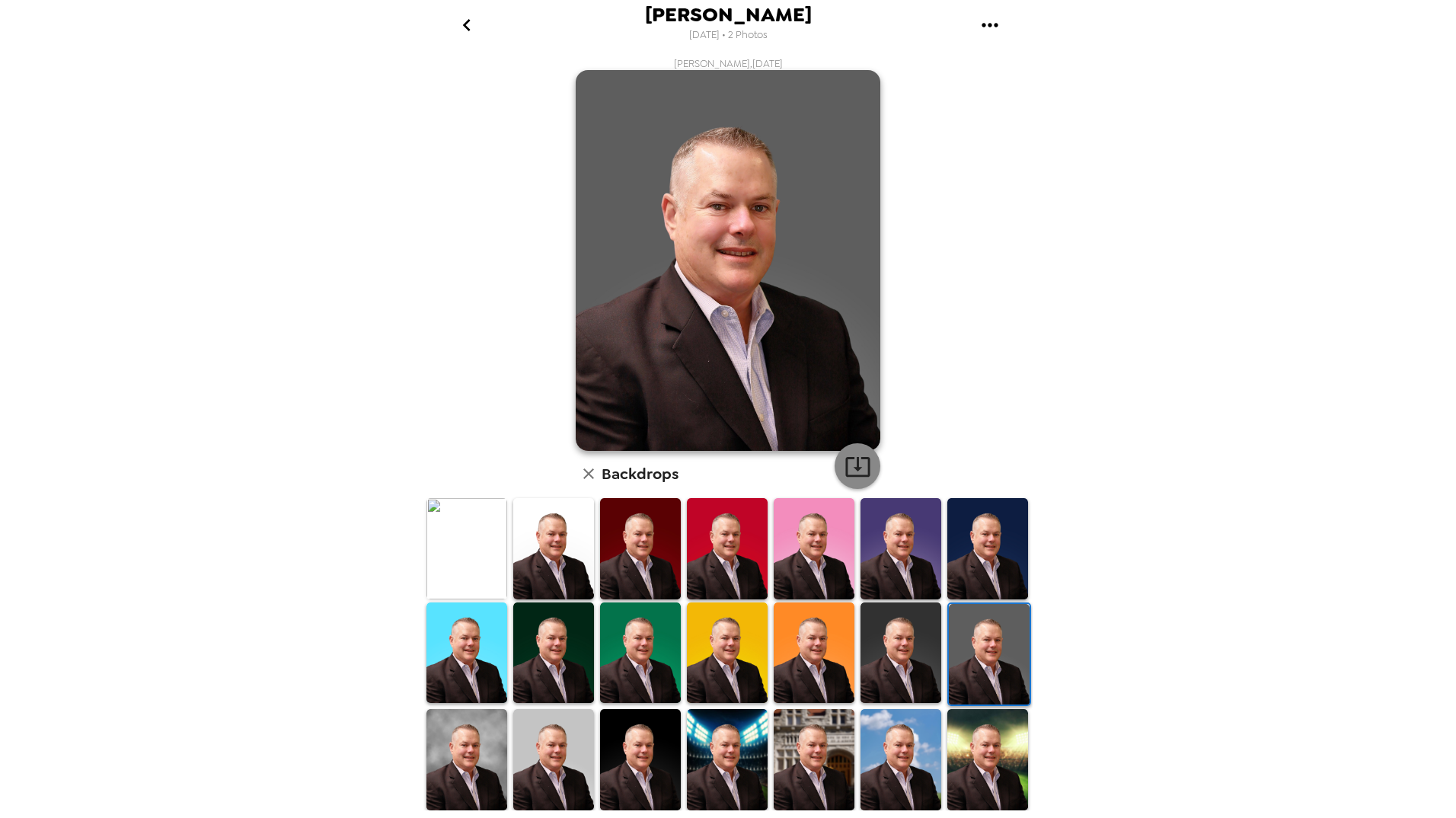
click at [862, 479] on icon "button" at bounding box center [858, 466] width 26 height 26
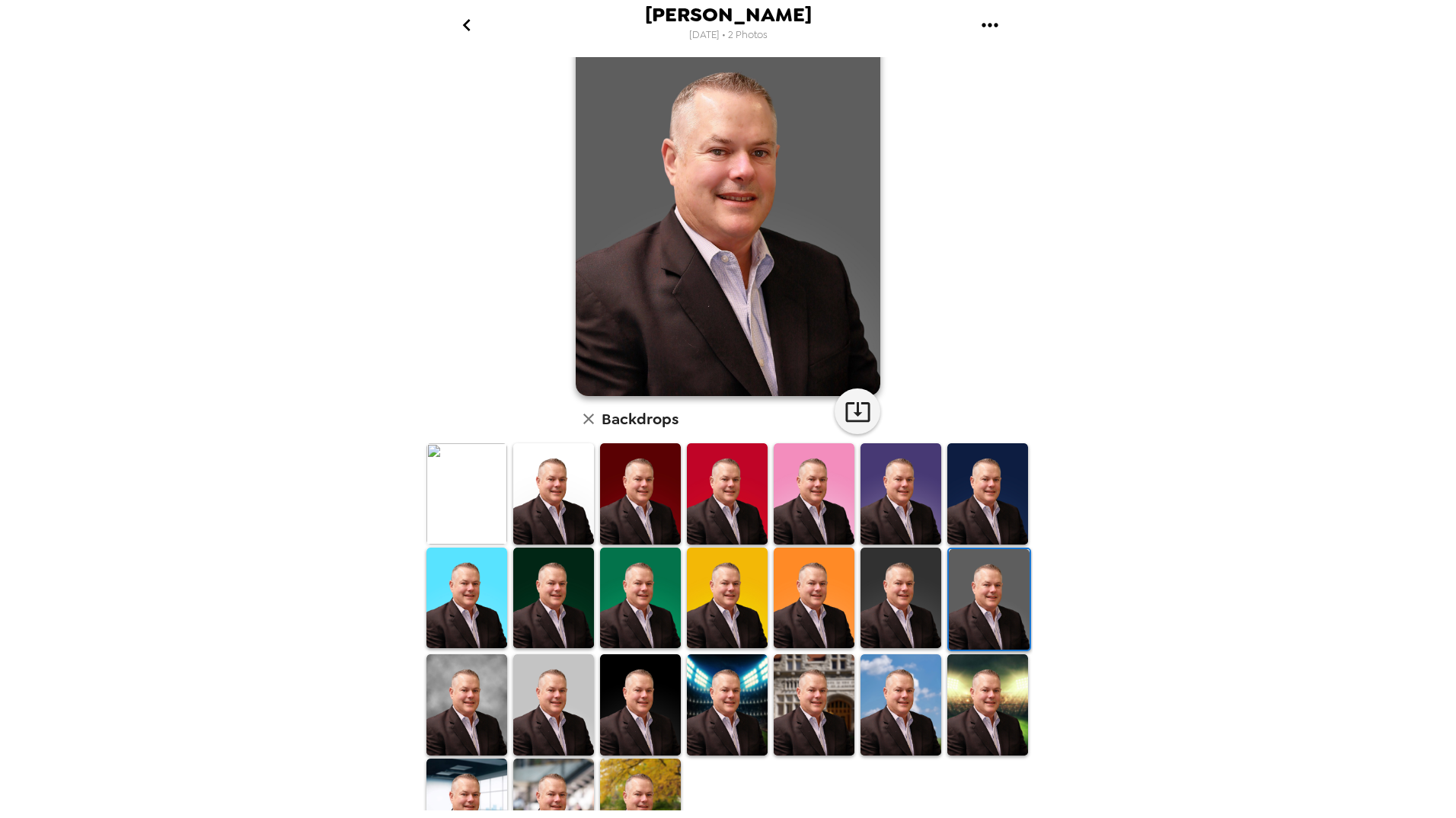
scroll to position [97, 0]
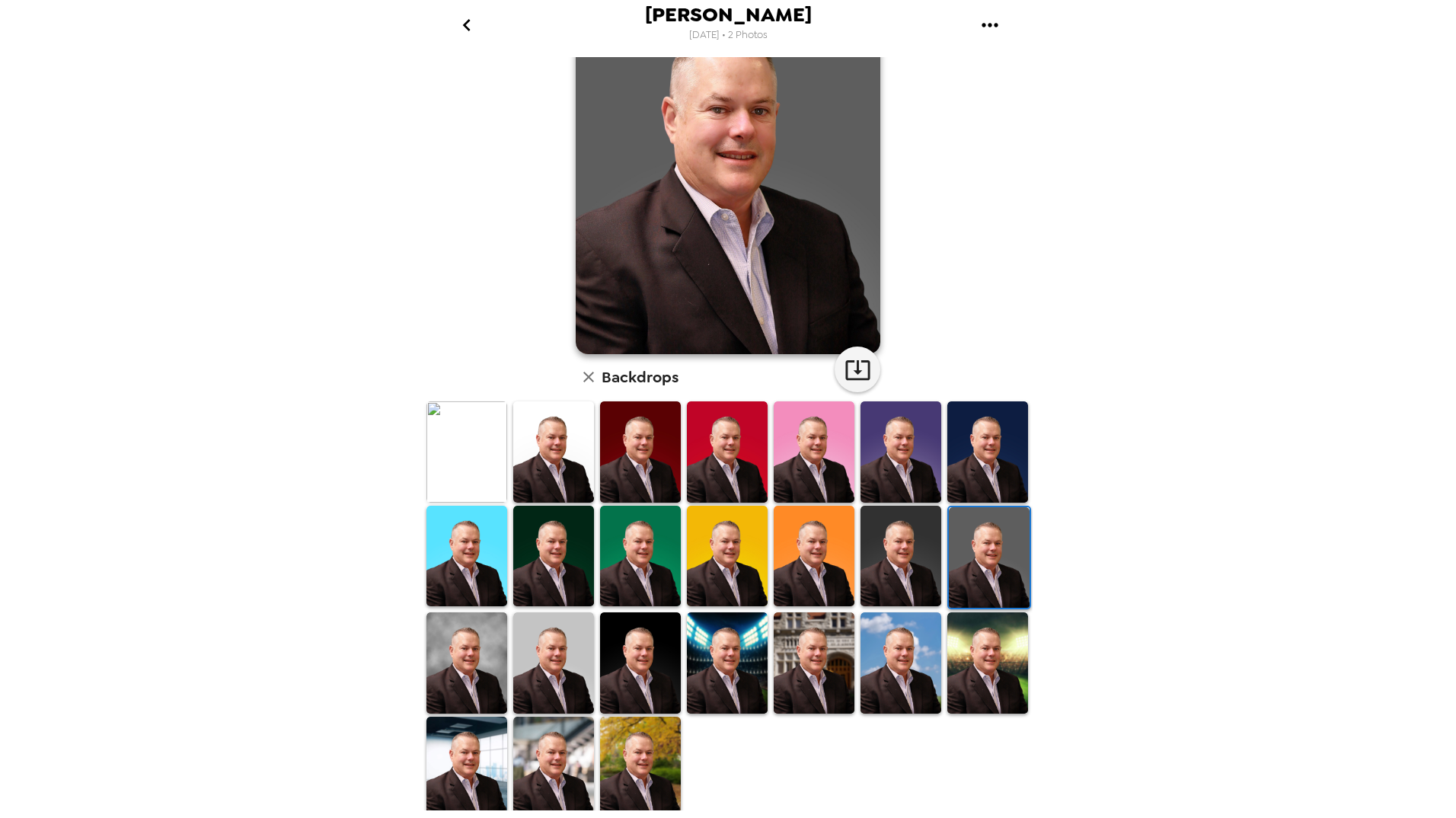
click at [653, 753] on img at bounding box center [641, 766] width 81 height 101
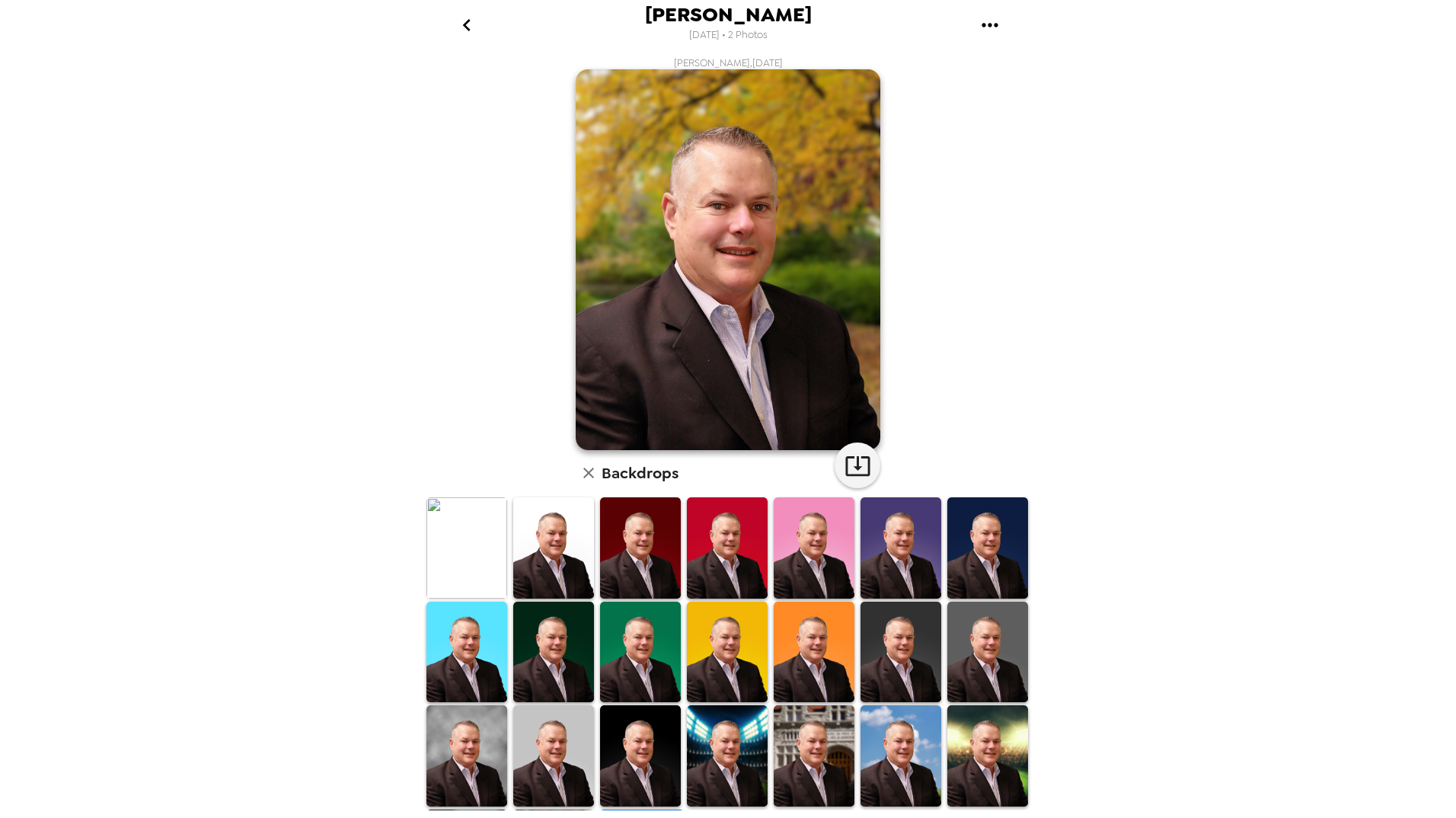
scroll to position [0, 0]
click at [864, 473] on icon "button" at bounding box center [858, 466] width 26 height 26
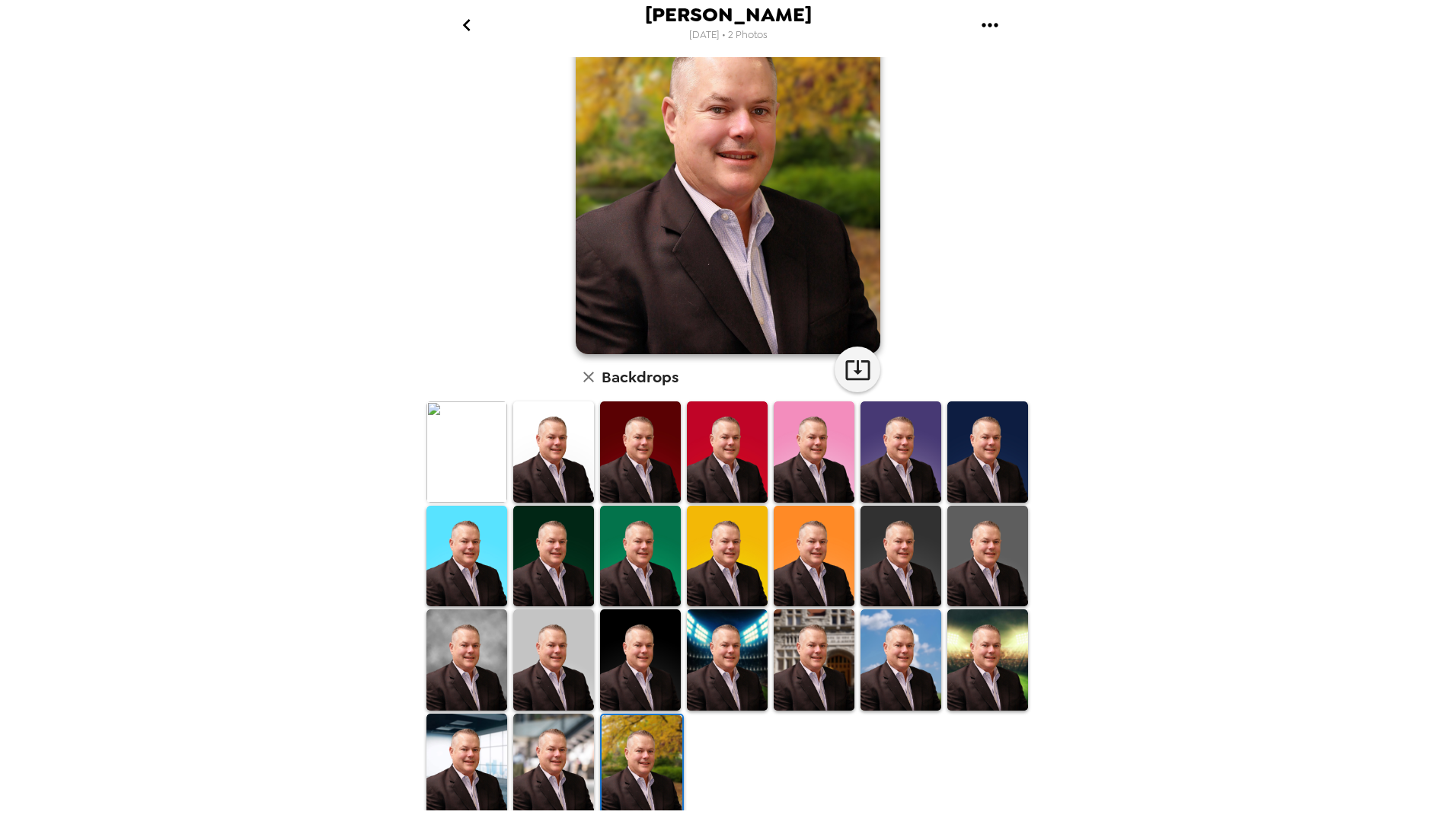
click at [475, 639] on img at bounding box center [467, 659] width 81 height 101
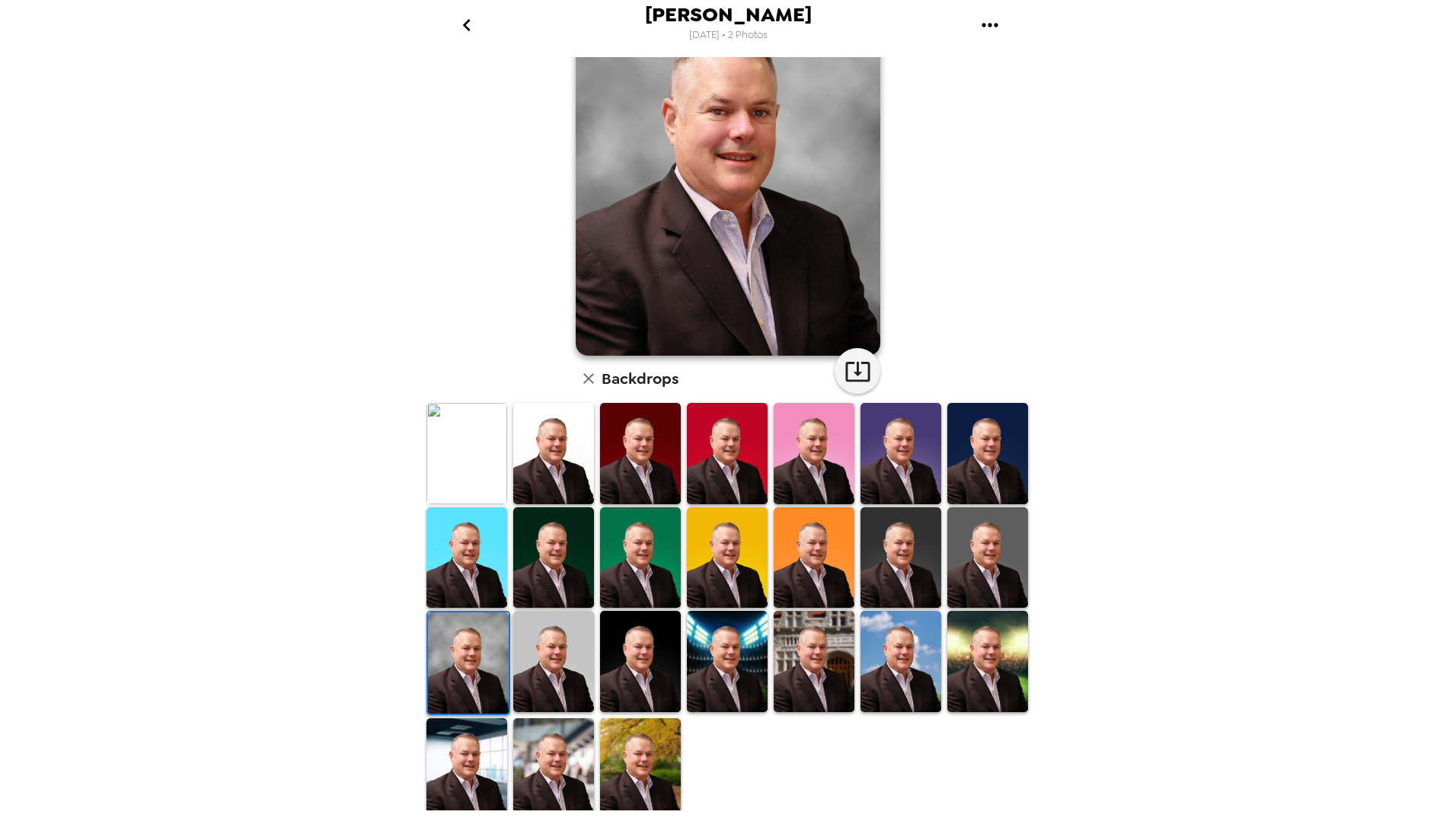
scroll to position [97, 0]
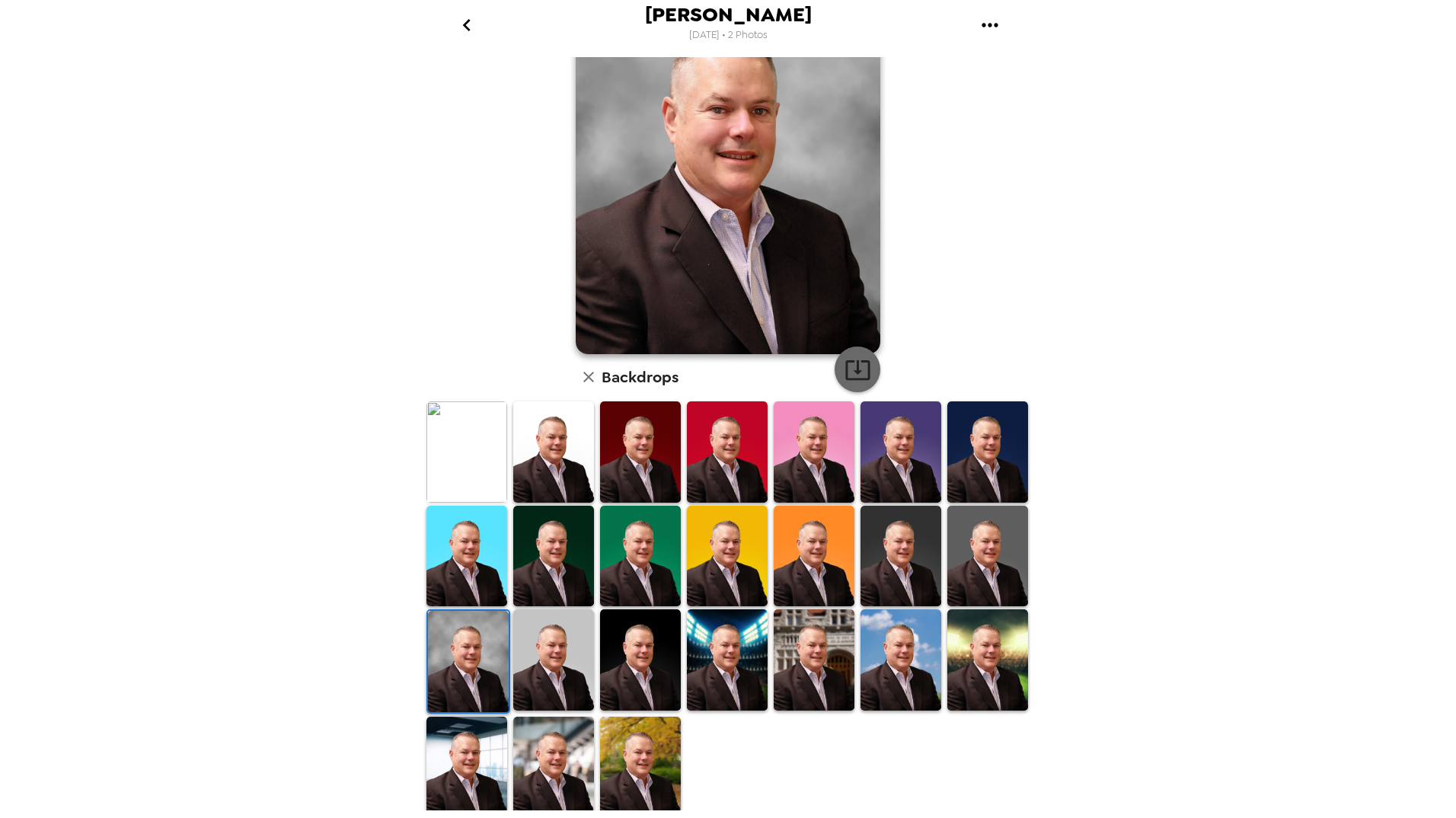
click at [851, 366] on icon "button" at bounding box center [858, 370] width 24 height 20
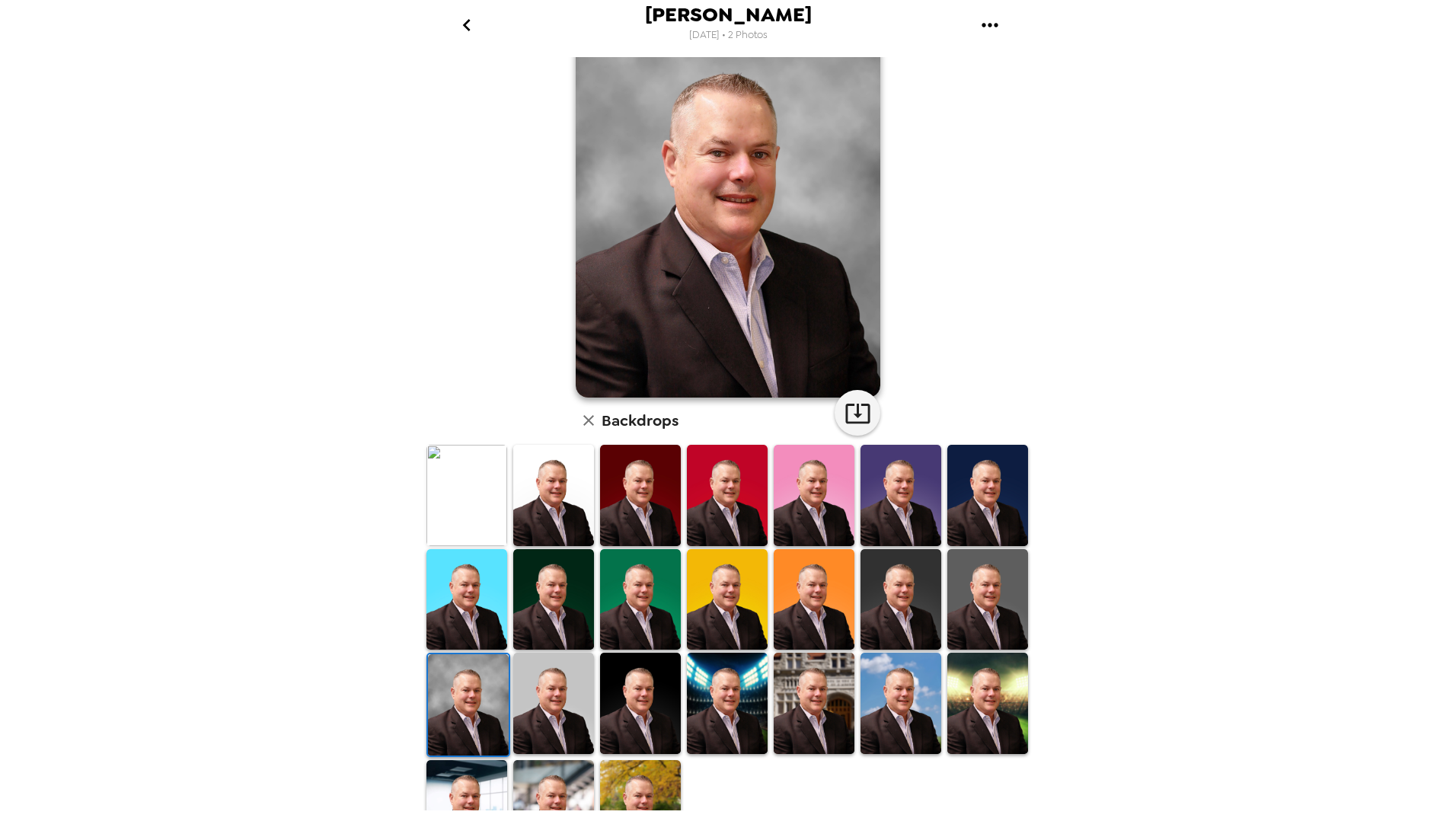
scroll to position [0, 0]
